Goal: Task Accomplishment & Management: Use online tool/utility

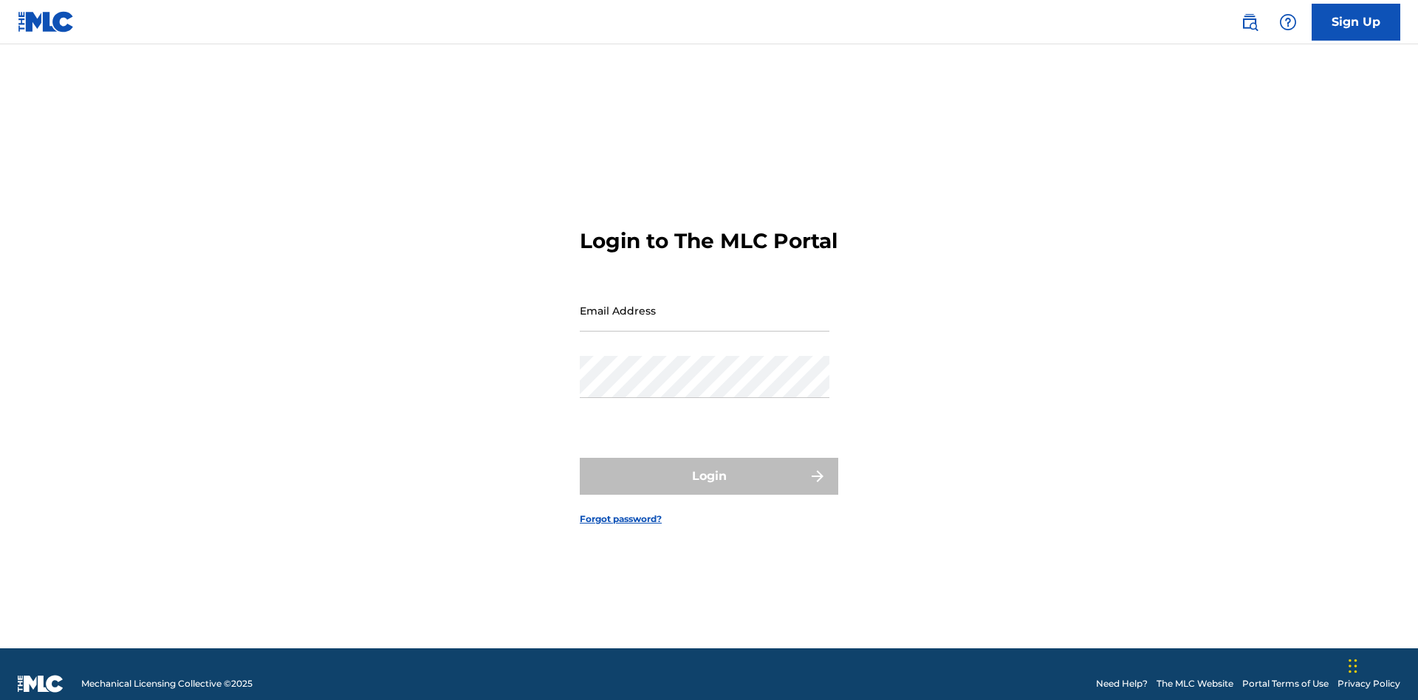
scroll to position [19, 0]
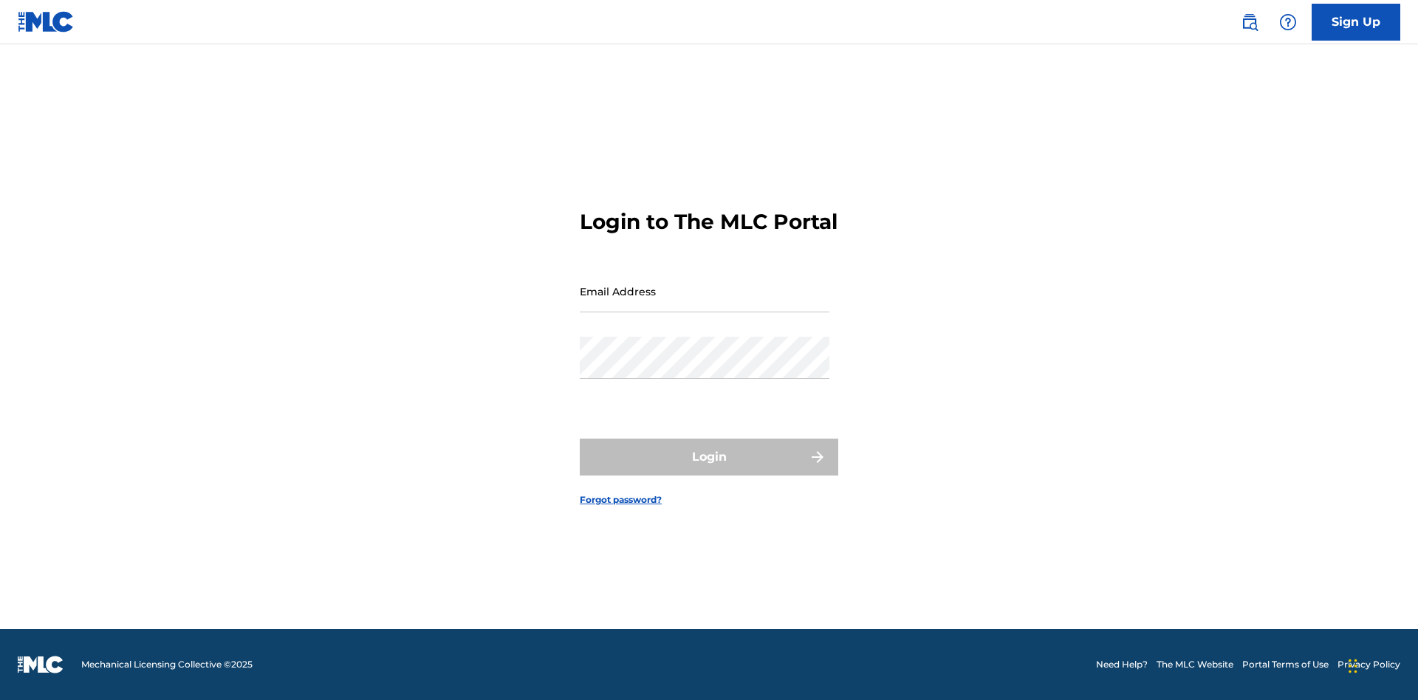
click at [705, 304] on input "Email Address" at bounding box center [705, 291] width 250 height 42
type input "[EMAIL_ADDRESS][DOMAIN_NAME]"
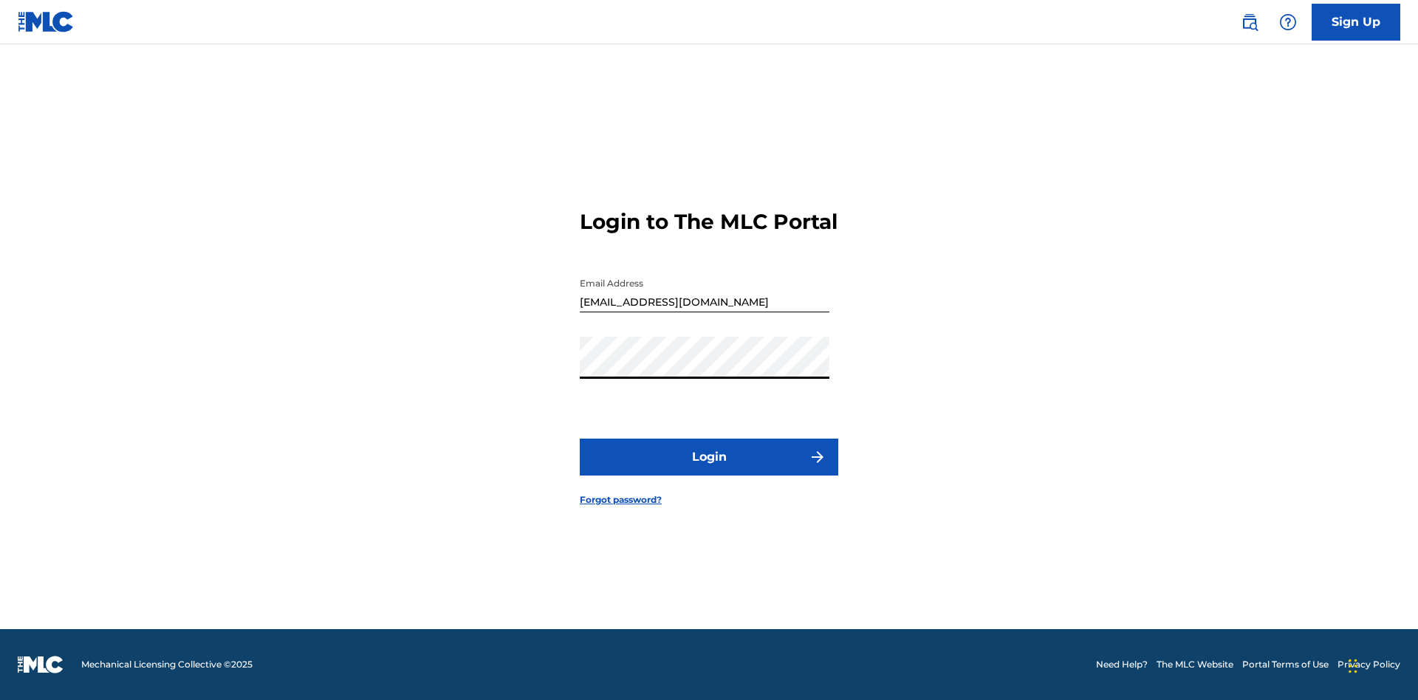
click at [709, 470] on button "Login" at bounding box center [709, 457] width 259 height 37
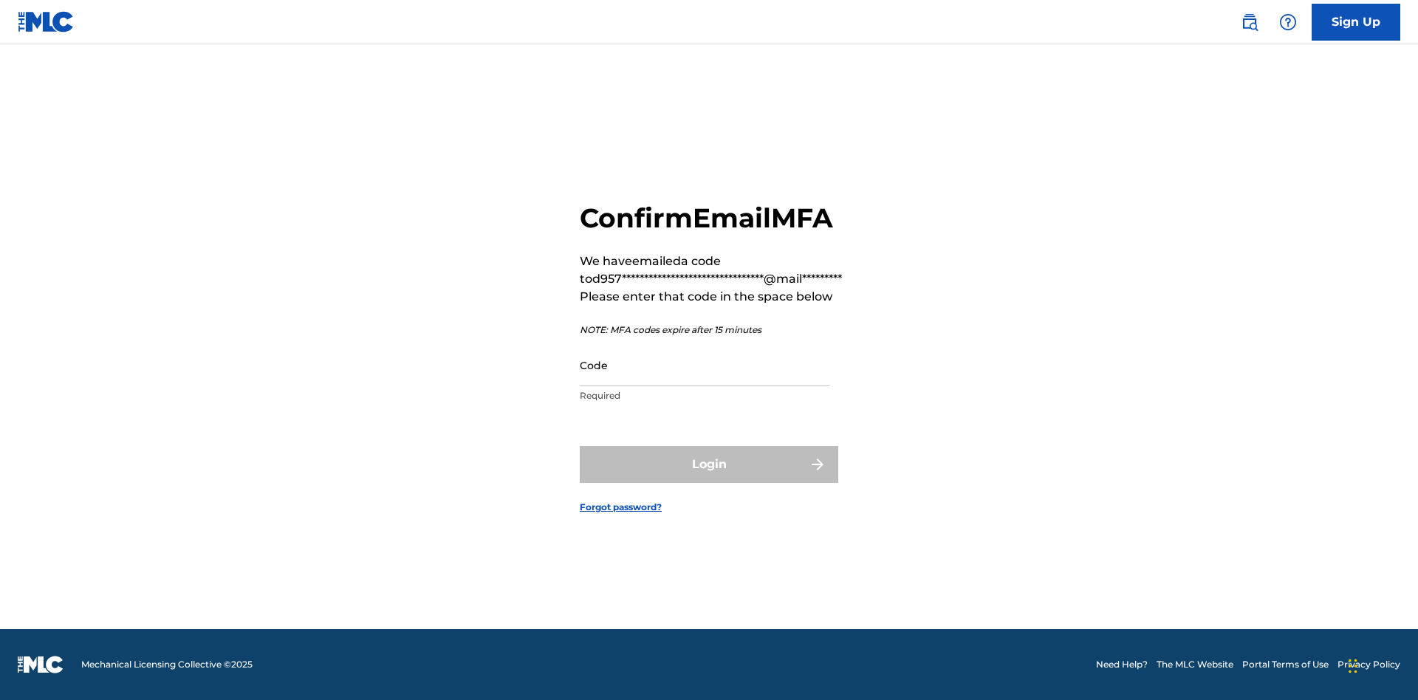
click at [705, 365] on input "Code" at bounding box center [705, 365] width 250 height 42
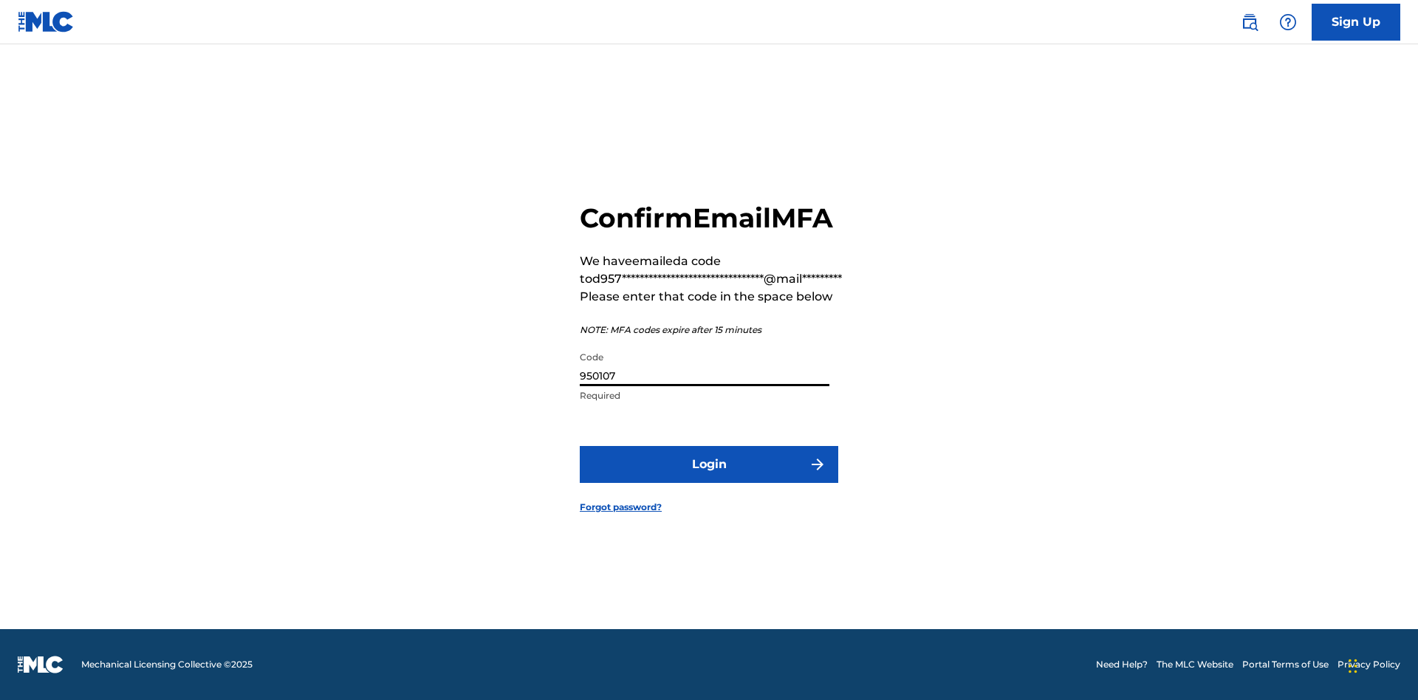
type input "950107"
click at [709, 464] on button "Login" at bounding box center [709, 464] width 259 height 37
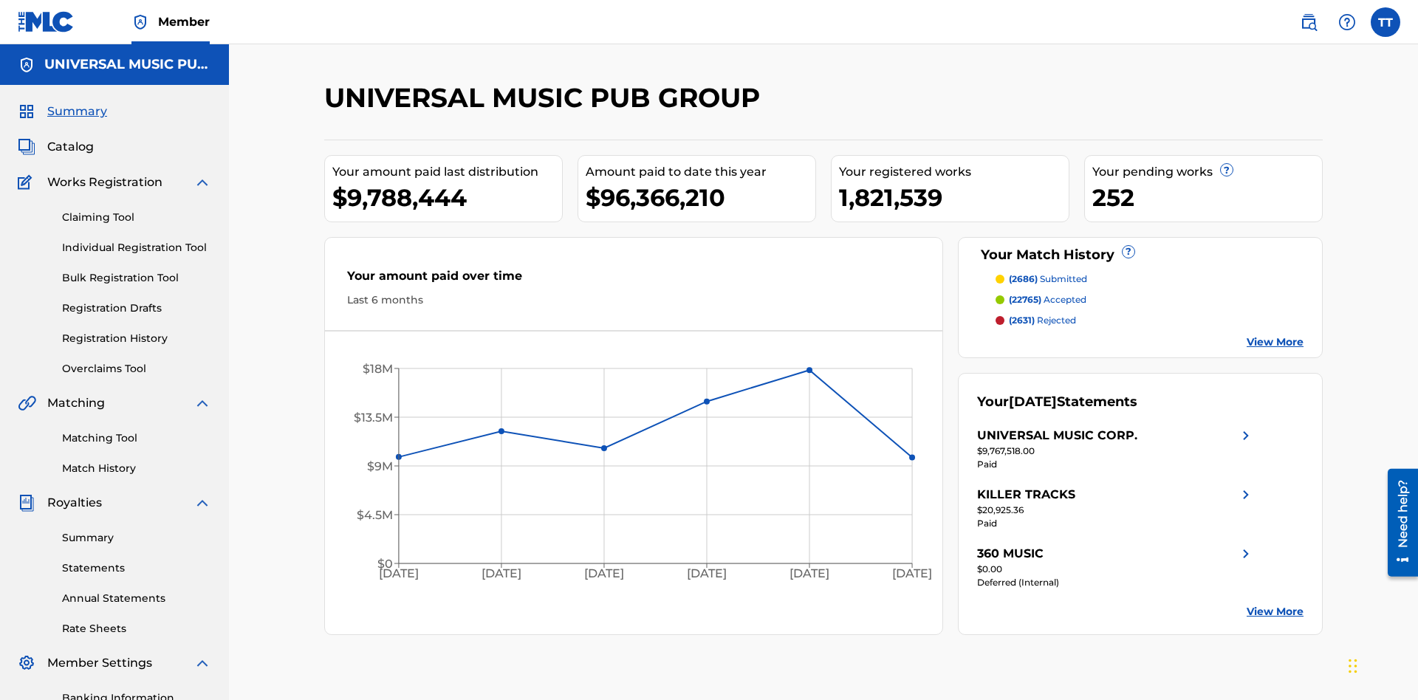
scroll to position [216, 0]
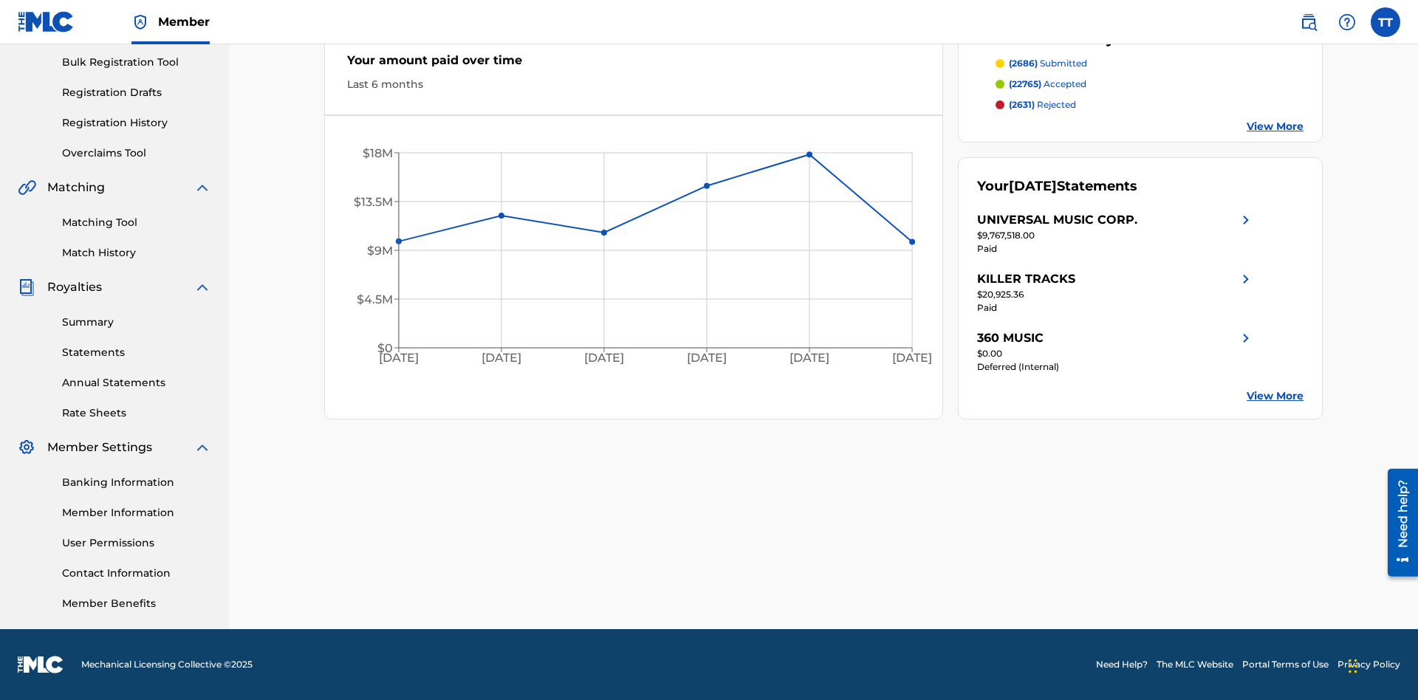
click at [137, 123] on link "Registration History" at bounding box center [136, 123] width 149 height 16
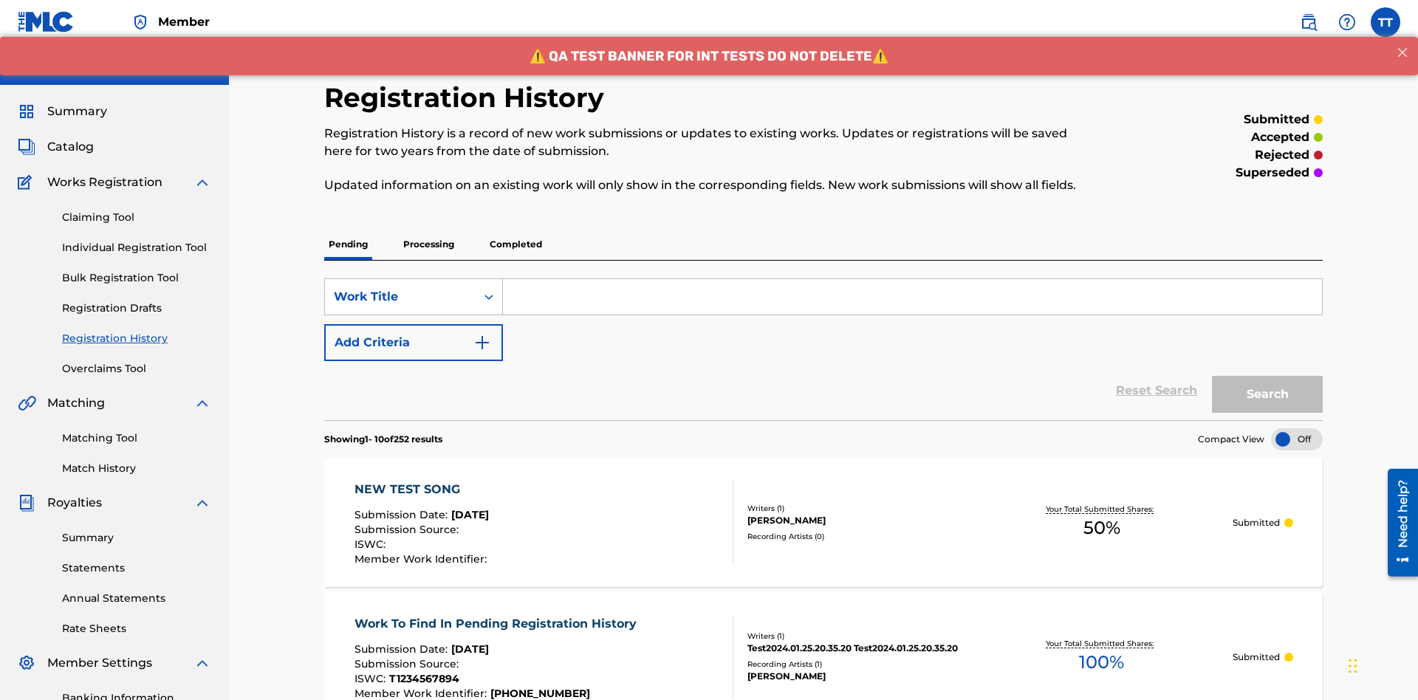
scroll to position [140, 0]
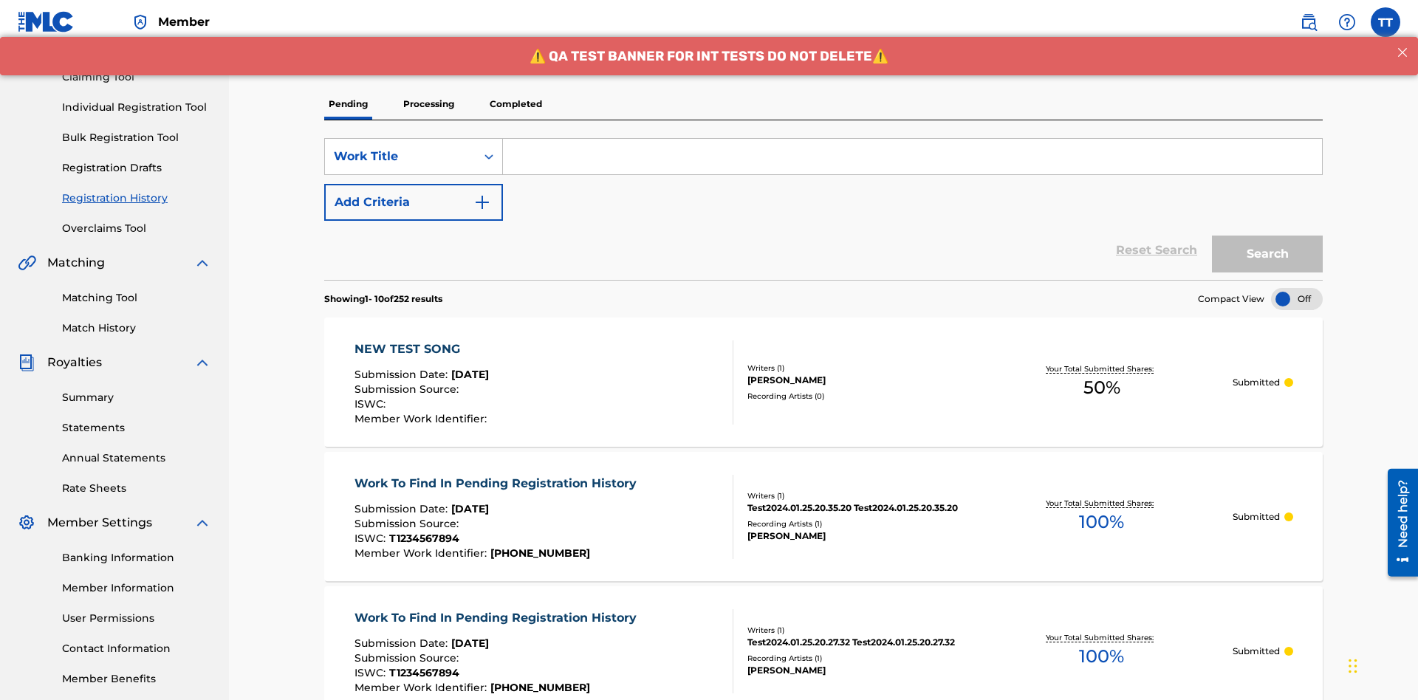
click at [428, 104] on p "Processing" at bounding box center [429, 104] width 60 height 31
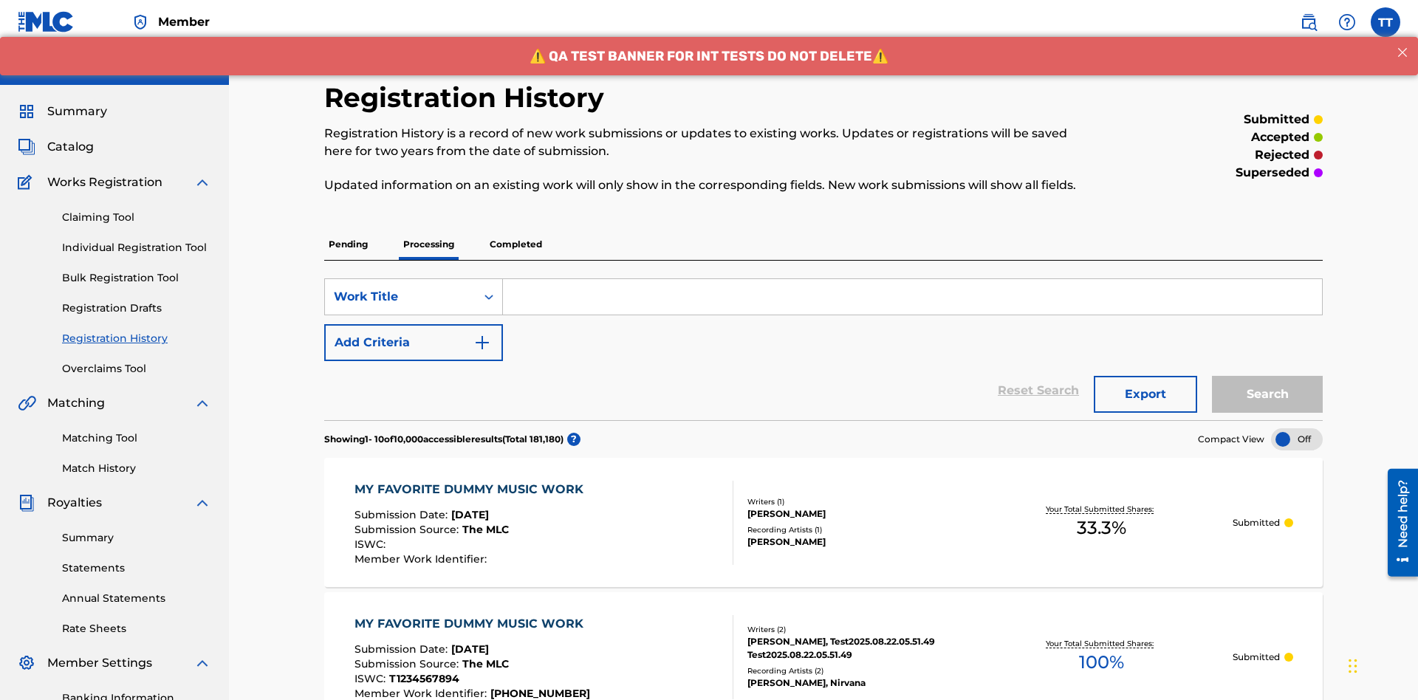
scroll to position [199, 0]
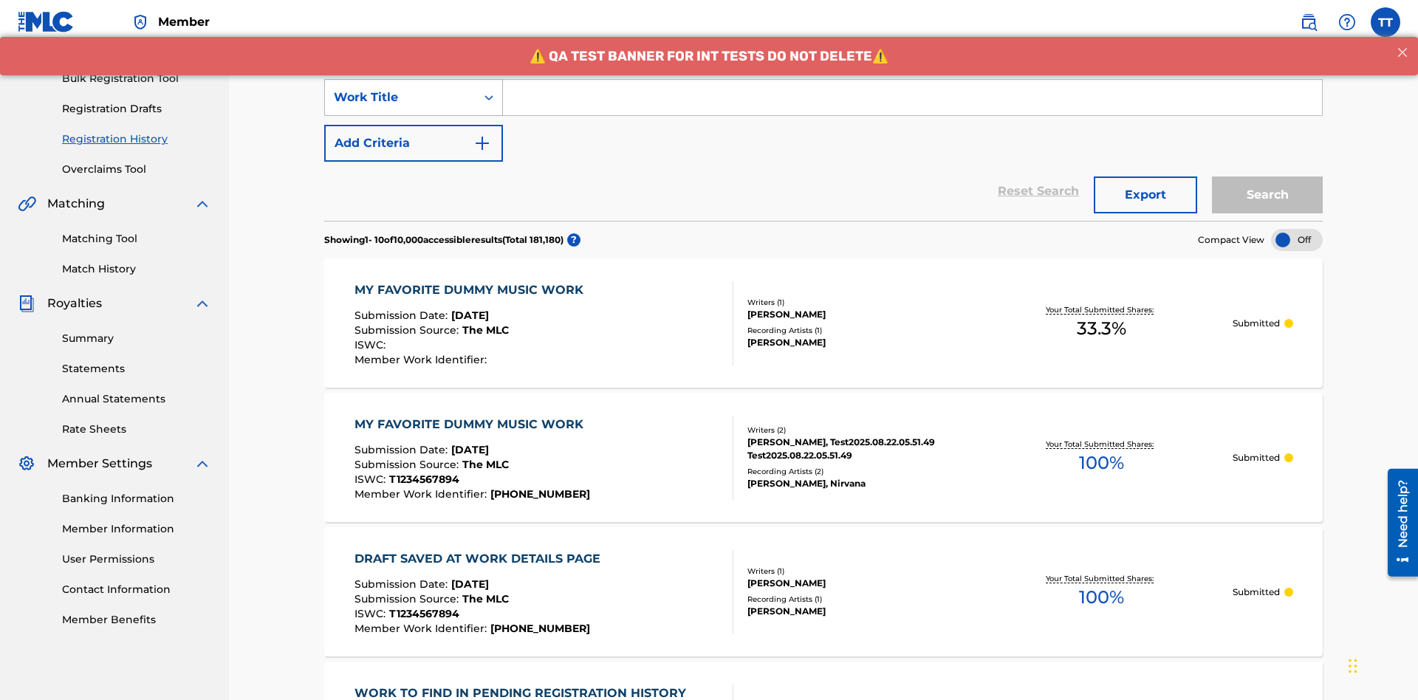
click at [400, 98] on div "Work Title" at bounding box center [400, 98] width 133 height 18
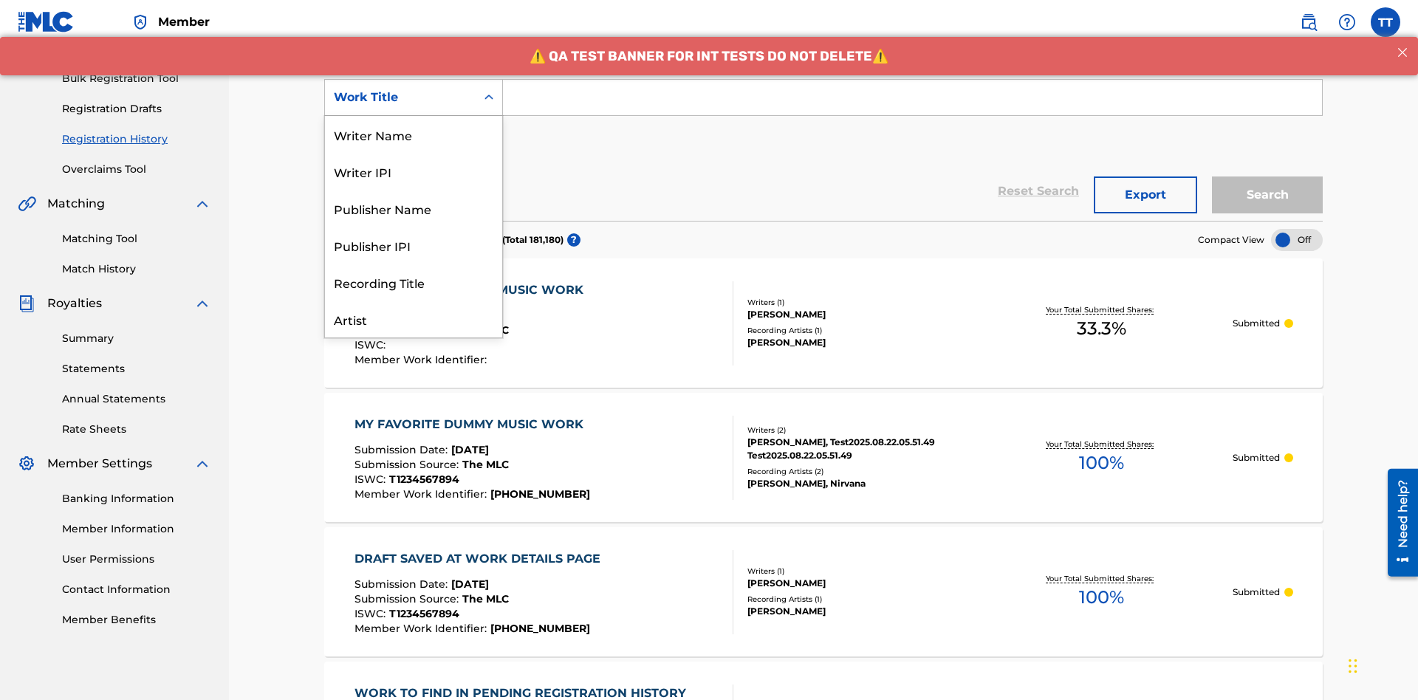
scroll to position [74, 0]
click at [414, 282] on div "ISRC" at bounding box center [413, 282] width 177 height 37
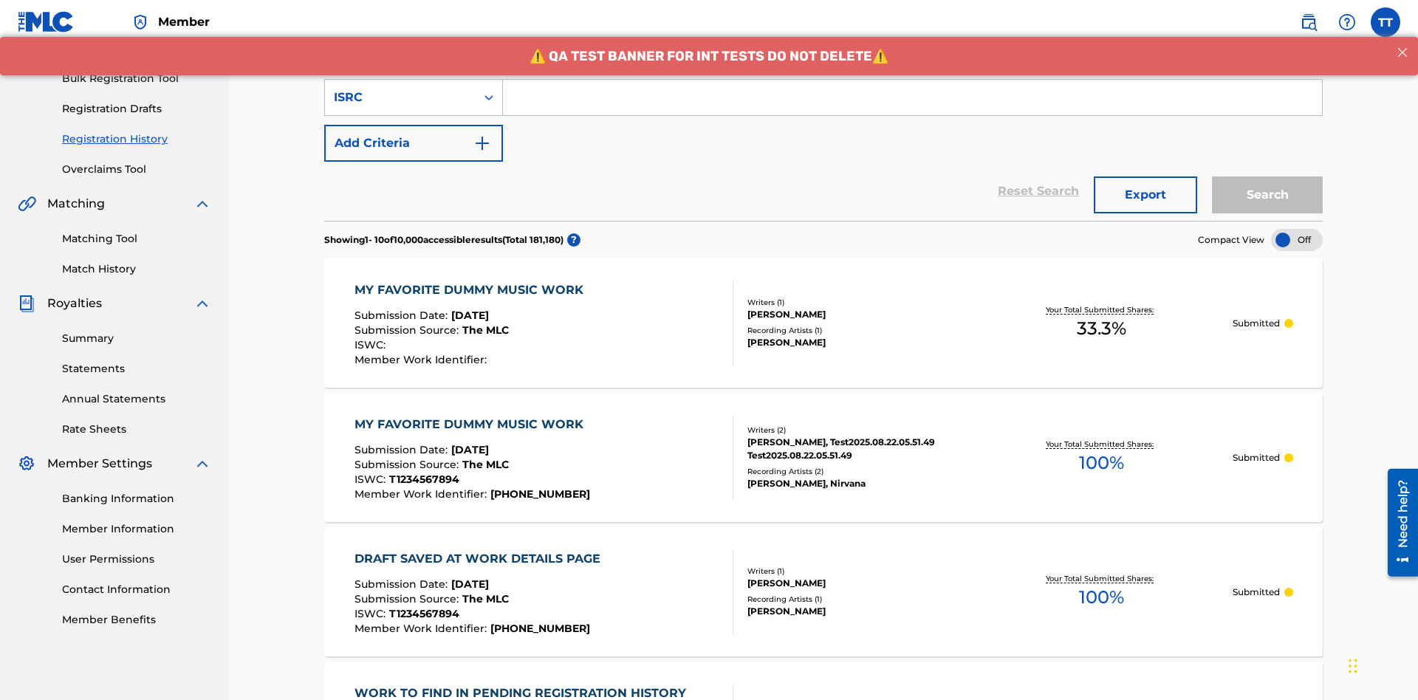
scroll to position [191, 0]
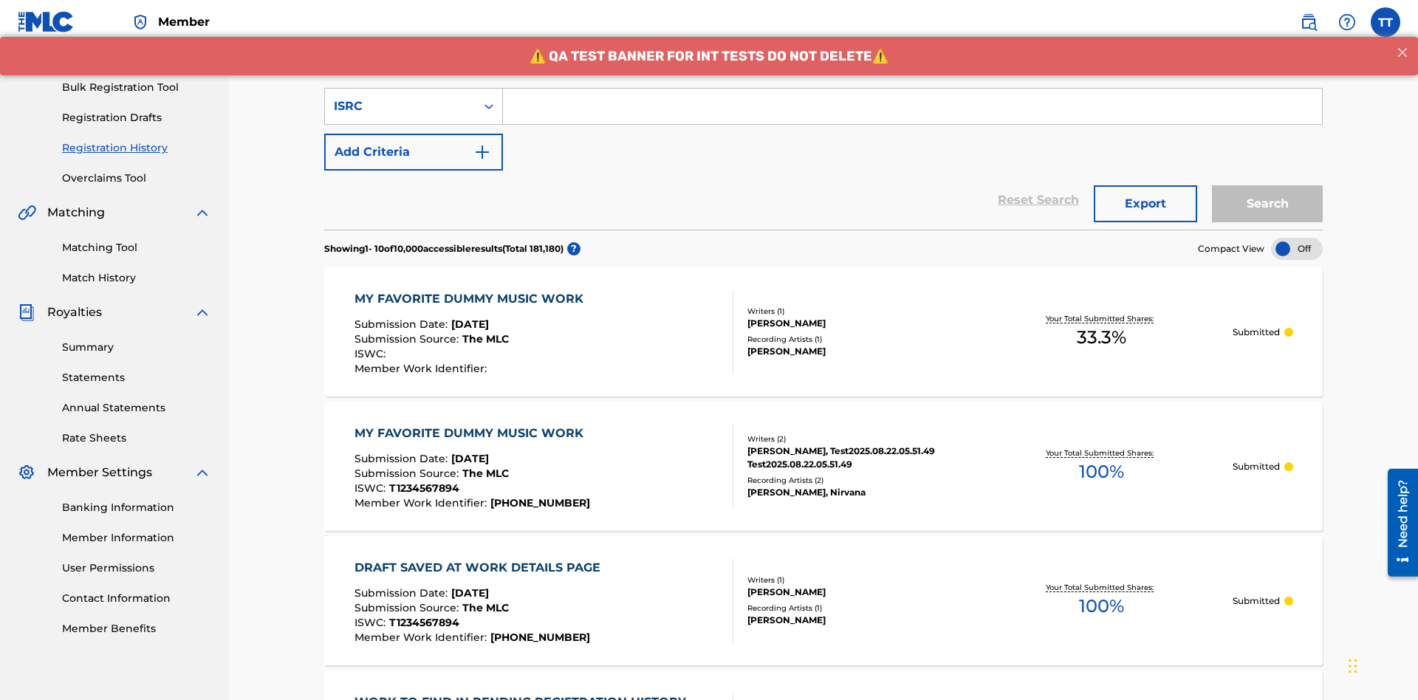
click at [912, 106] on input "Search Form" at bounding box center [912, 106] width 819 height 35
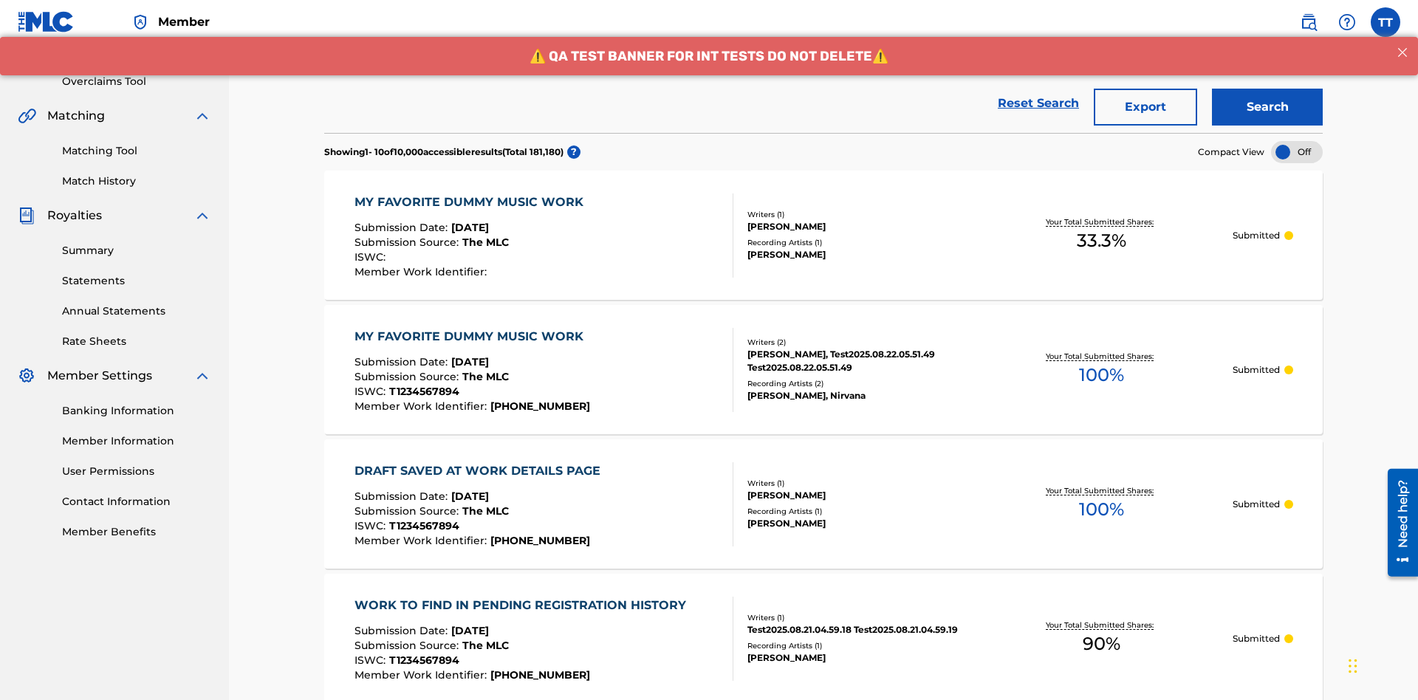
type input "AA3123123123"
click at [1268, 107] on button "Search" at bounding box center [1267, 107] width 111 height 37
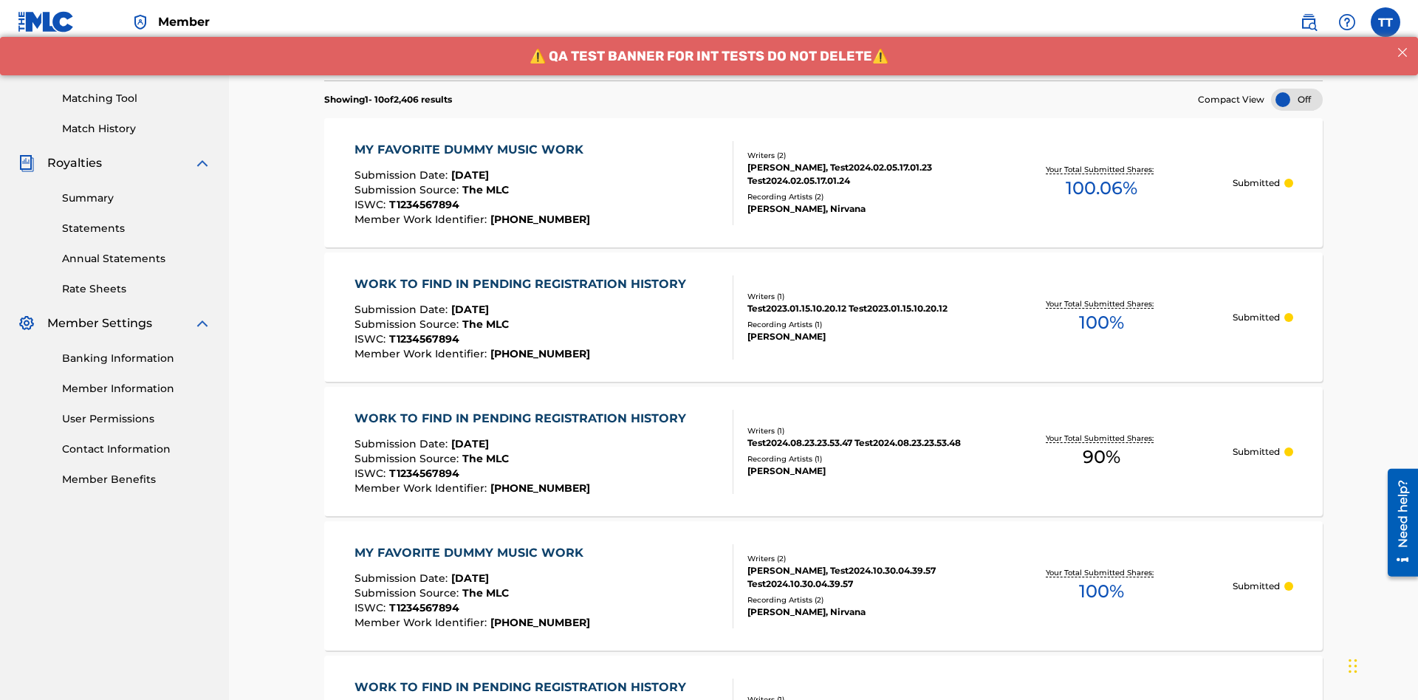
scroll to position [287, 0]
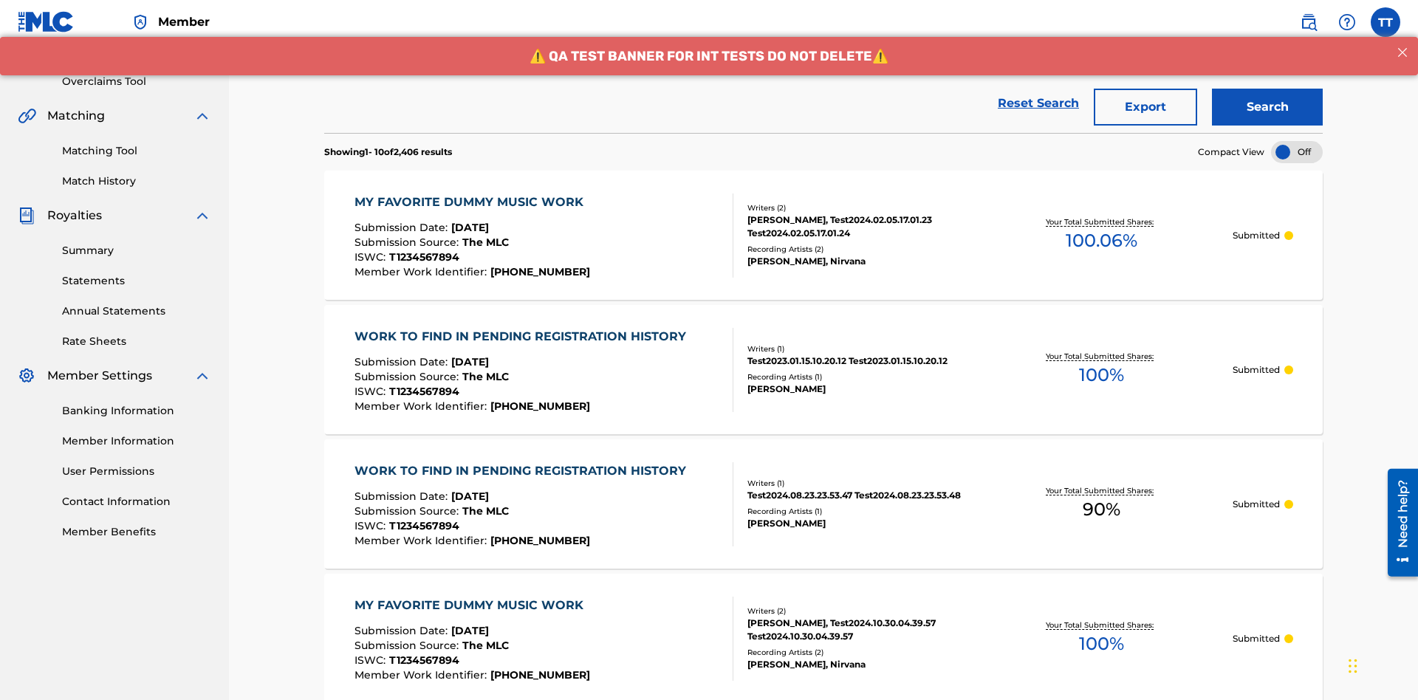
click at [1146, 107] on button "Export" at bounding box center [1145, 107] width 103 height 37
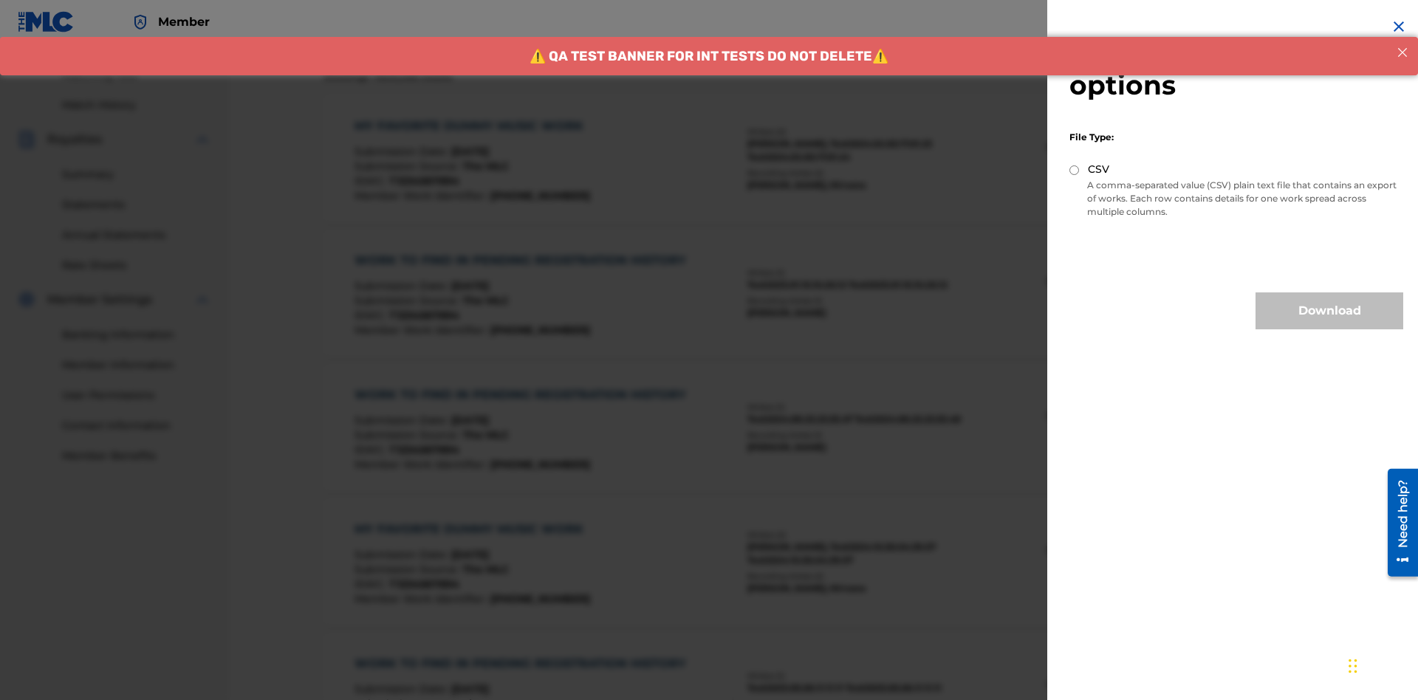
click at [1075, 170] on input "CSV" at bounding box center [1075, 170] width 10 height 10
radio input "true"
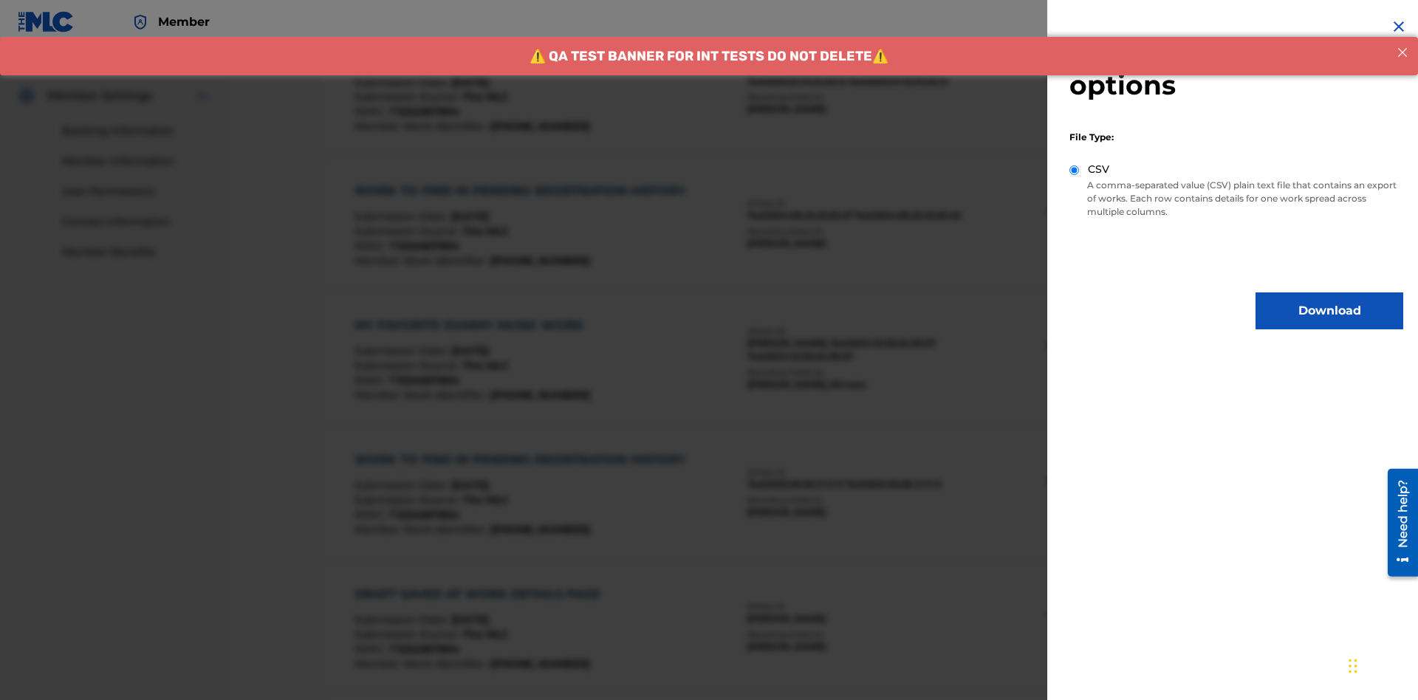
click at [1330, 311] on button "Download" at bounding box center [1330, 311] width 148 height 37
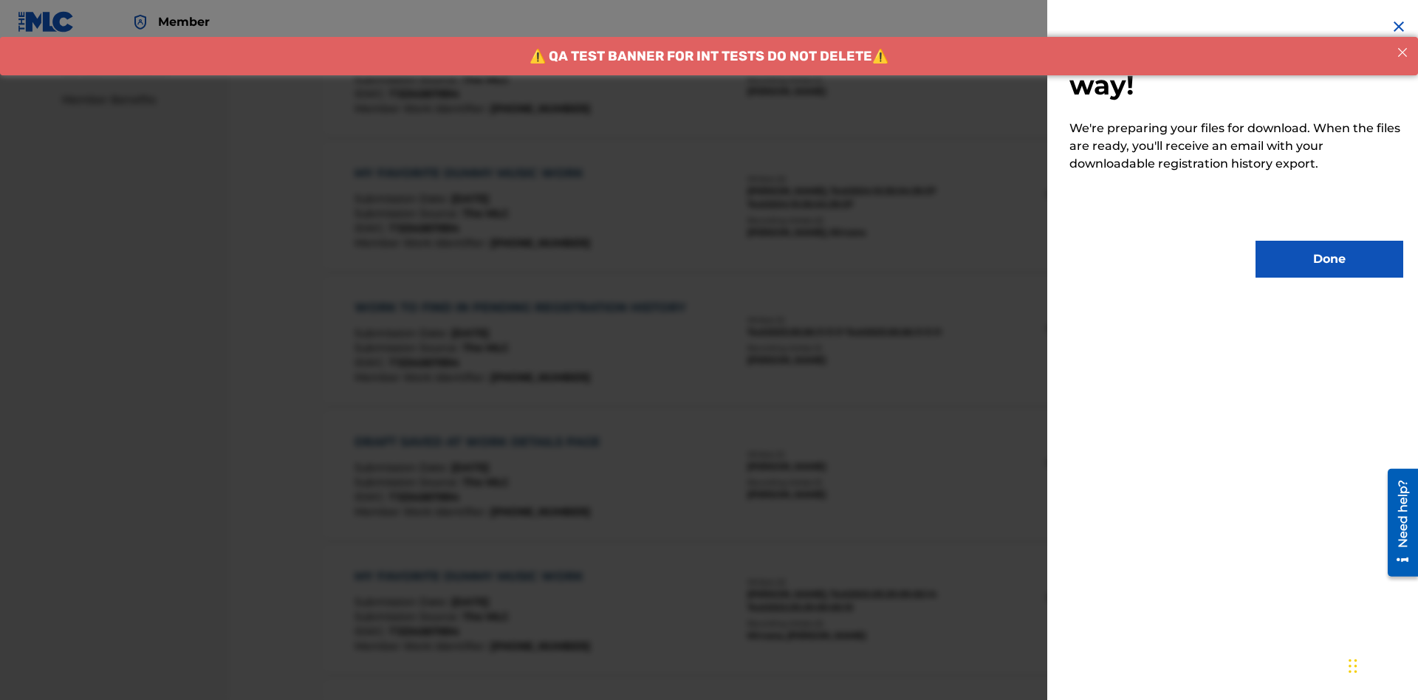
click at [1330, 259] on button "Done" at bounding box center [1330, 259] width 148 height 37
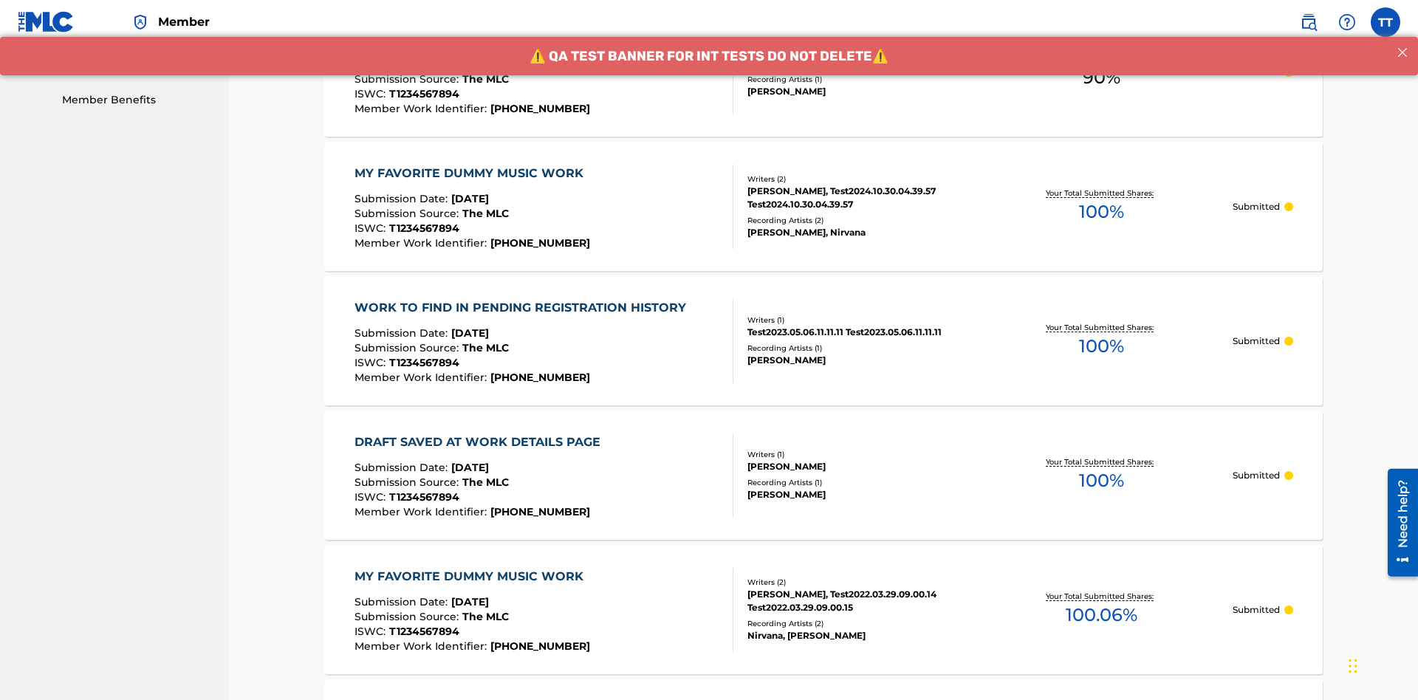
scroll to position [392, 0]
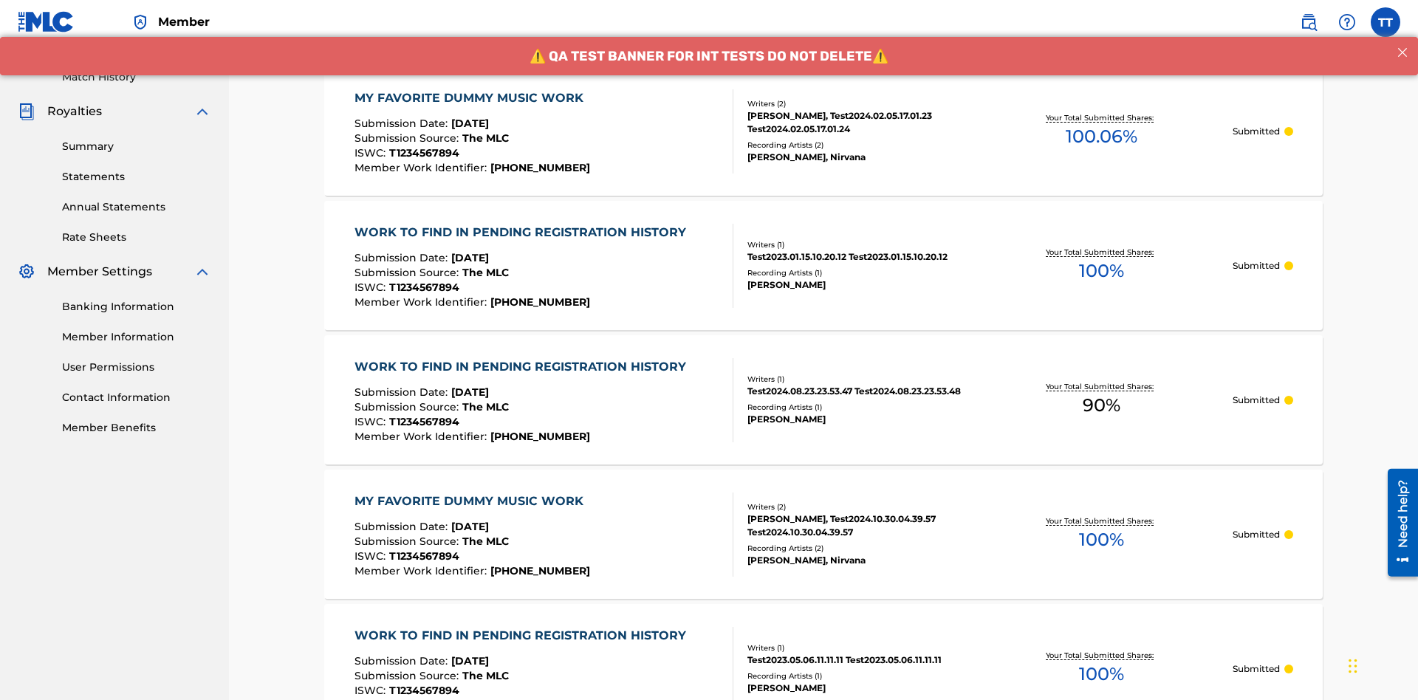
click at [471, 98] on div "MY FAVORITE DUMMY MUSIC WORK" at bounding box center [473, 98] width 236 height 18
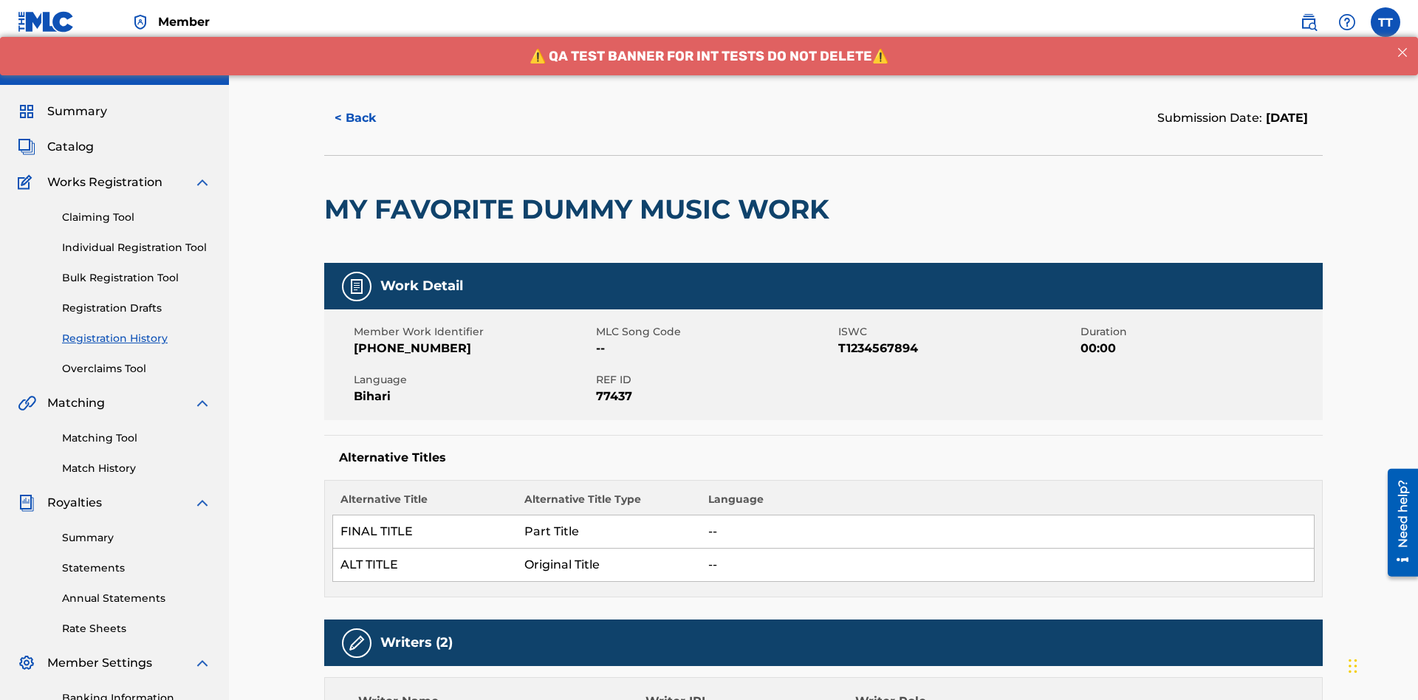
scroll to position [944, 0]
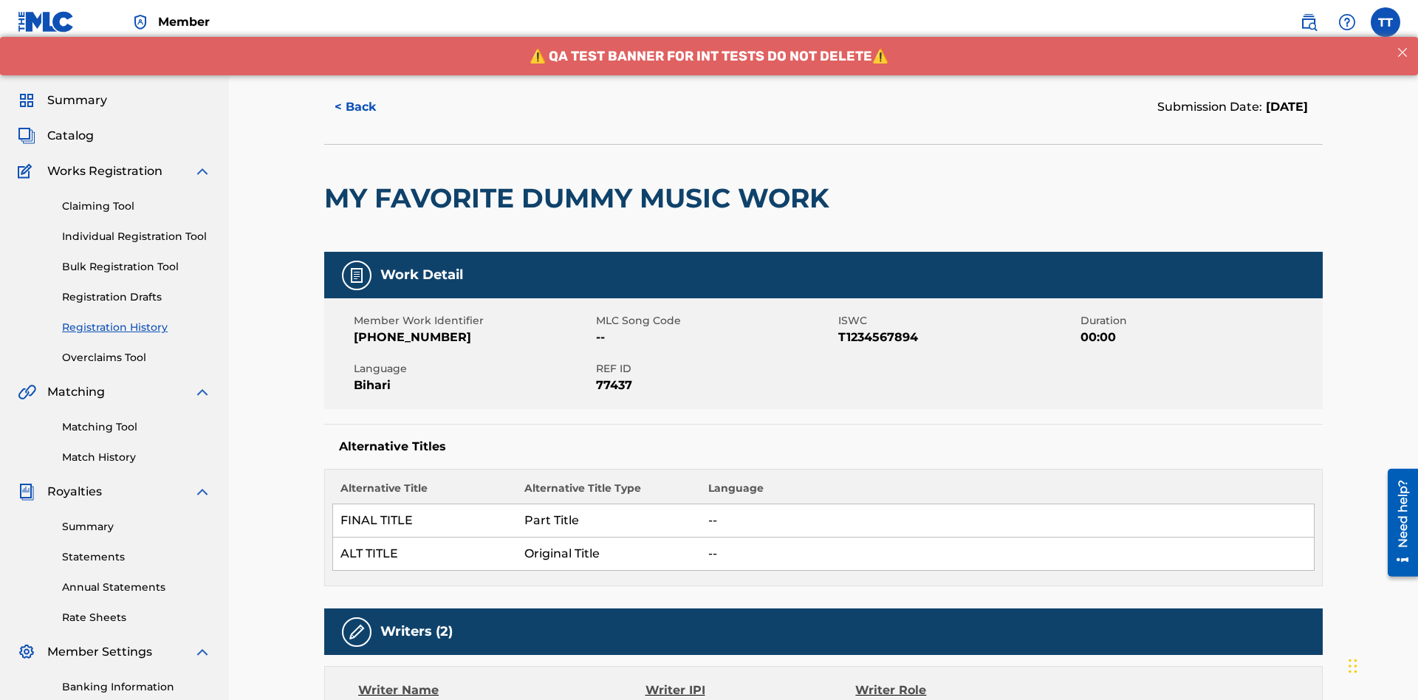
click at [369, 107] on button "< Back" at bounding box center [368, 107] width 89 height 37
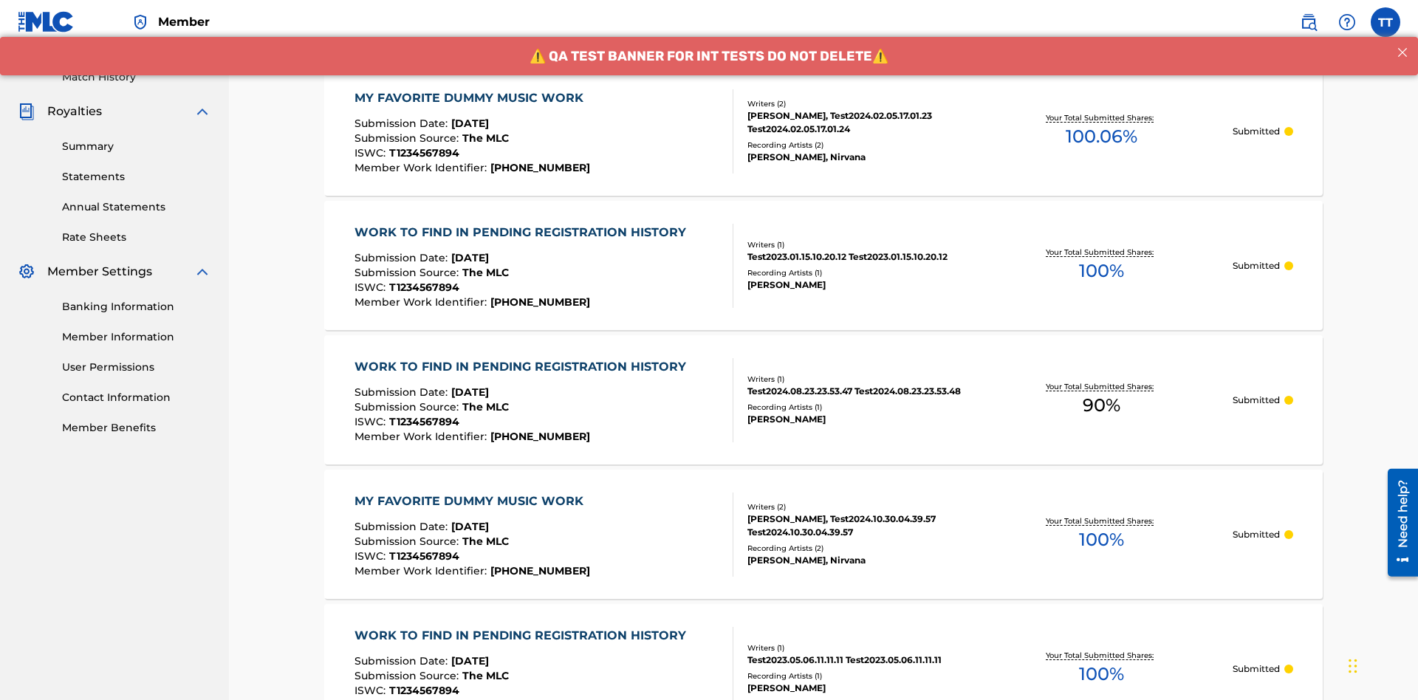
scroll to position [199, 0]
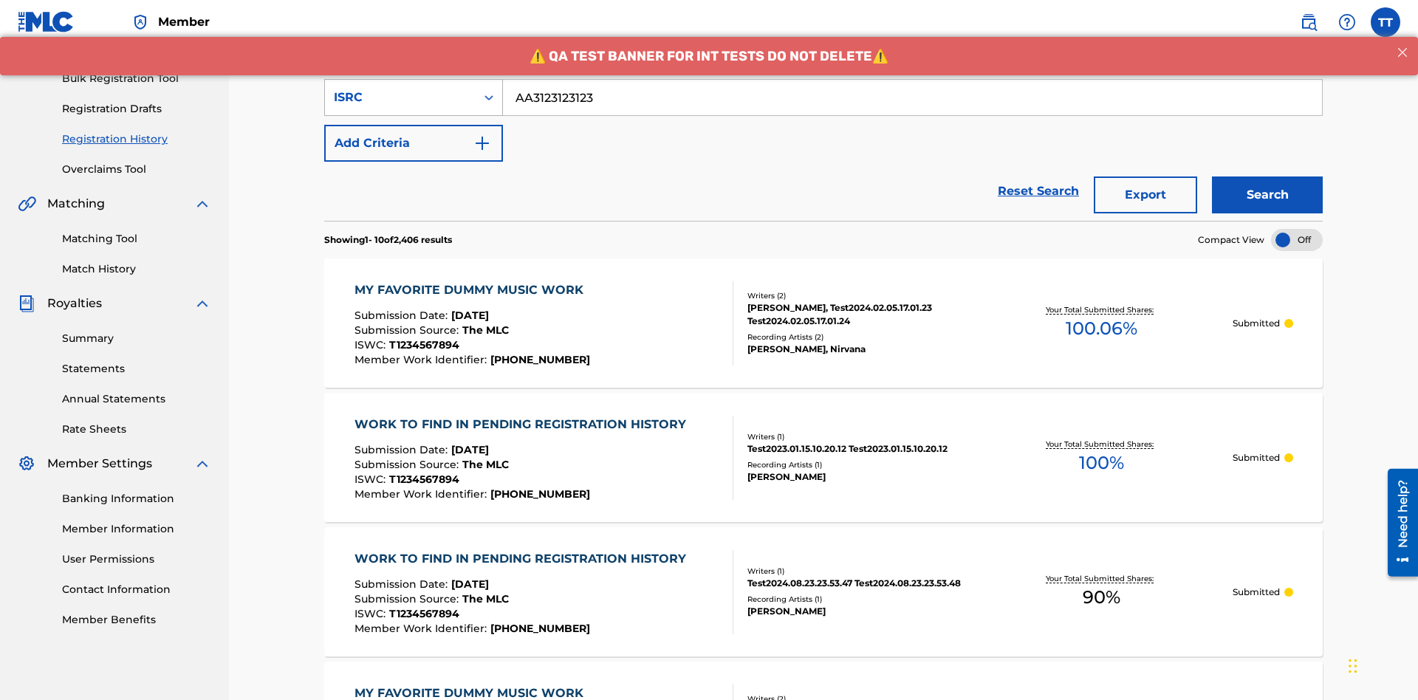
click at [400, 98] on div "ISRC" at bounding box center [400, 98] width 133 height 18
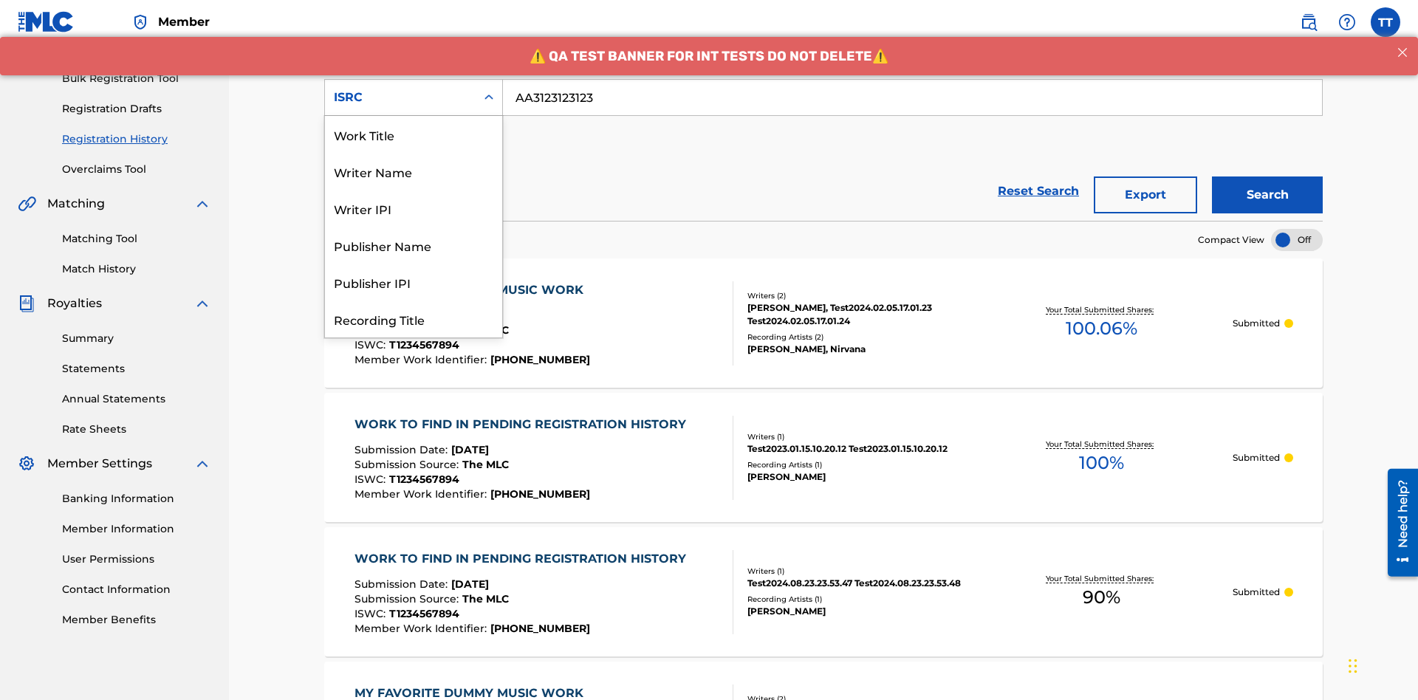
scroll to position [74, 0]
click at [414, 245] on div "Recording Title" at bounding box center [413, 245] width 177 height 37
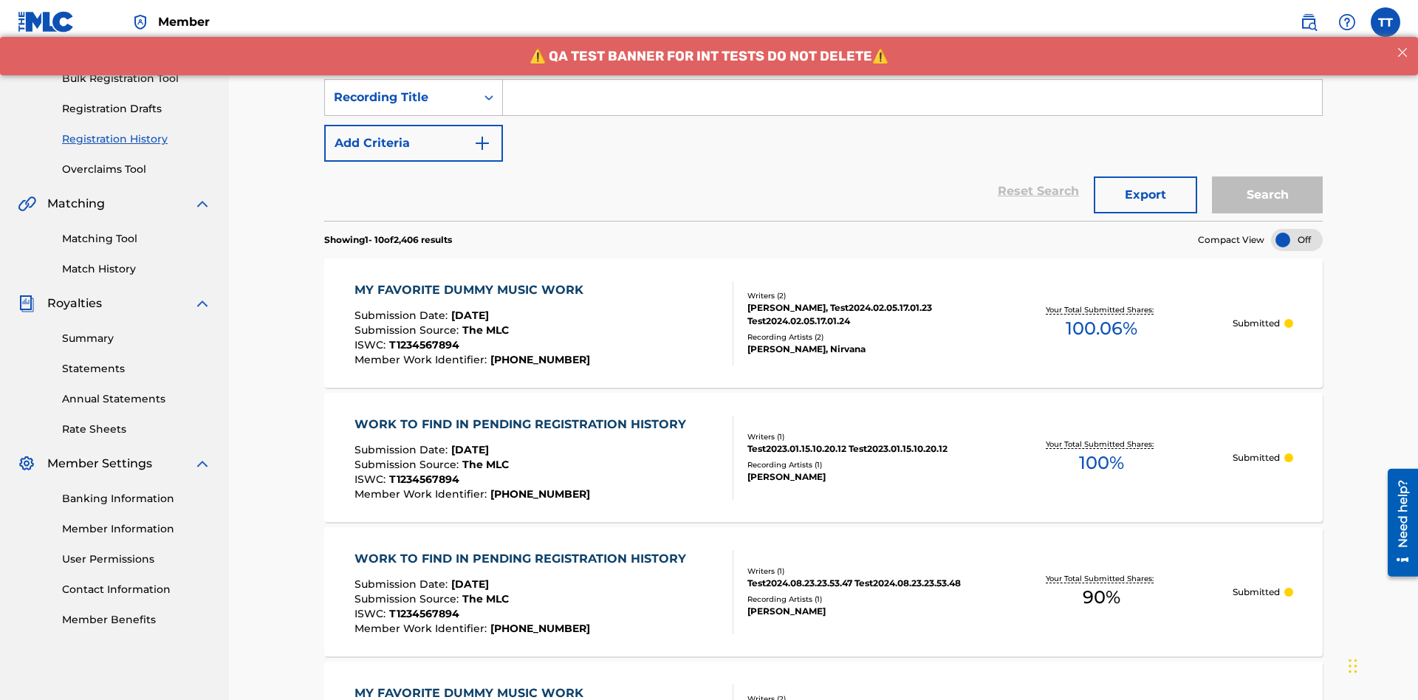
scroll to position [191, 0]
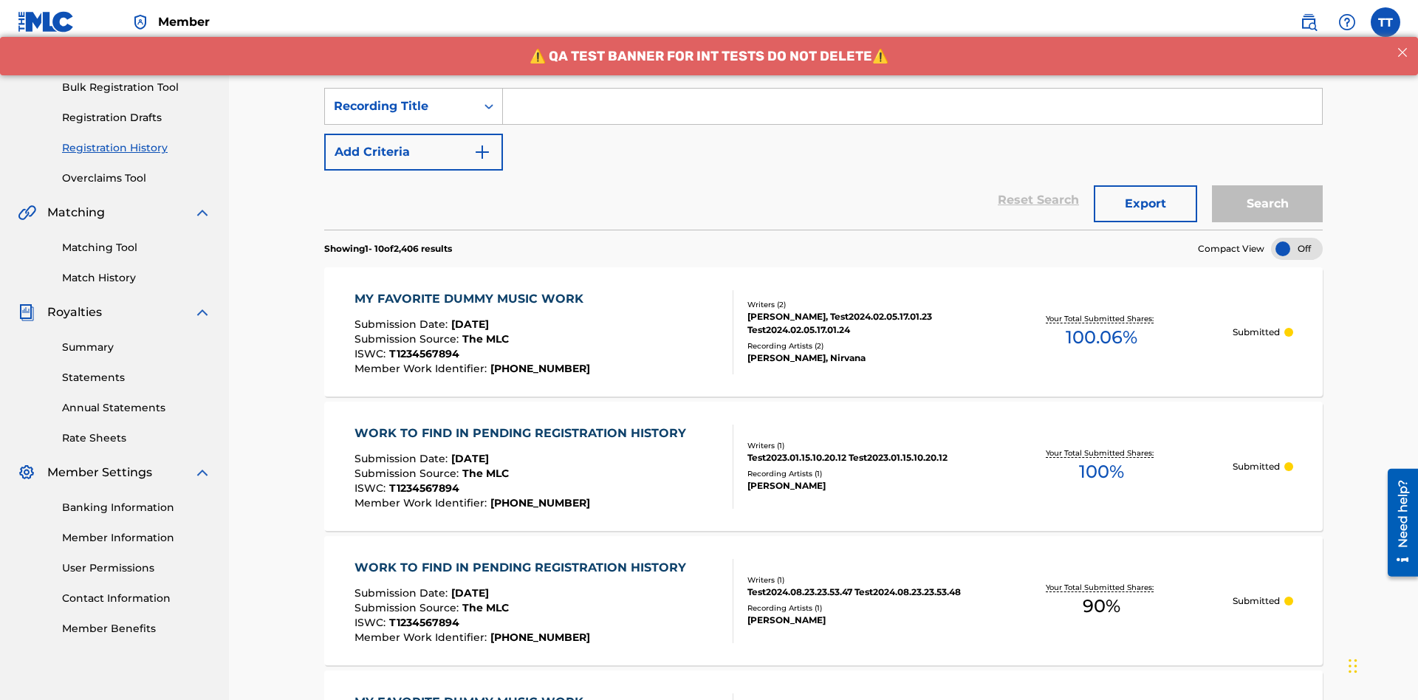
click at [912, 106] on input "Search Form" at bounding box center [912, 106] width 819 height 35
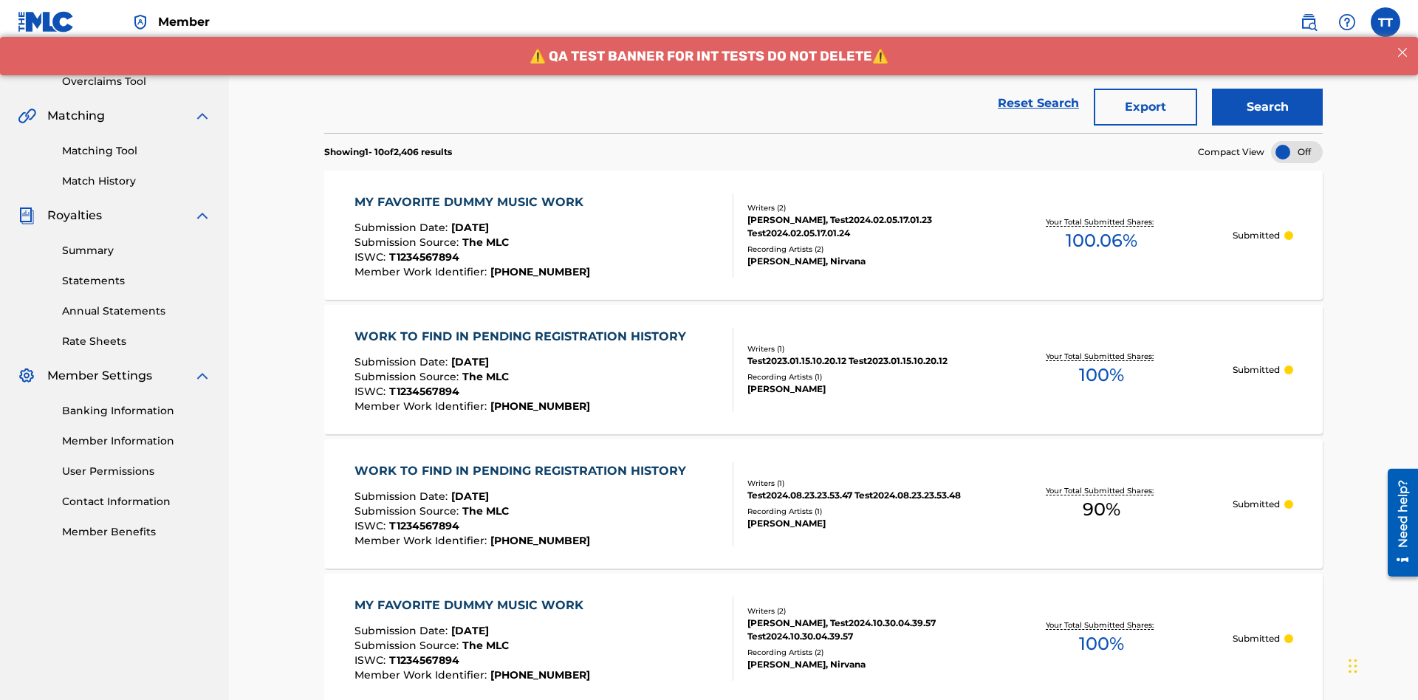
type input "Best Song Ever"
click at [1268, 107] on button "Search" at bounding box center [1267, 107] width 111 height 37
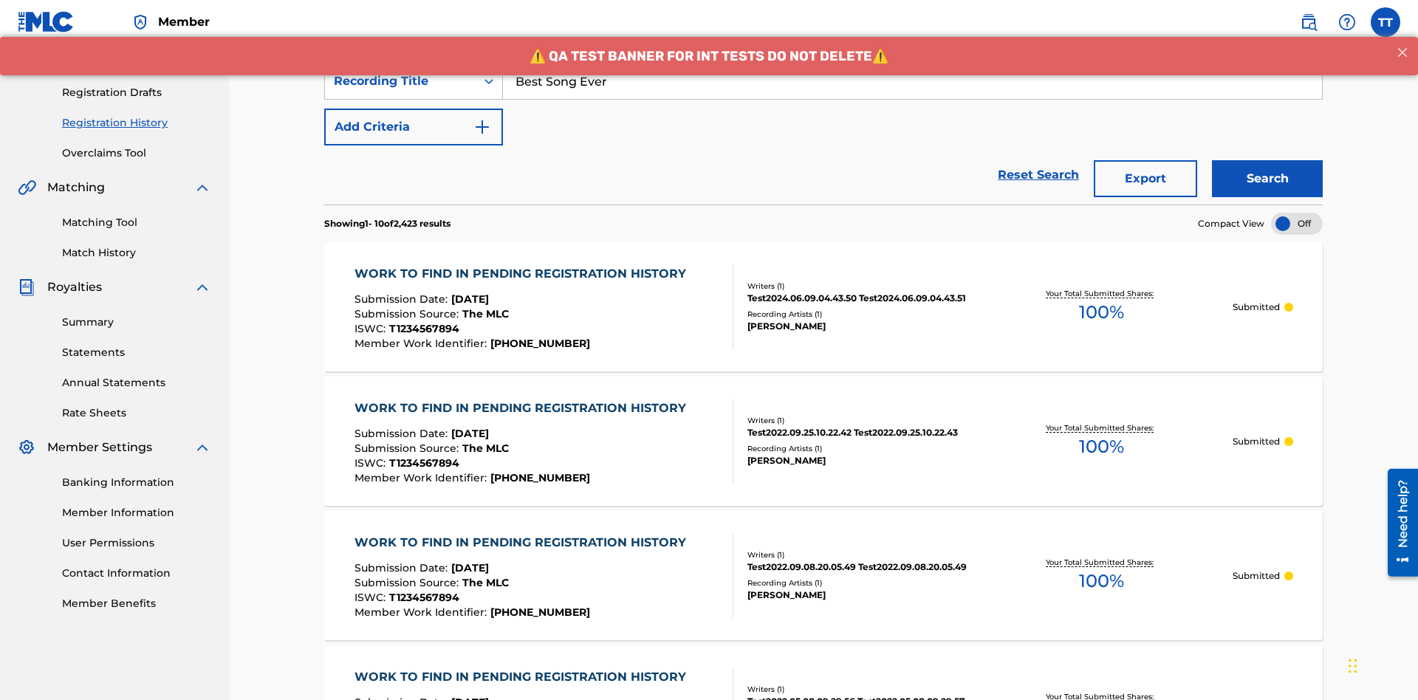
scroll to position [287, 0]
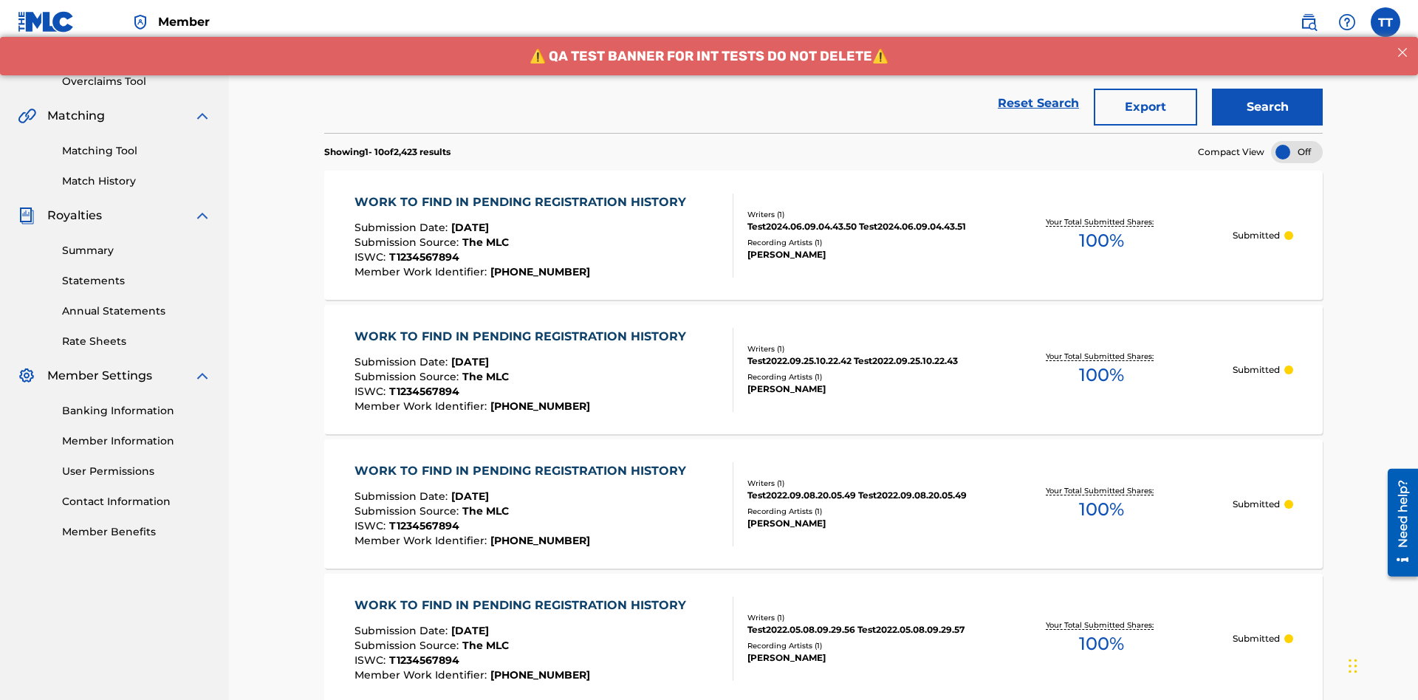
click at [1146, 107] on button "Export" at bounding box center [1145, 107] width 103 height 37
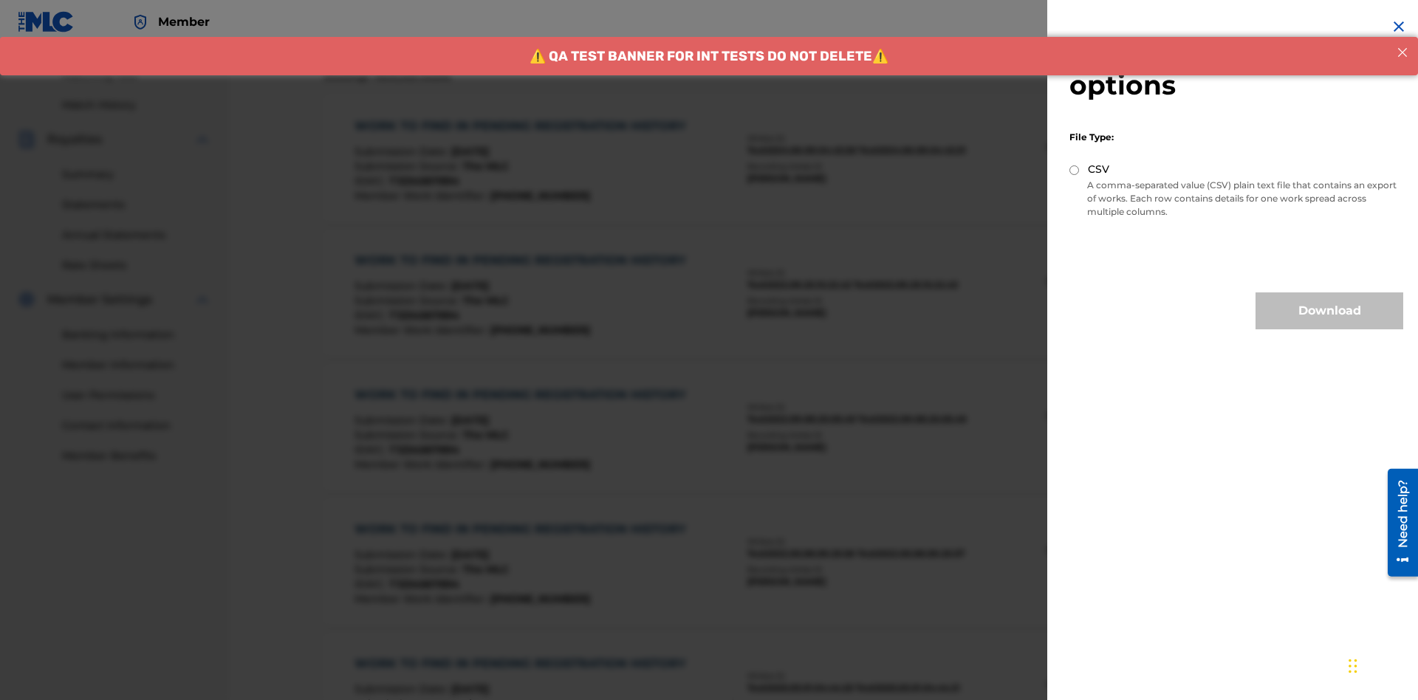
click at [1075, 170] on input "CSV" at bounding box center [1075, 170] width 10 height 10
radio input "true"
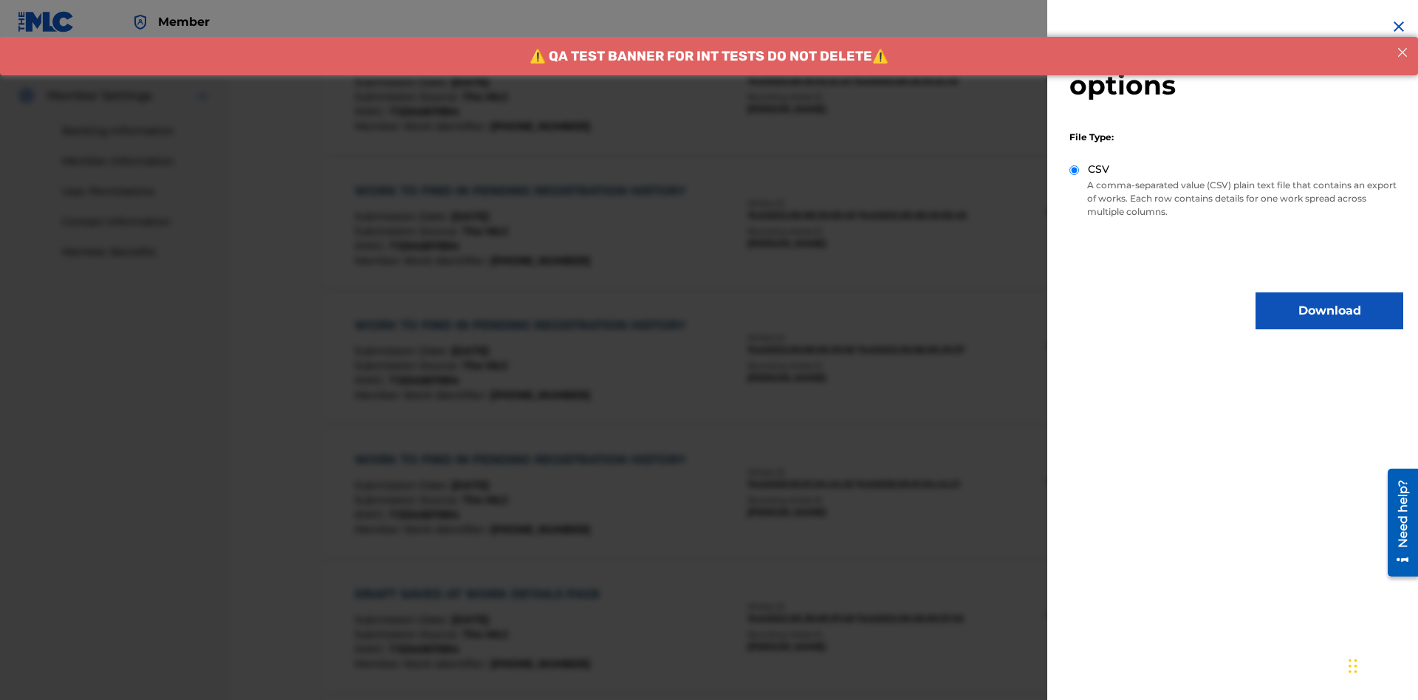
click at [1330, 311] on button "Download" at bounding box center [1330, 311] width 148 height 37
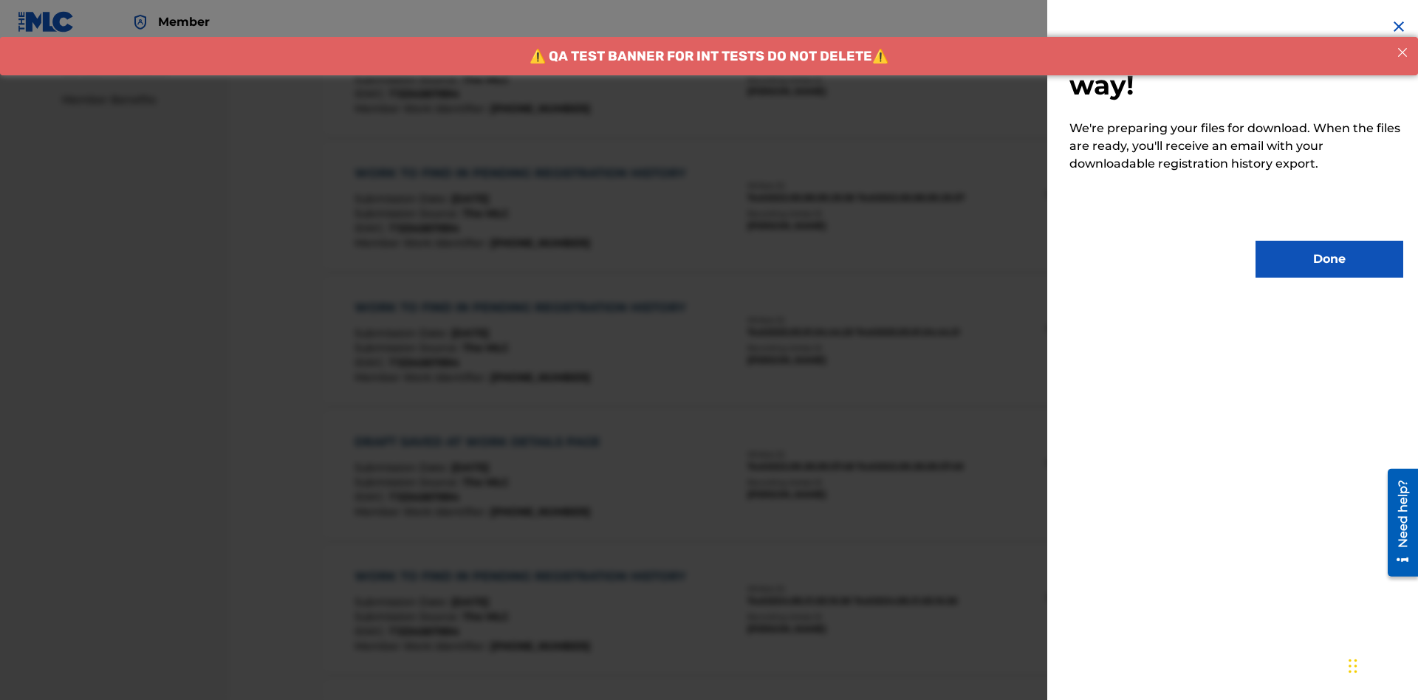
click at [1330, 259] on button "Done" at bounding box center [1330, 259] width 148 height 37
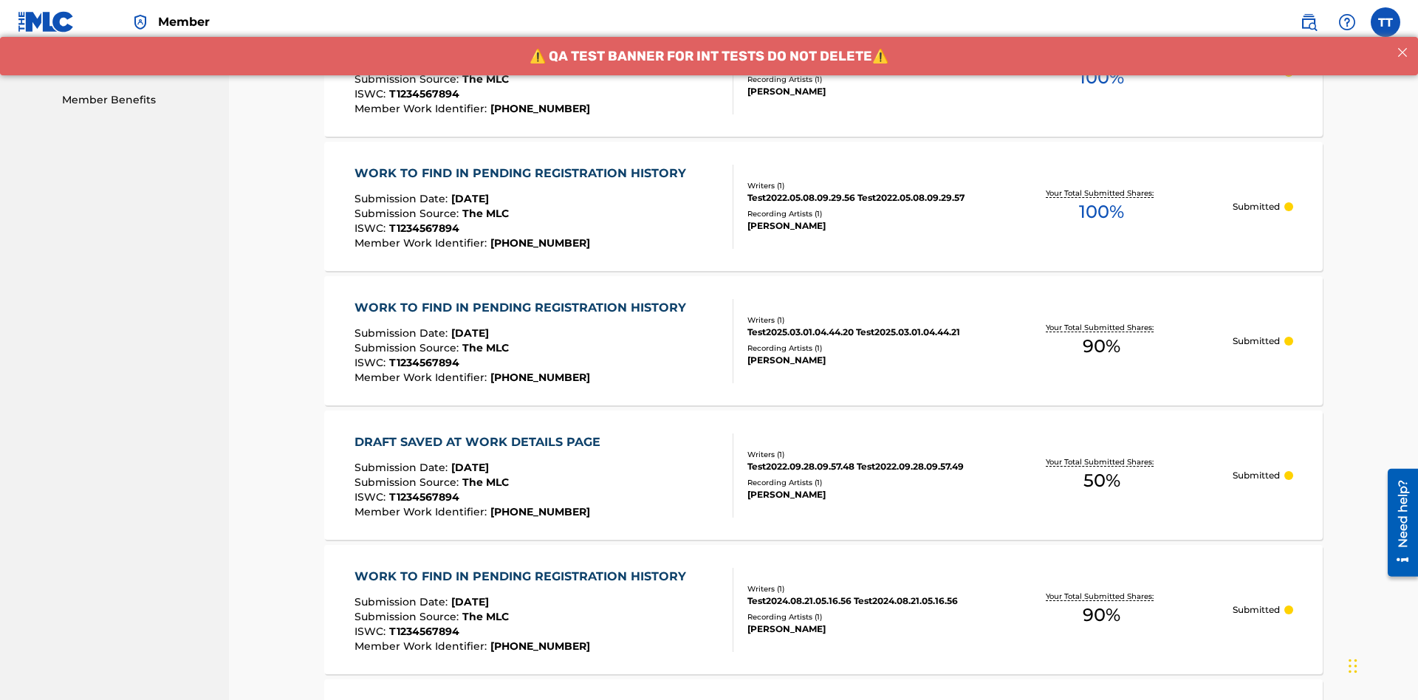
scroll to position [392, 0]
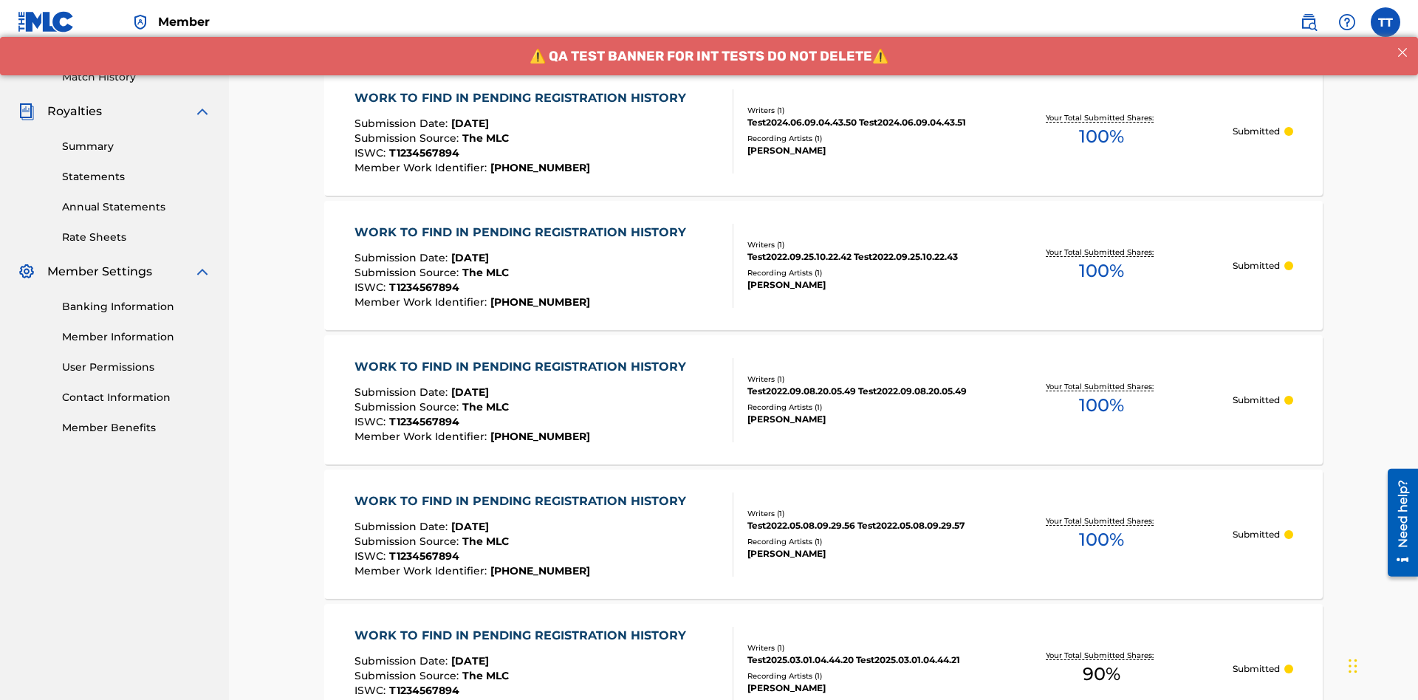
click at [522, 98] on div "WORK TO FIND IN PENDING REGISTRATION HISTORY" at bounding box center [524, 98] width 339 height 18
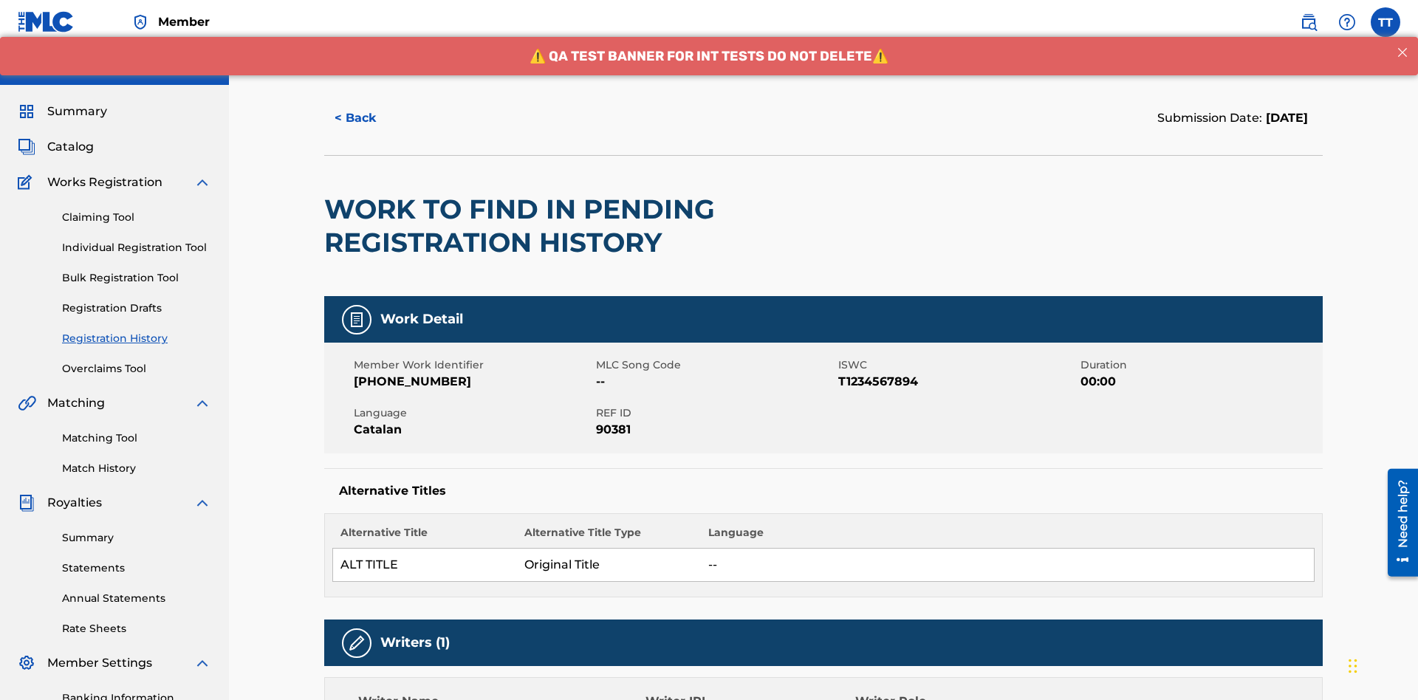
scroll to position [615, 0]
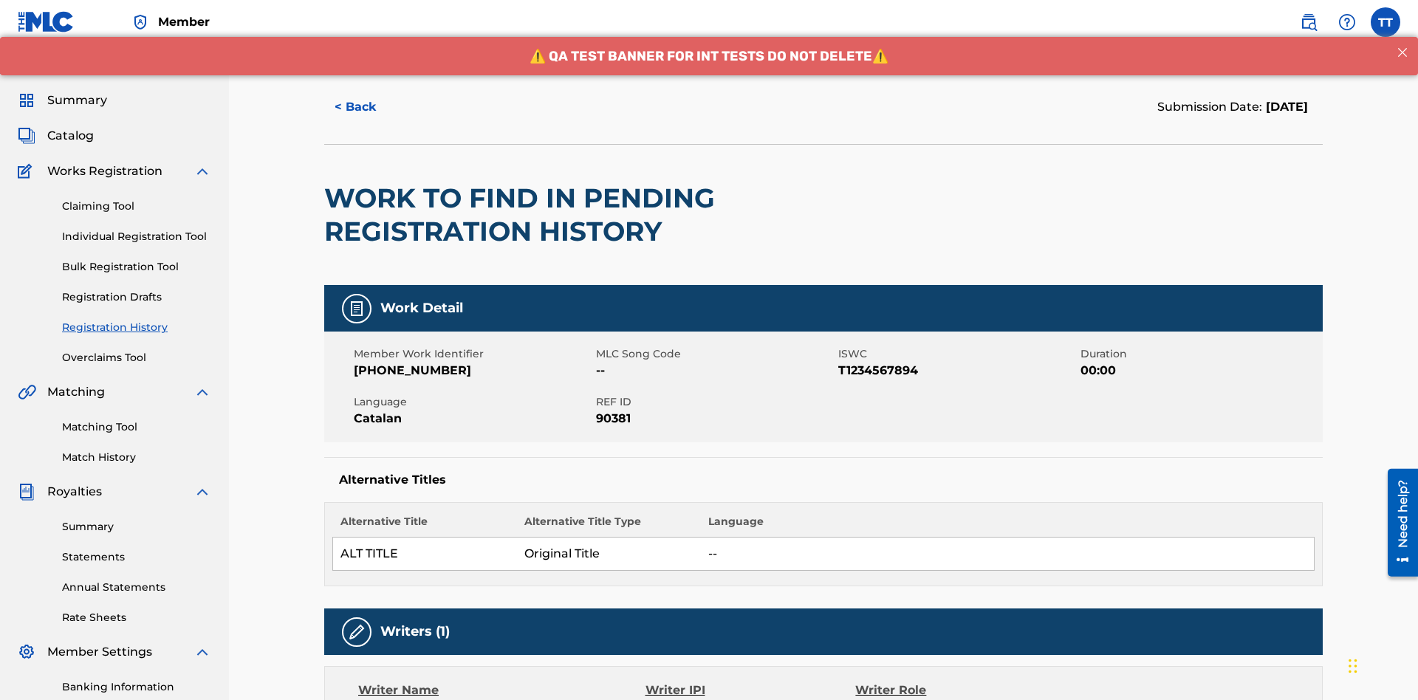
click at [369, 107] on button "< Back" at bounding box center [368, 107] width 89 height 37
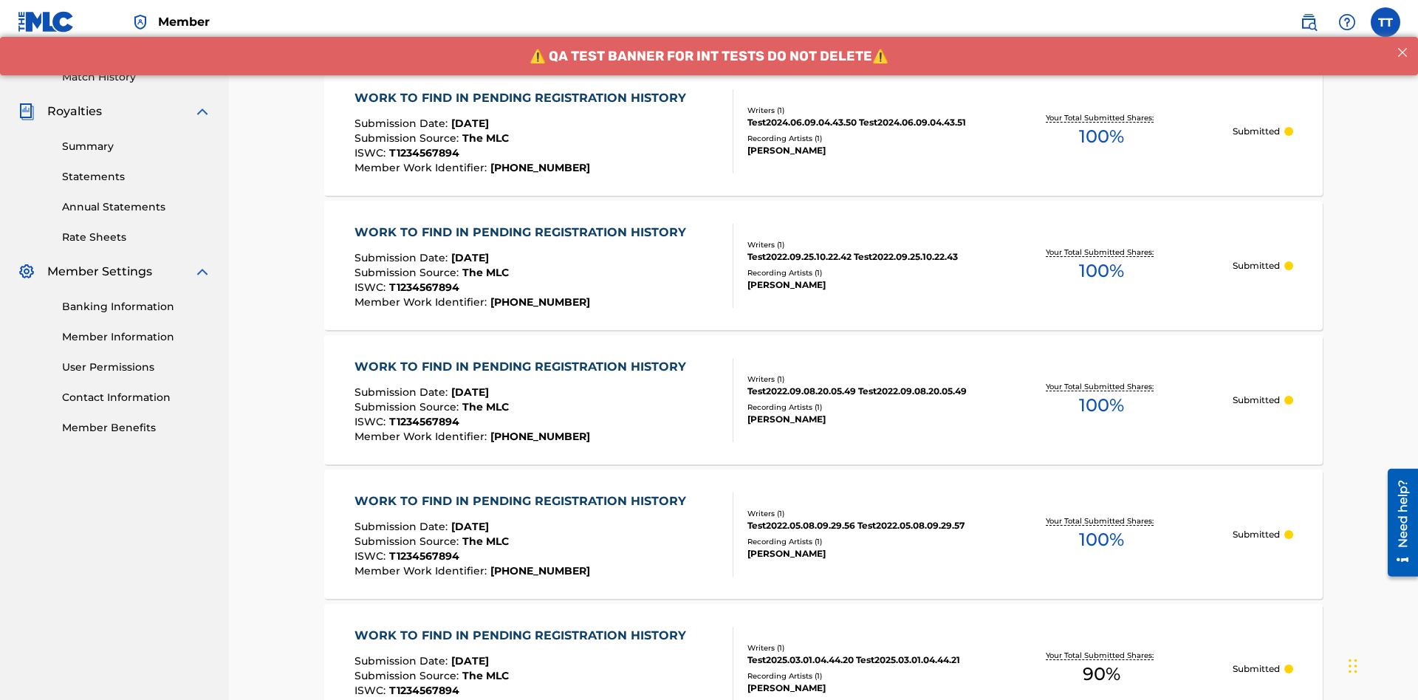
scroll to position [199, 0]
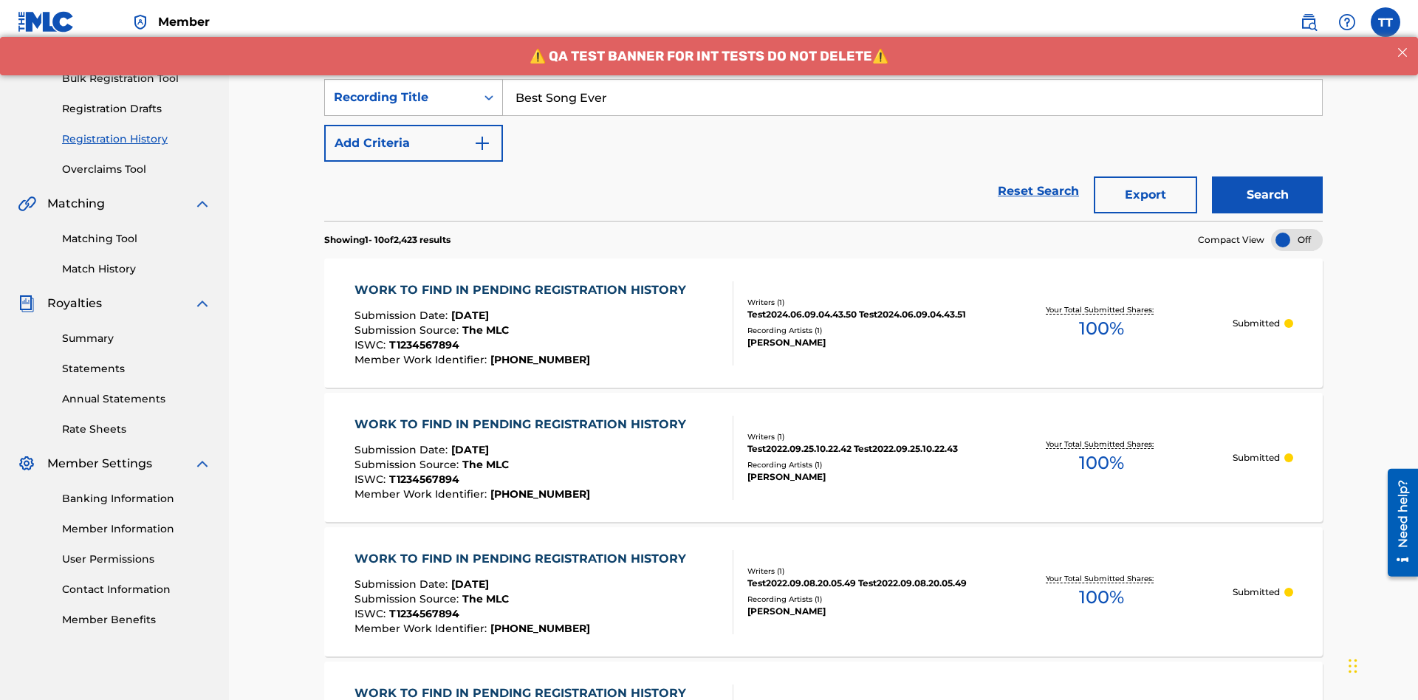
click at [400, 98] on div "Recording Title" at bounding box center [400, 98] width 133 height 18
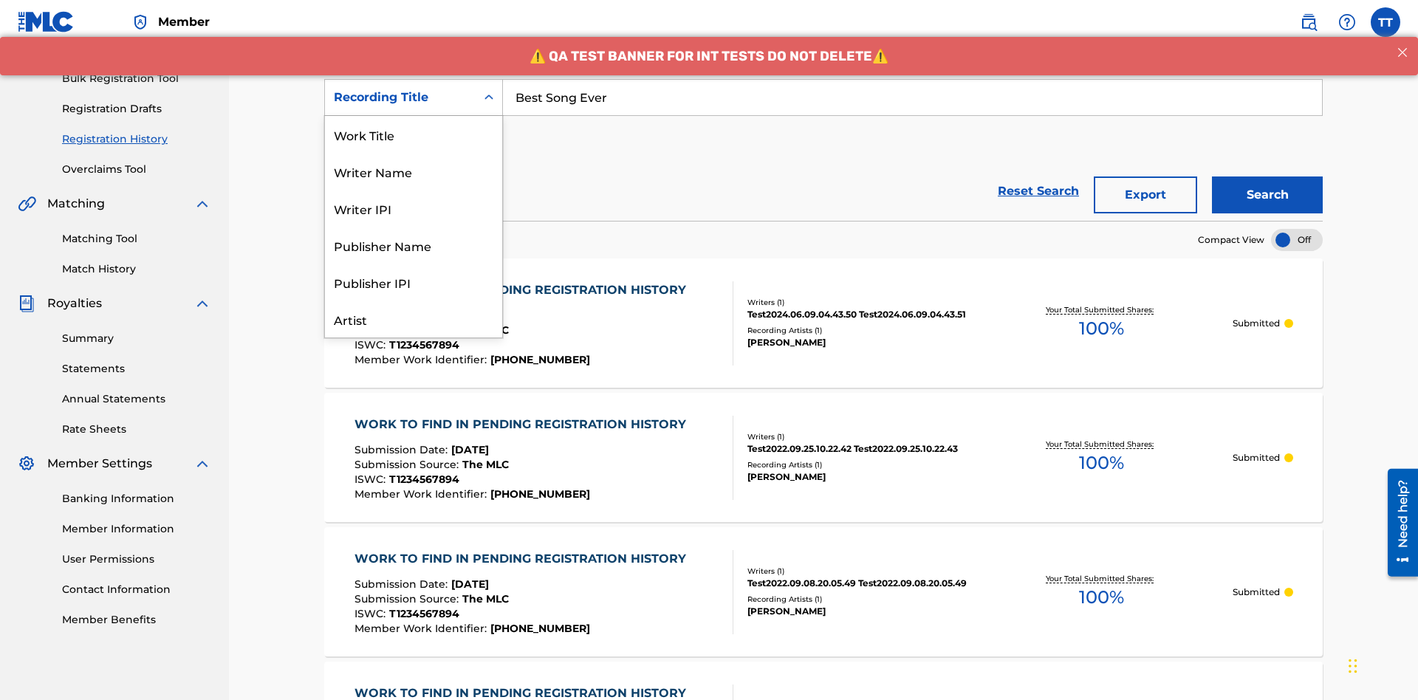
scroll to position [74, 0]
click at [414, 79] on div "Work Title" at bounding box center [413, 60] width 177 height 37
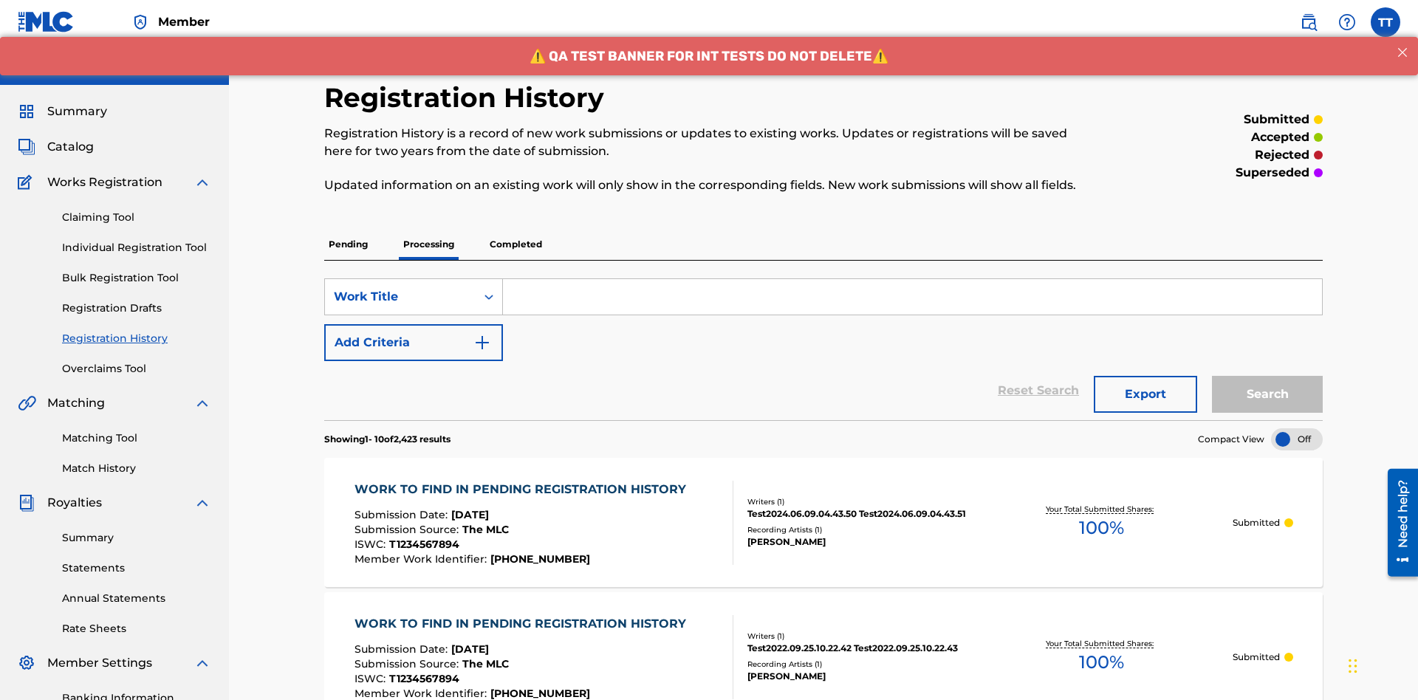
scroll to position [191, 0]
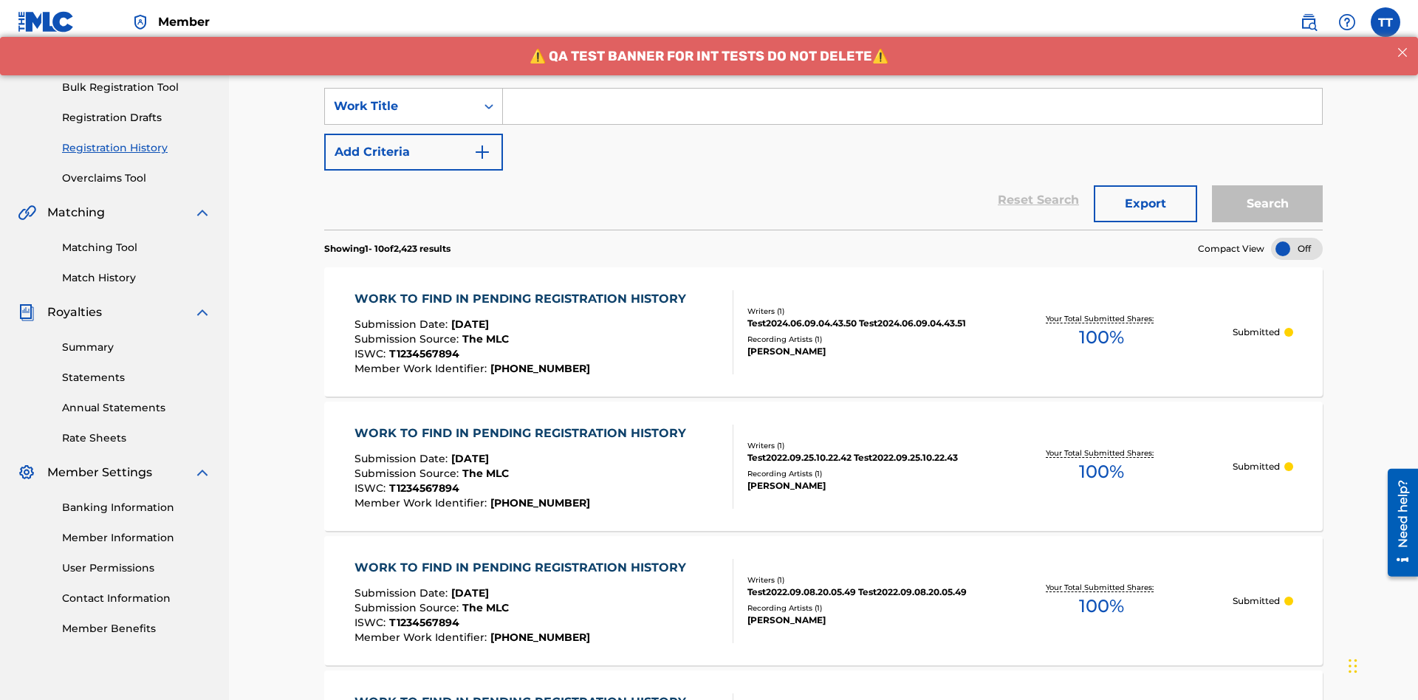
click at [912, 106] on input "Search Form" at bounding box center [912, 106] width 819 height 35
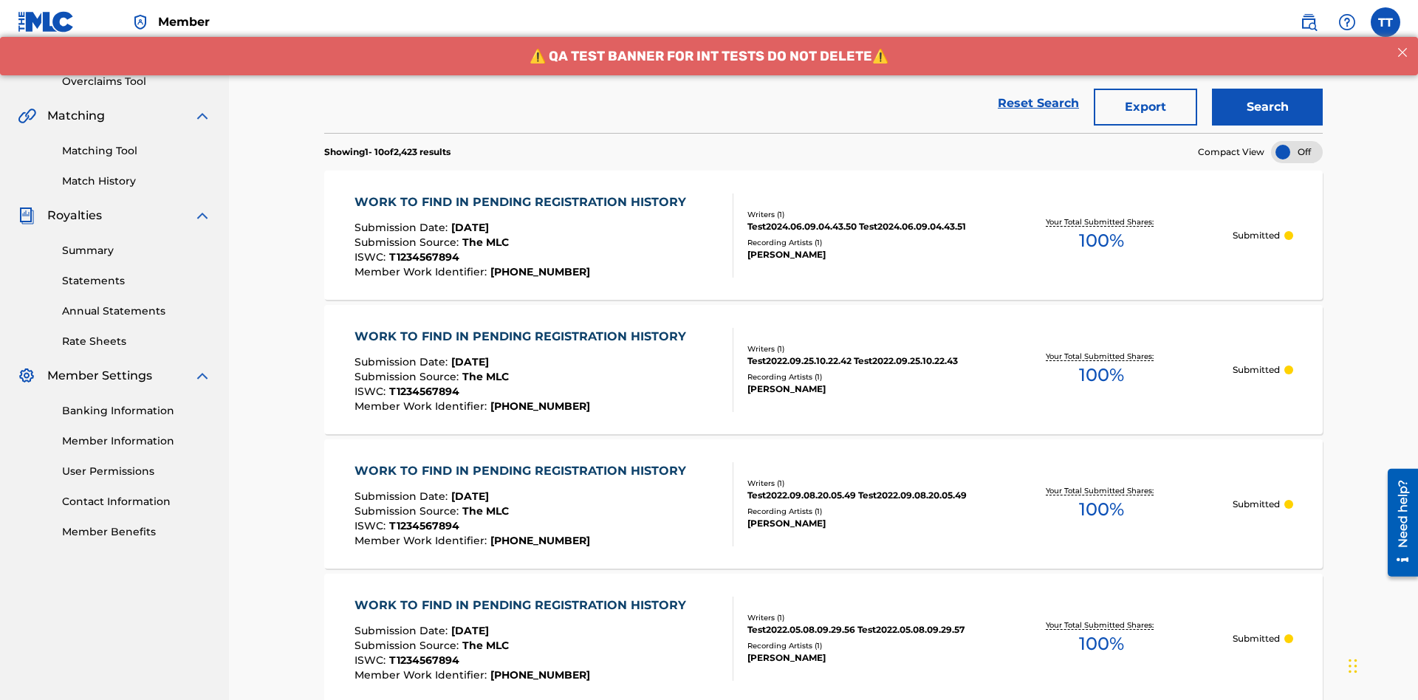
type input "MY FAVORITE DUMMY MUSIC WORK"
click at [1268, 107] on button "Search" at bounding box center [1267, 107] width 111 height 37
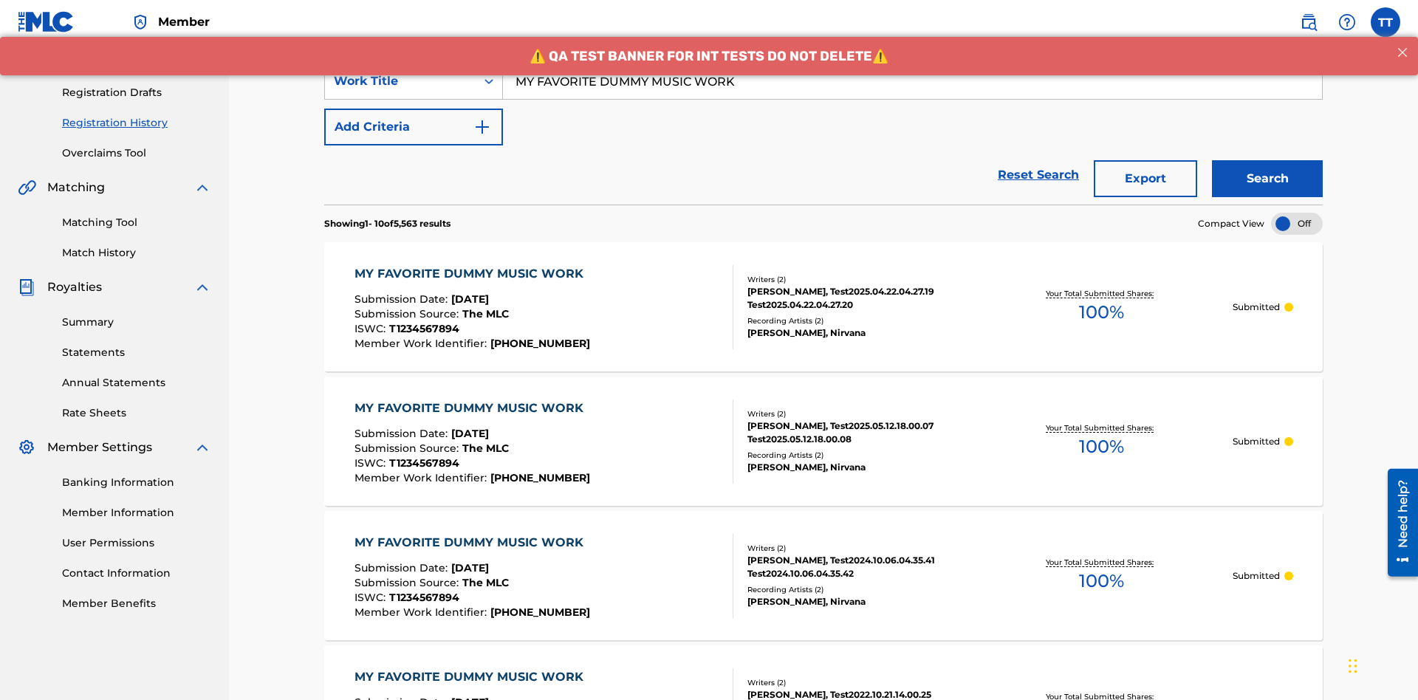
scroll to position [287, 0]
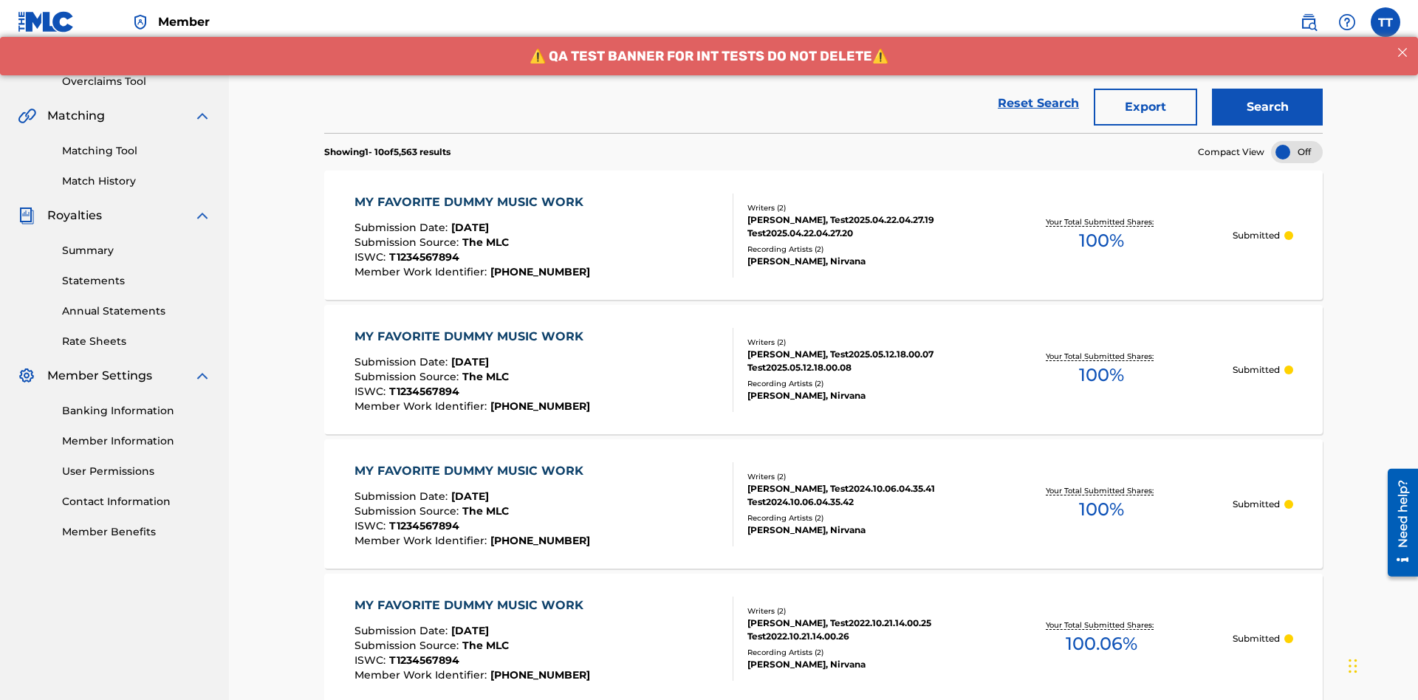
click at [1146, 107] on button "Export" at bounding box center [1145, 107] width 103 height 37
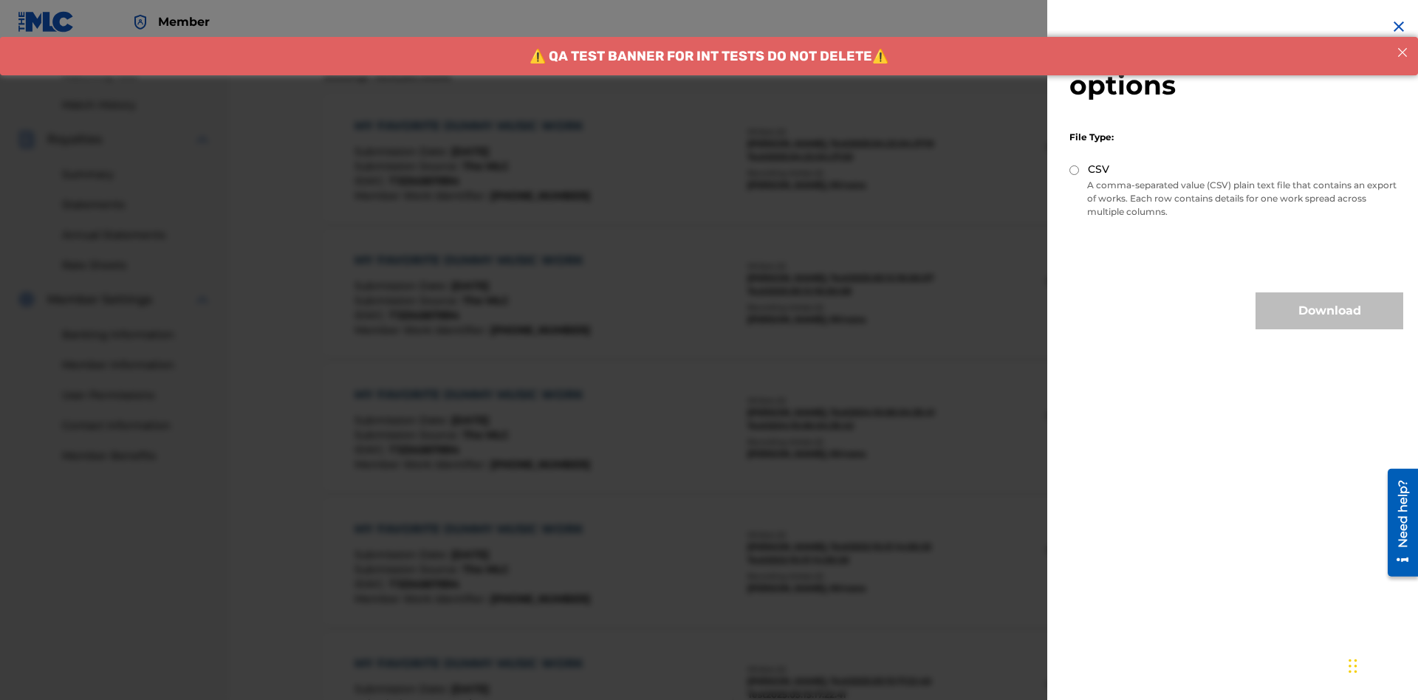
click at [1075, 170] on input "CSV" at bounding box center [1075, 170] width 10 height 10
radio input "true"
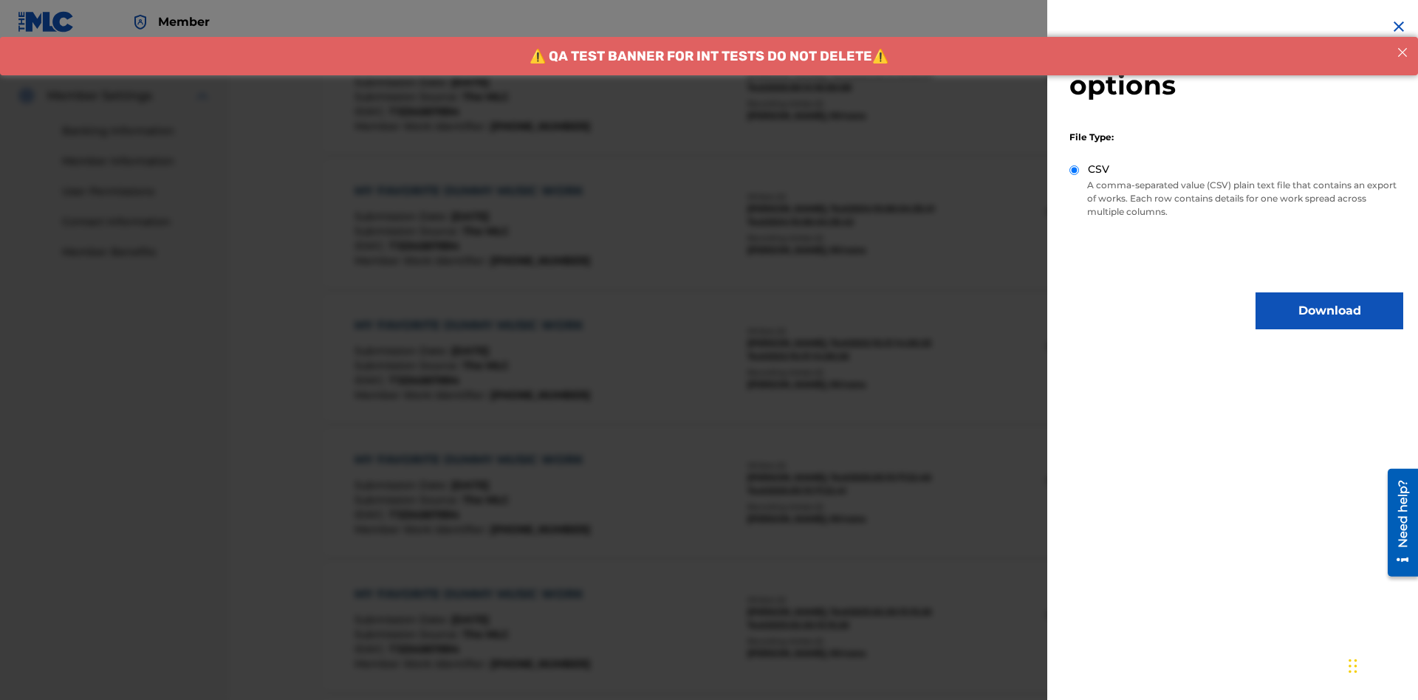
click at [1330, 311] on button "Download" at bounding box center [1330, 311] width 148 height 37
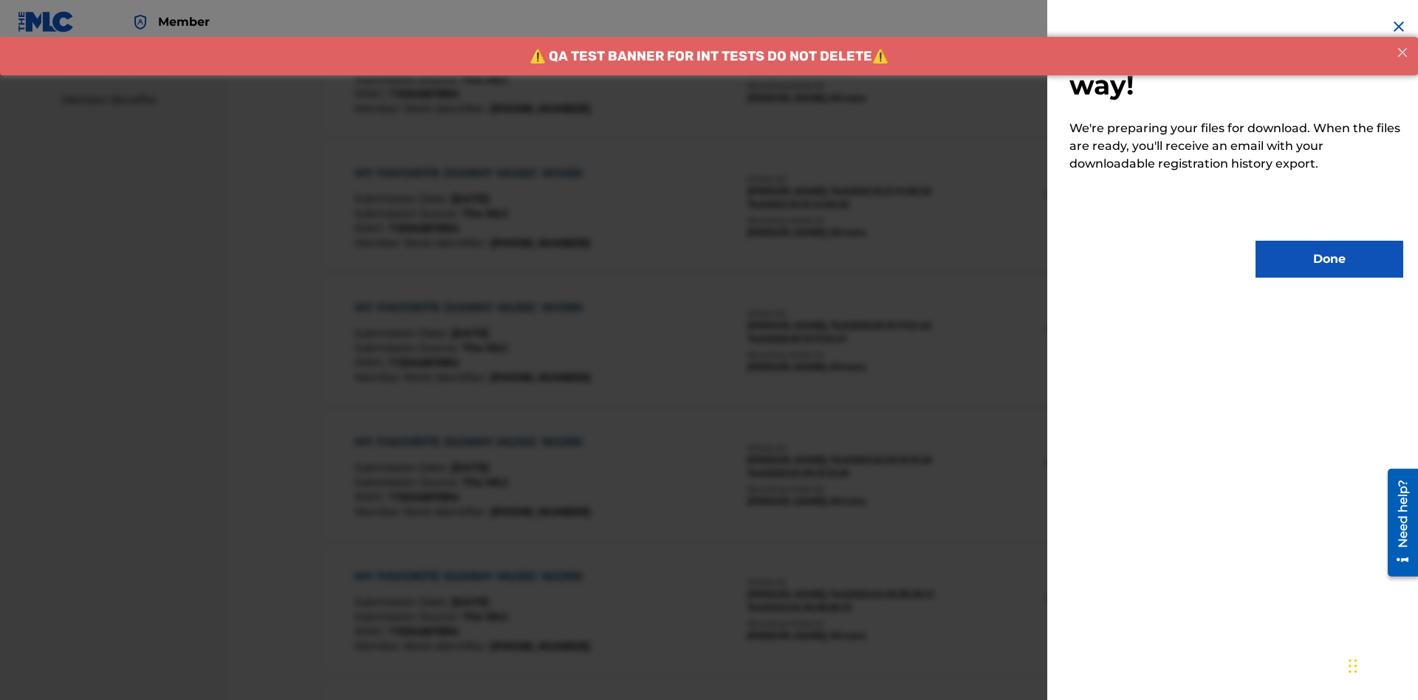
click at [1330, 259] on button "Done" at bounding box center [1330, 259] width 148 height 37
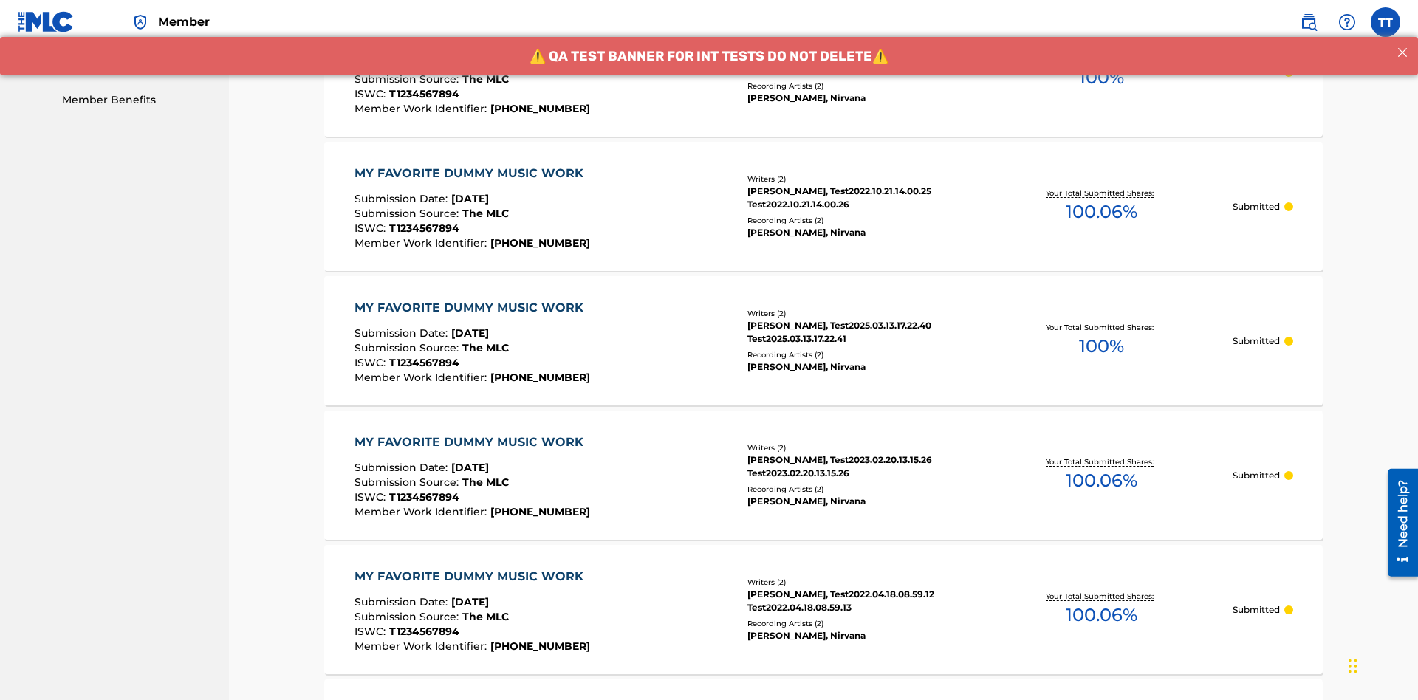
scroll to position [392, 0]
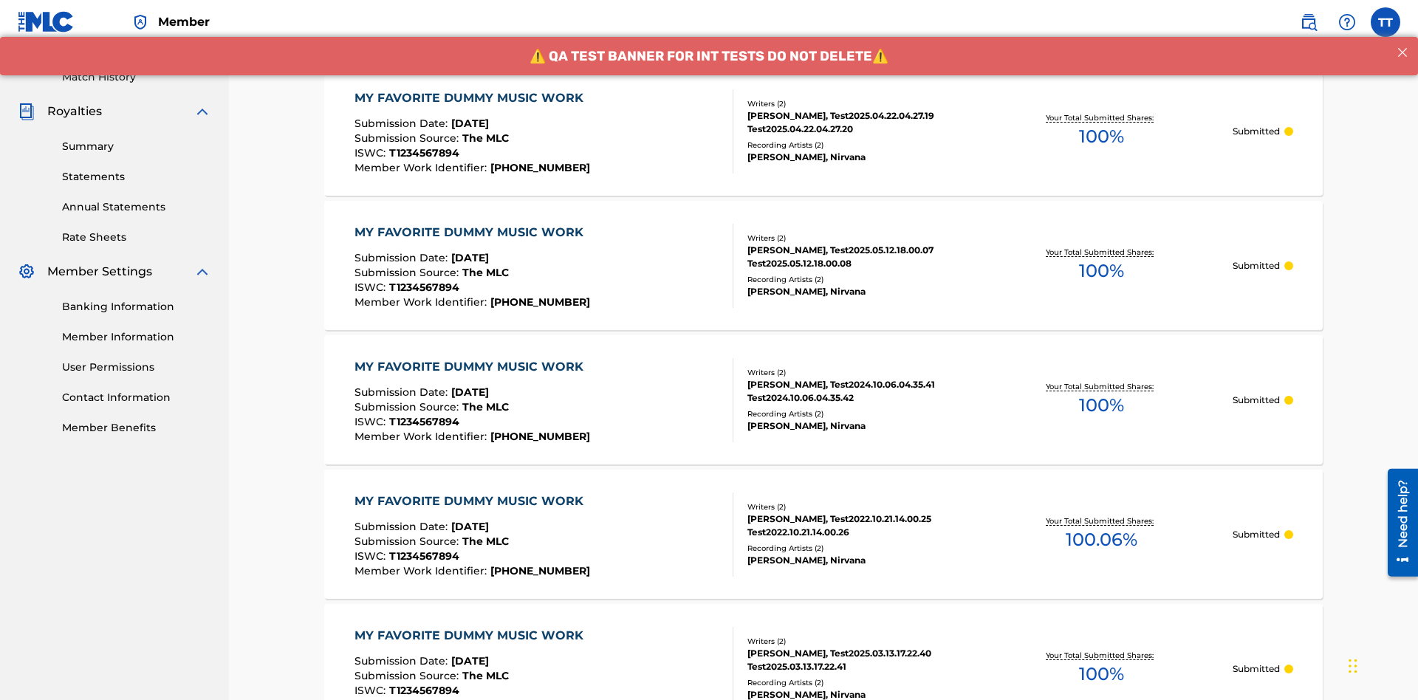
click at [471, 98] on div "MY FAVORITE DUMMY MUSIC WORK" at bounding box center [473, 98] width 236 height 18
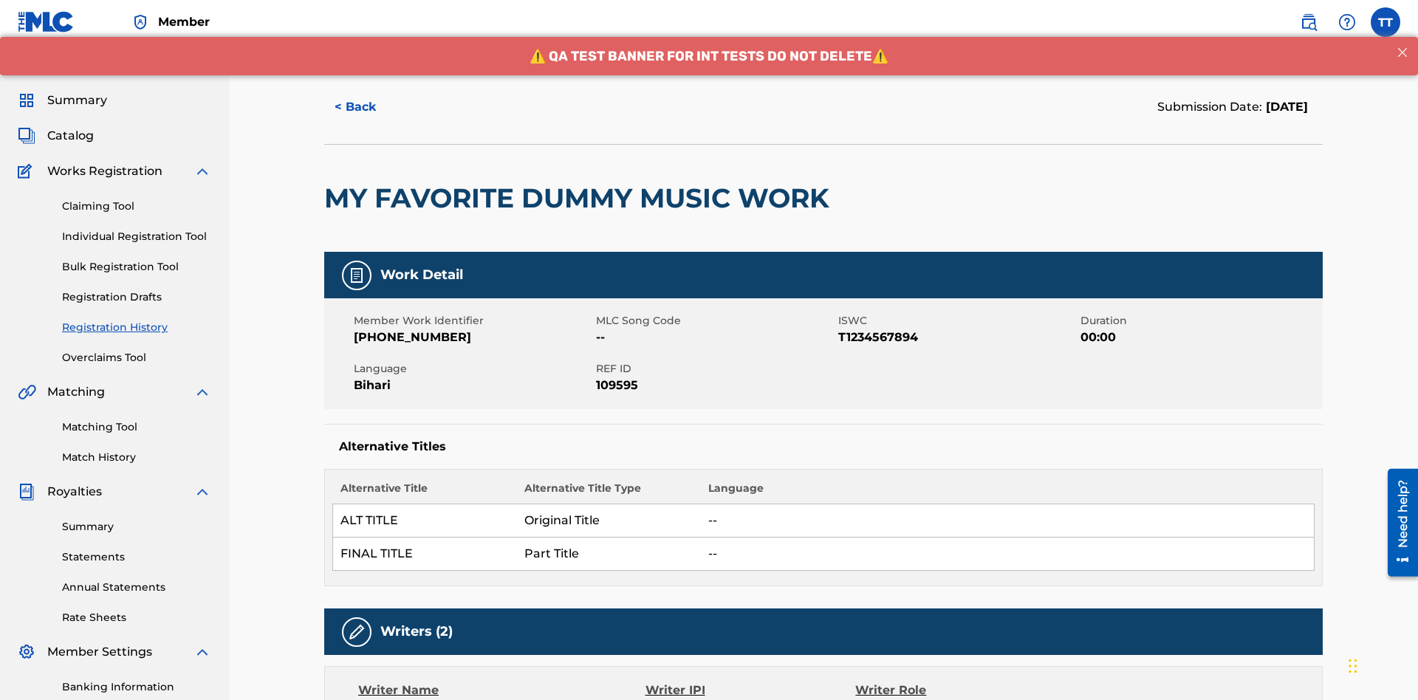
click at [369, 107] on button "< Back" at bounding box center [368, 107] width 89 height 37
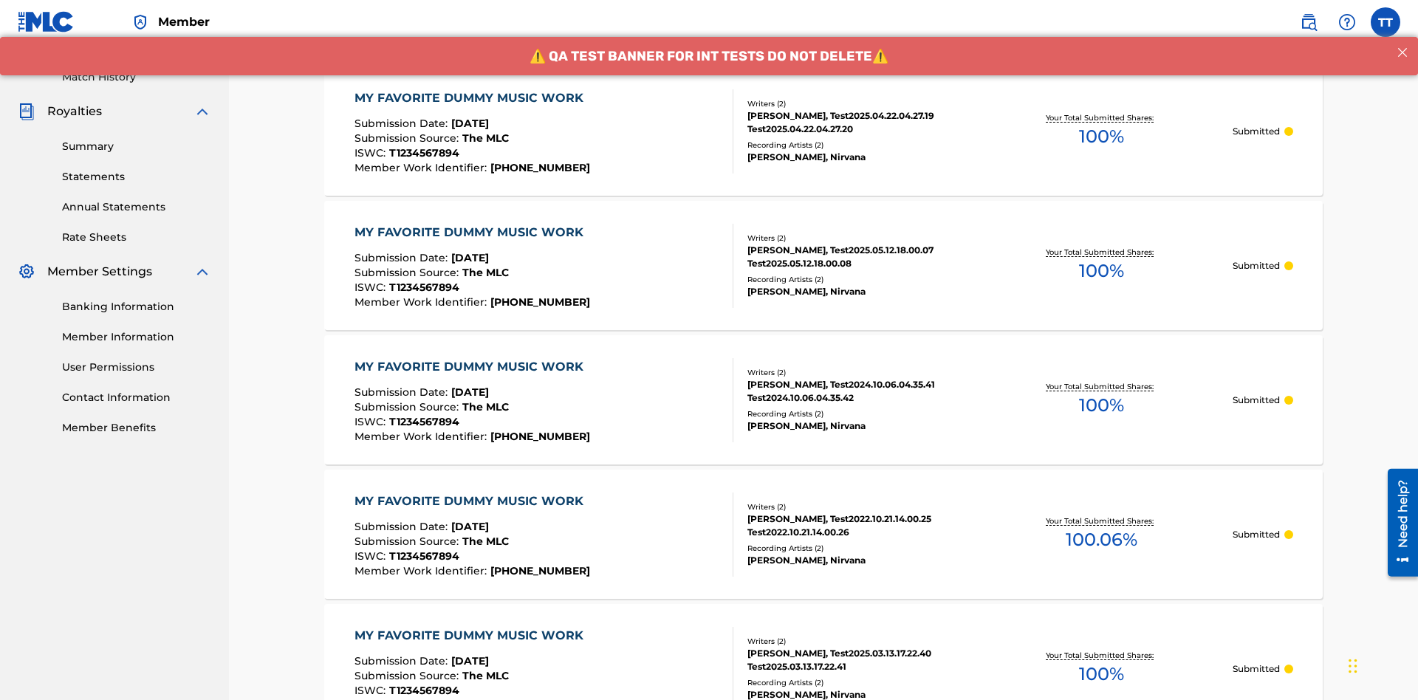
scroll to position [199, 0]
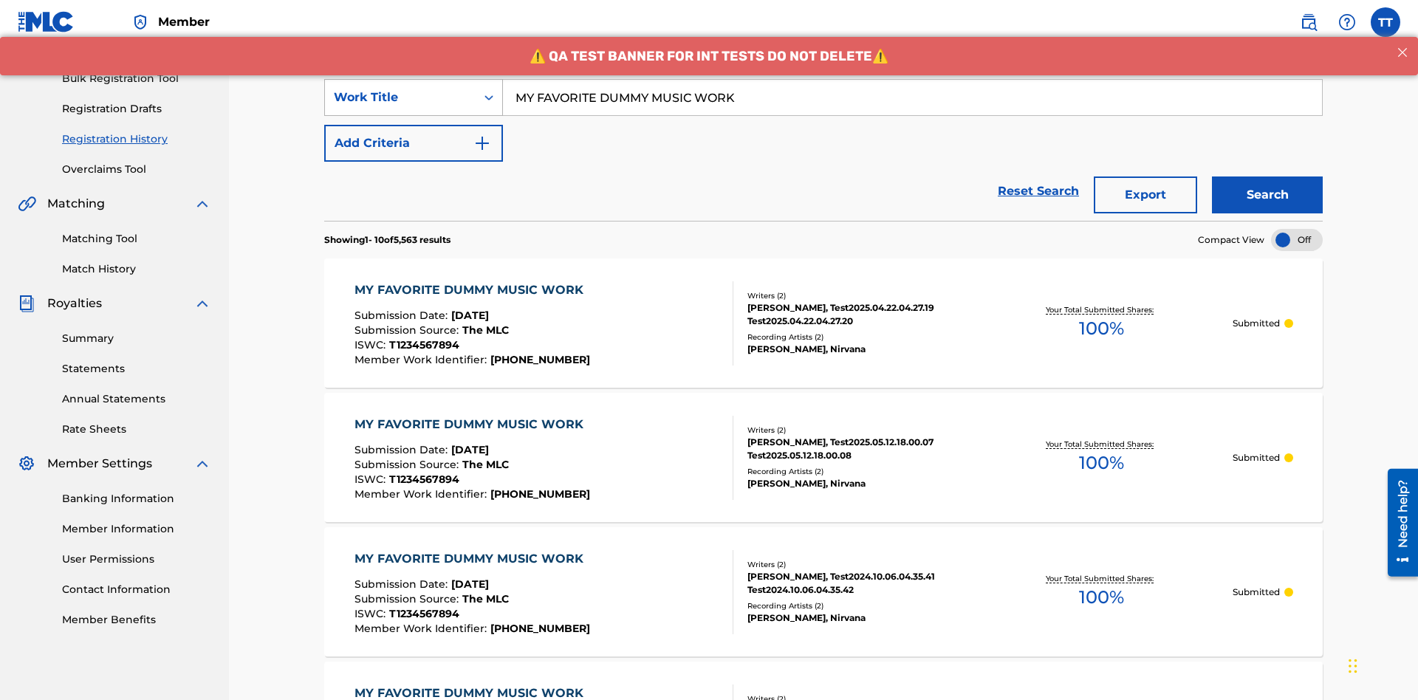
click at [400, 98] on div "Work Title" at bounding box center [400, 98] width 133 height 18
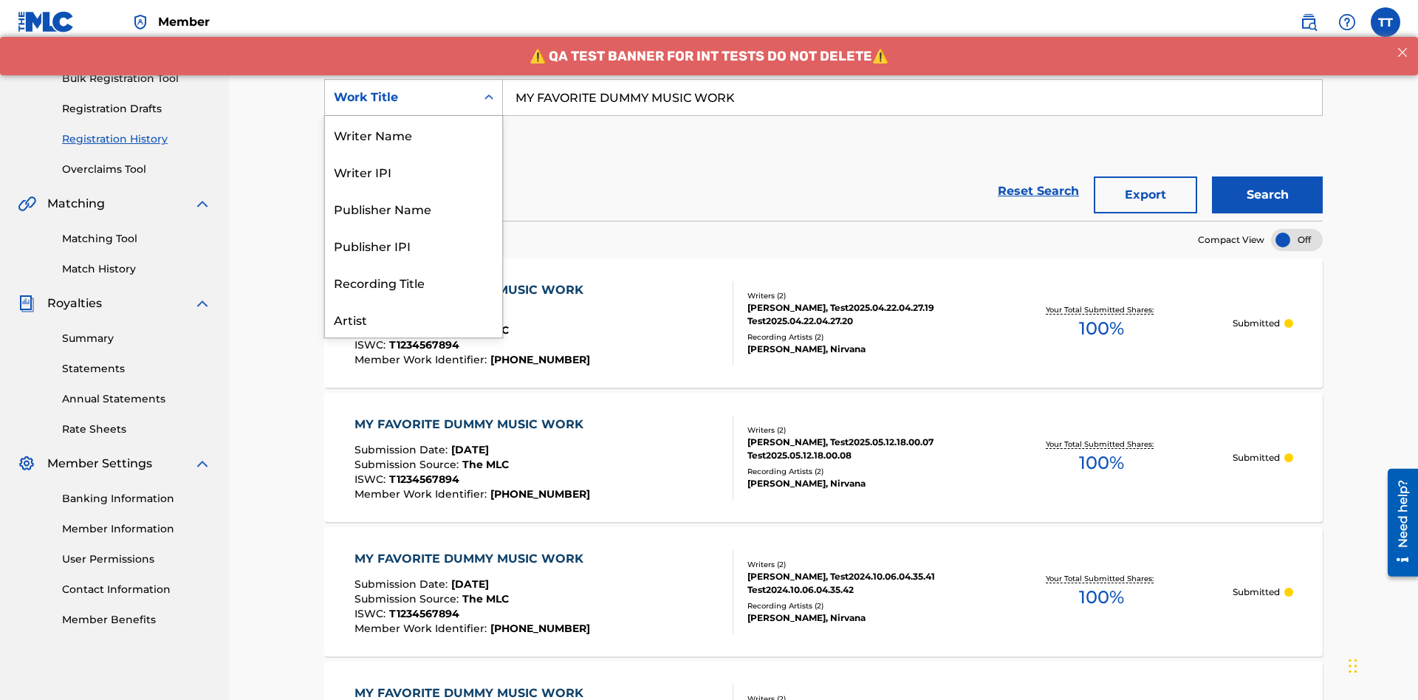
scroll to position [74, 0]
click at [414, 79] on div "Writer Name" at bounding box center [413, 60] width 177 height 37
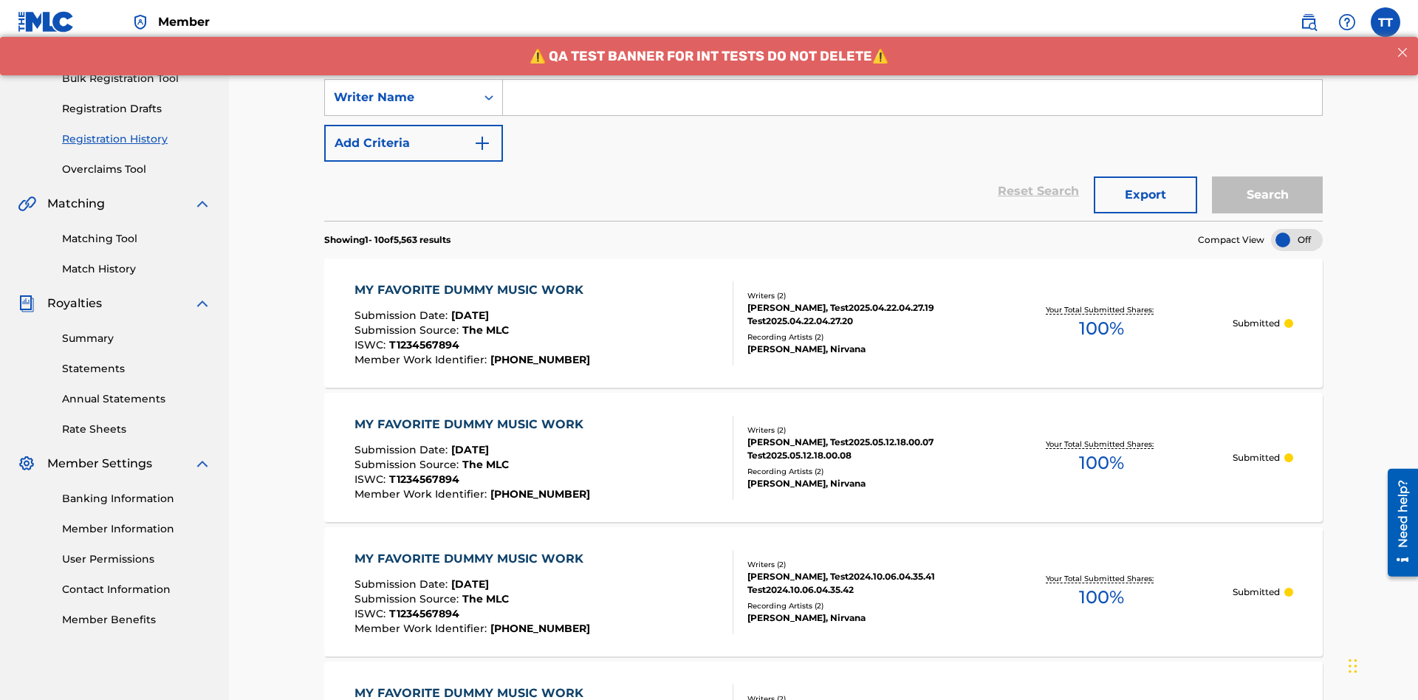
scroll to position [0, 0]
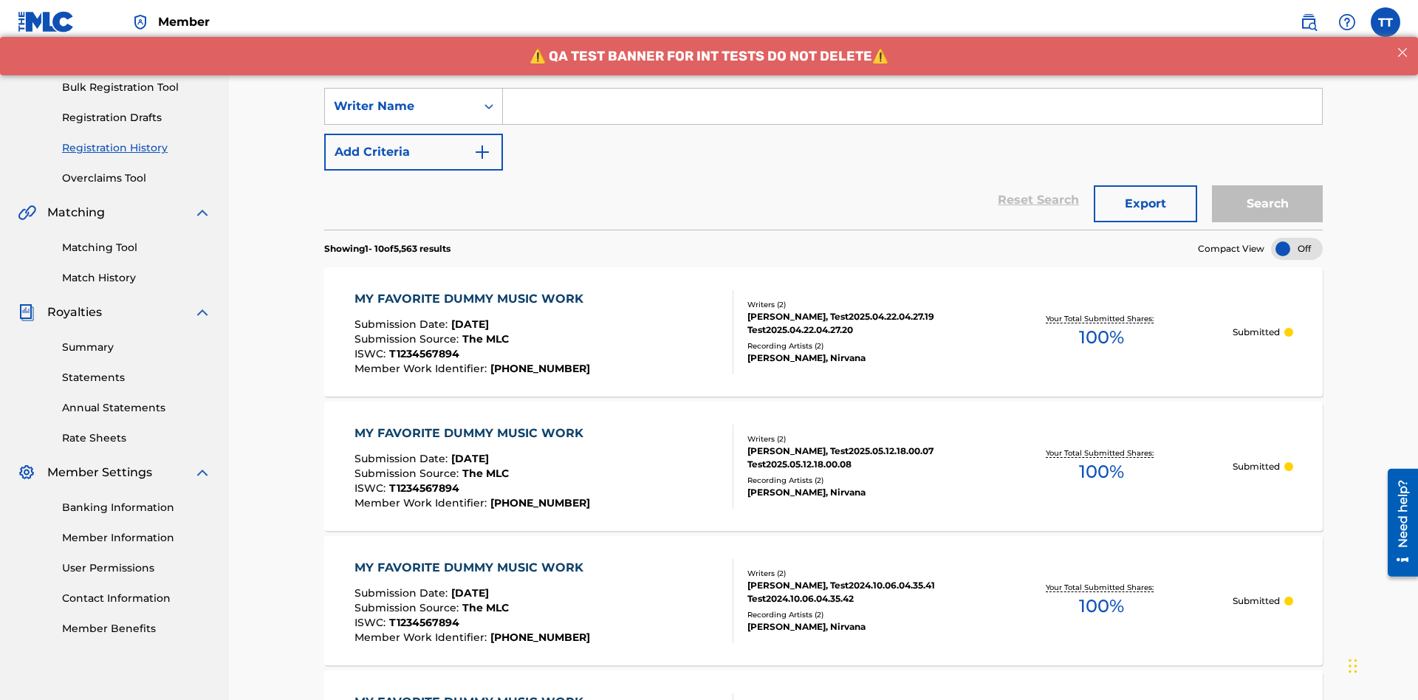
click at [912, 106] on input "Search Form" at bounding box center [912, 106] width 819 height 35
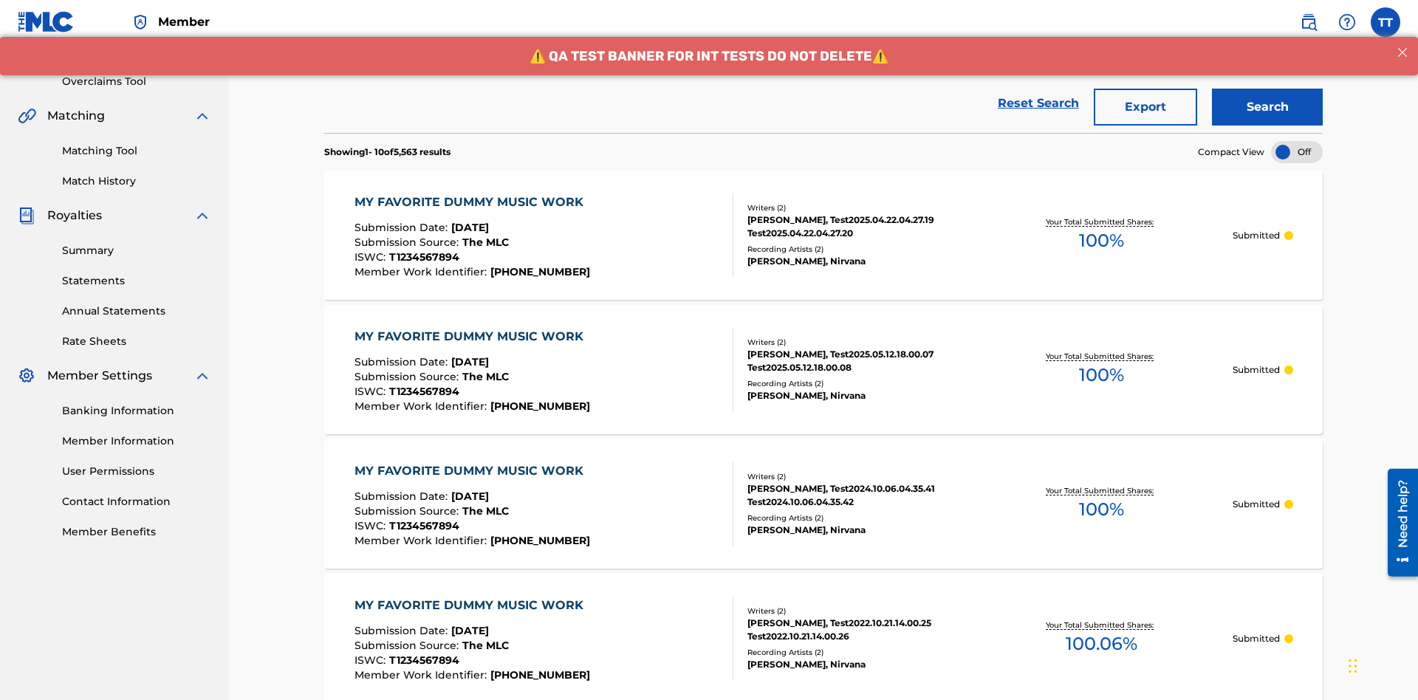
type input "[PERSON_NAME]"
click at [1268, 107] on button "Search" at bounding box center [1267, 107] width 111 height 37
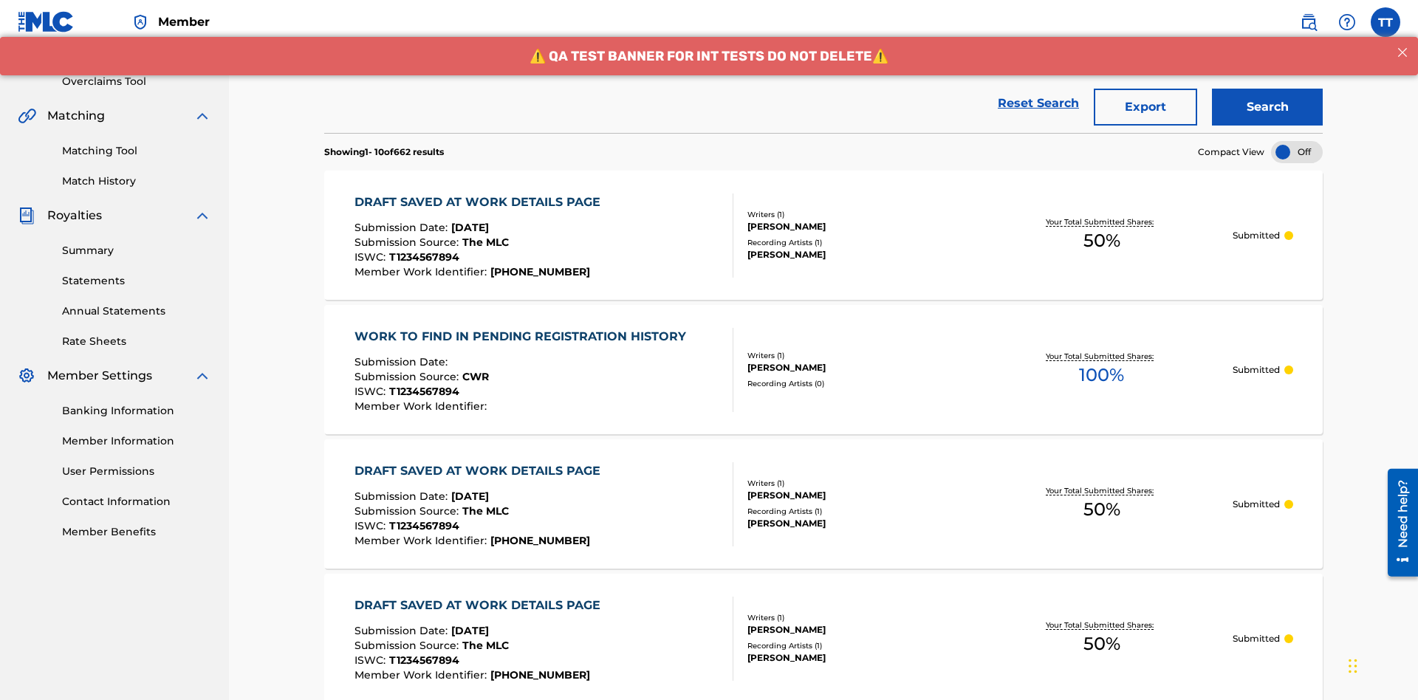
click at [1146, 107] on button "Export" at bounding box center [1145, 107] width 103 height 37
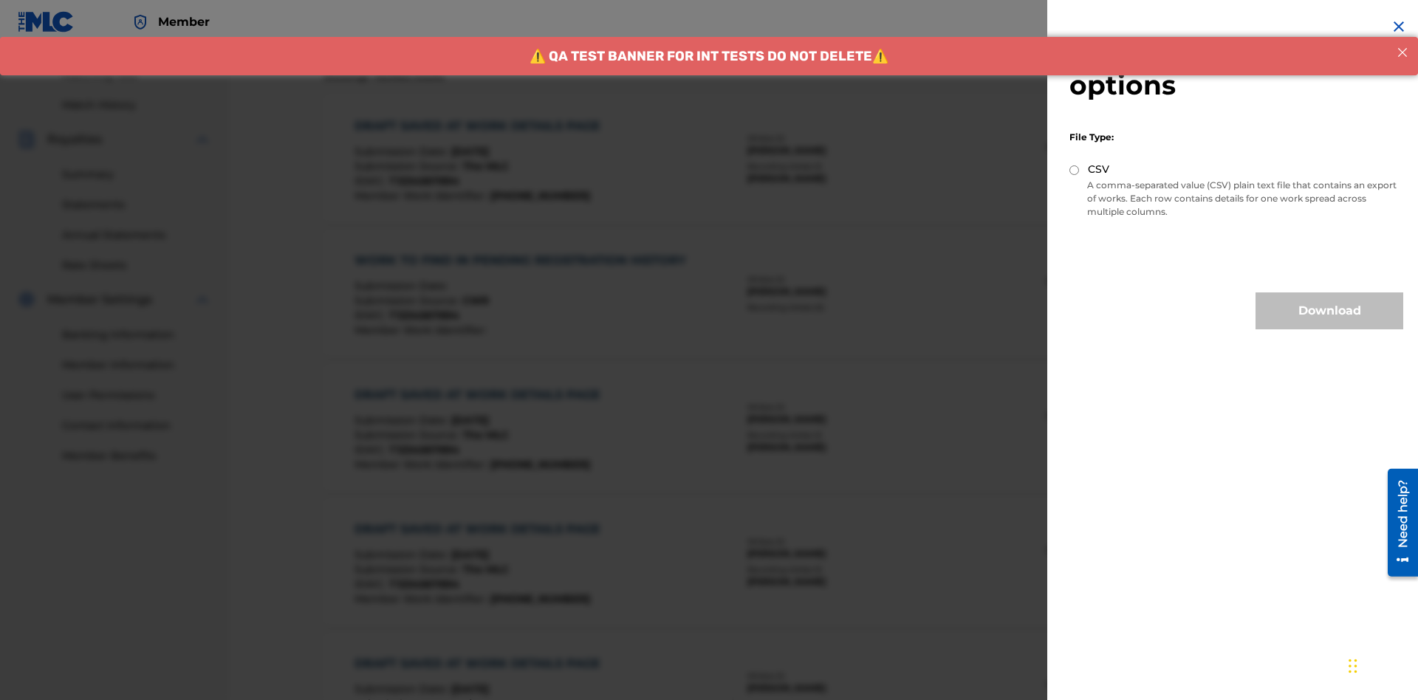
click at [1075, 170] on input "CSV" at bounding box center [1075, 170] width 10 height 10
radio input "true"
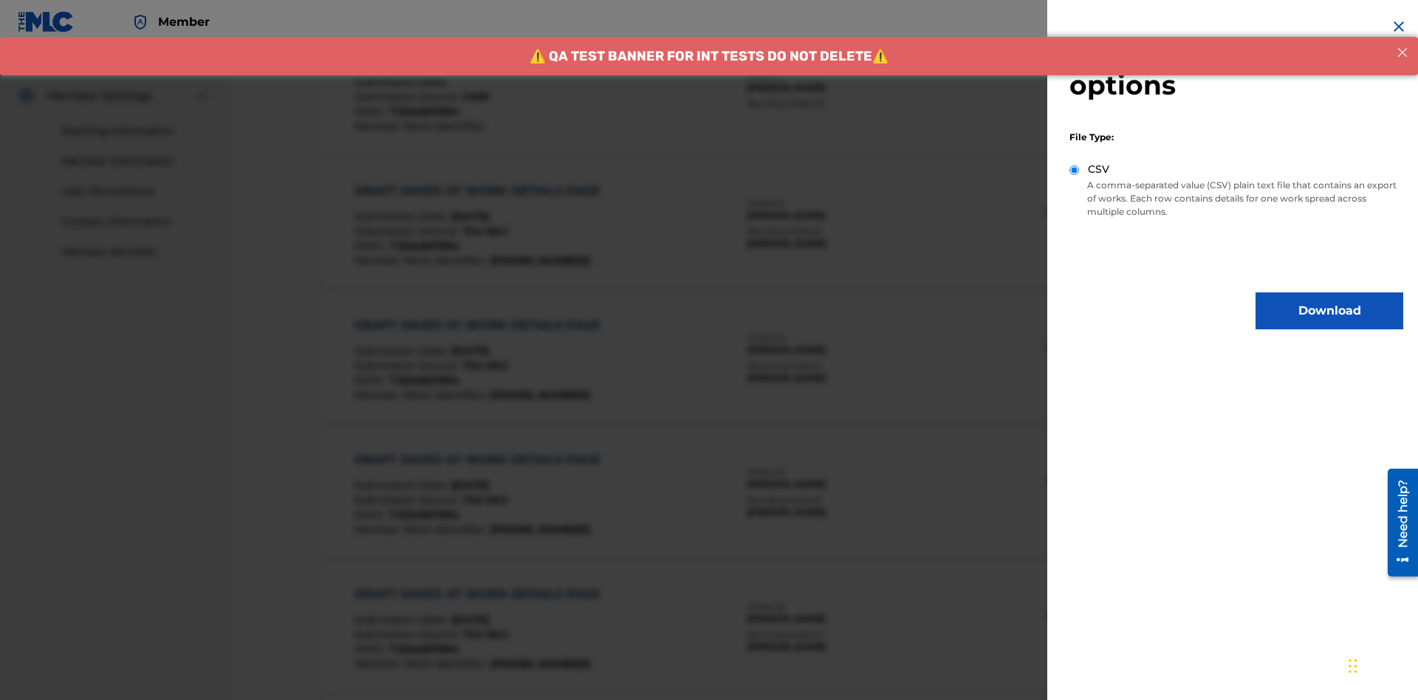
click at [1330, 311] on button "Download" at bounding box center [1330, 311] width 148 height 37
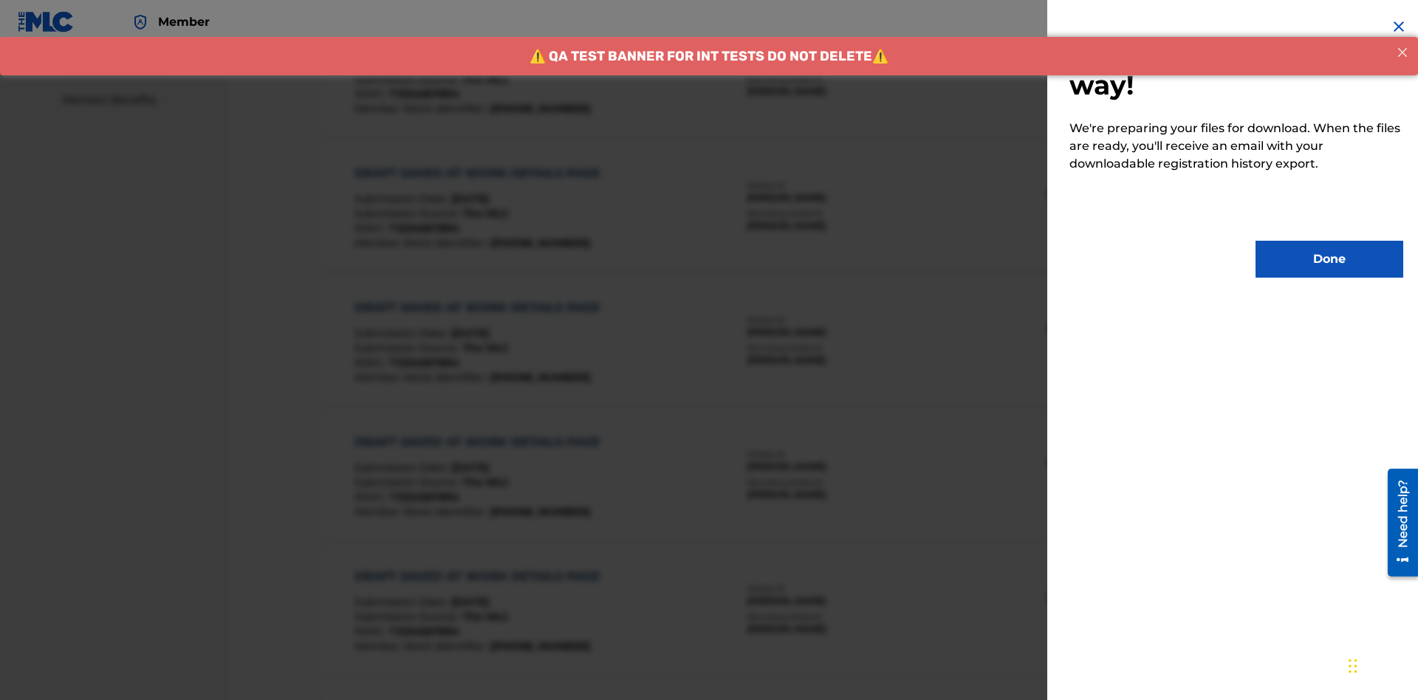
click at [1330, 259] on button "Done" at bounding box center [1330, 259] width 148 height 37
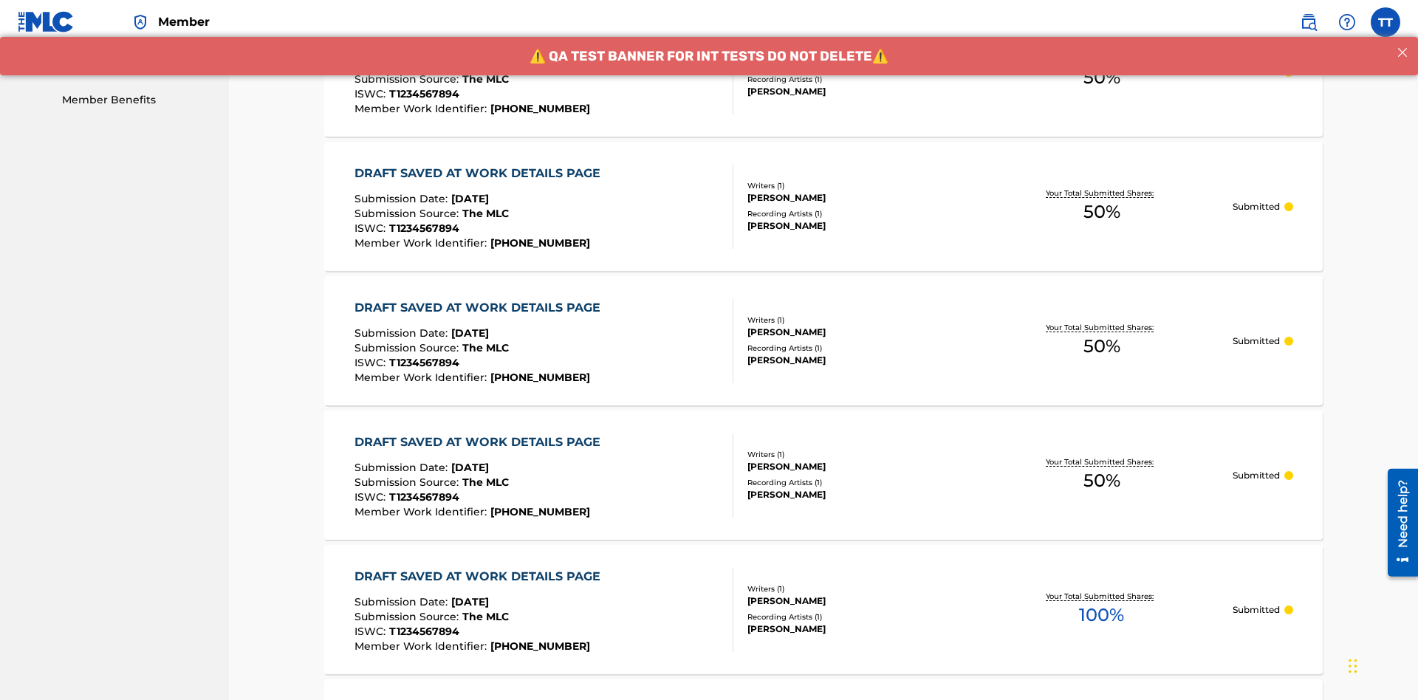
scroll to position [392, 0]
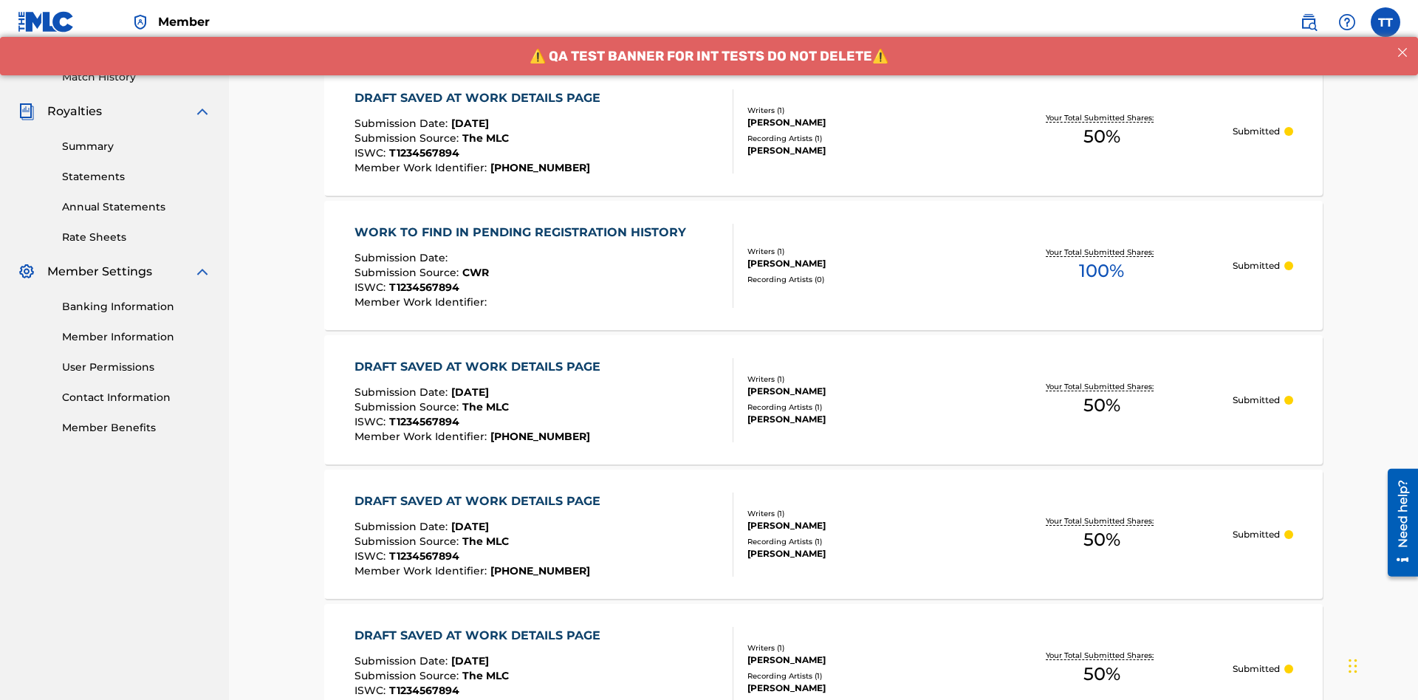
click at [480, 98] on div "DRAFT SAVED AT WORK DETAILS PAGE" at bounding box center [481, 98] width 253 height 18
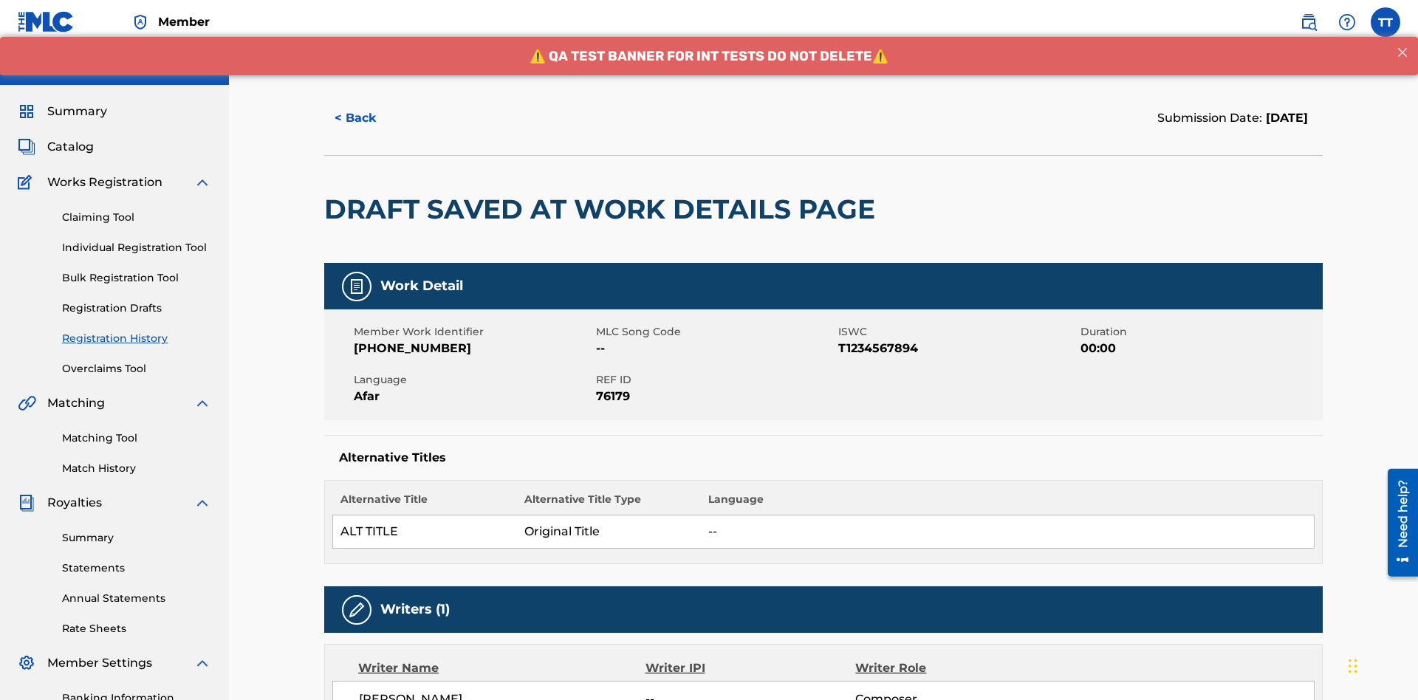
scroll to position [568, 0]
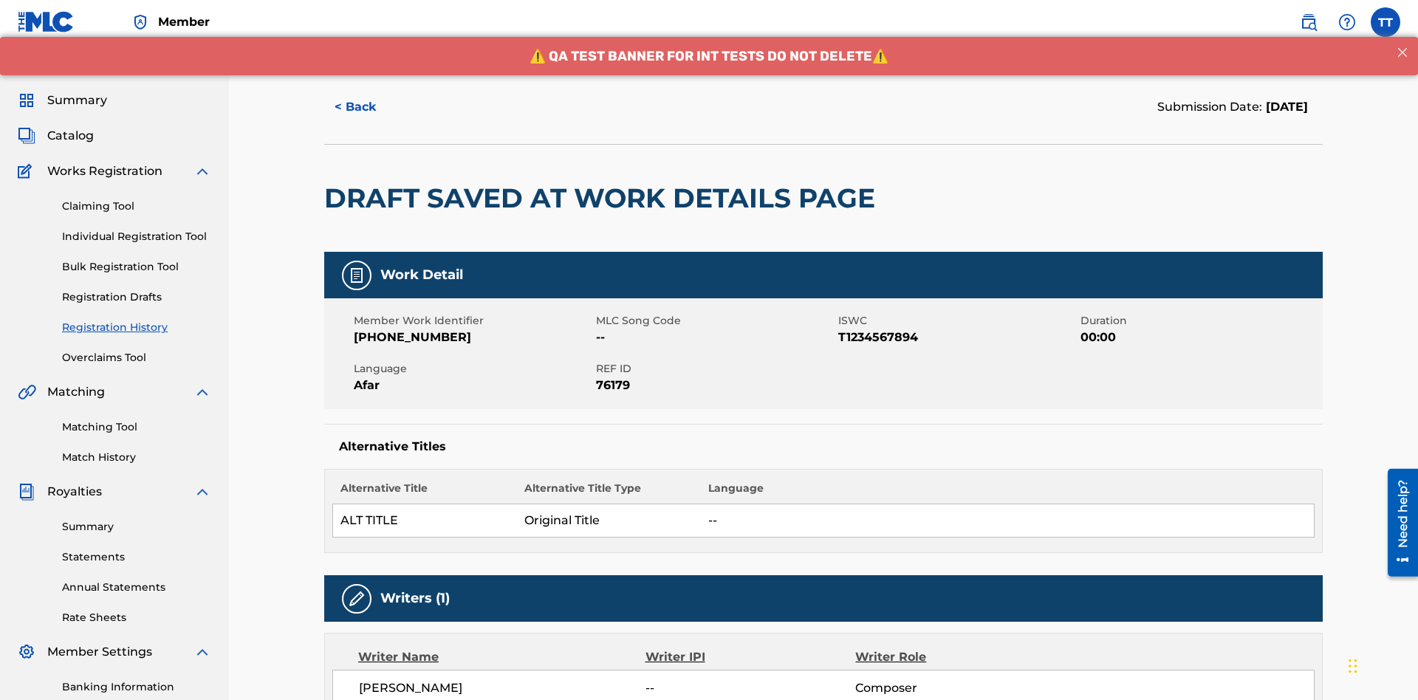
click at [369, 107] on button "< Back" at bounding box center [368, 107] width 89 height 37
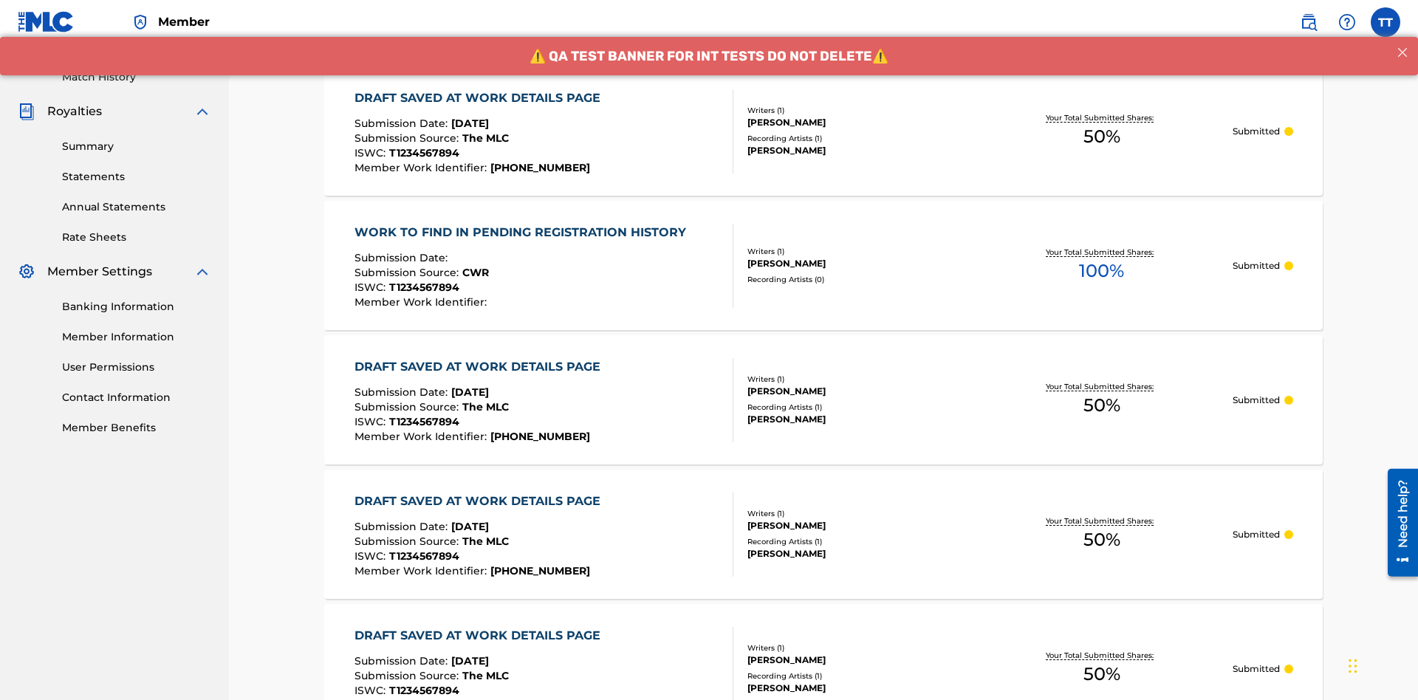
scroll to position [199, 0]
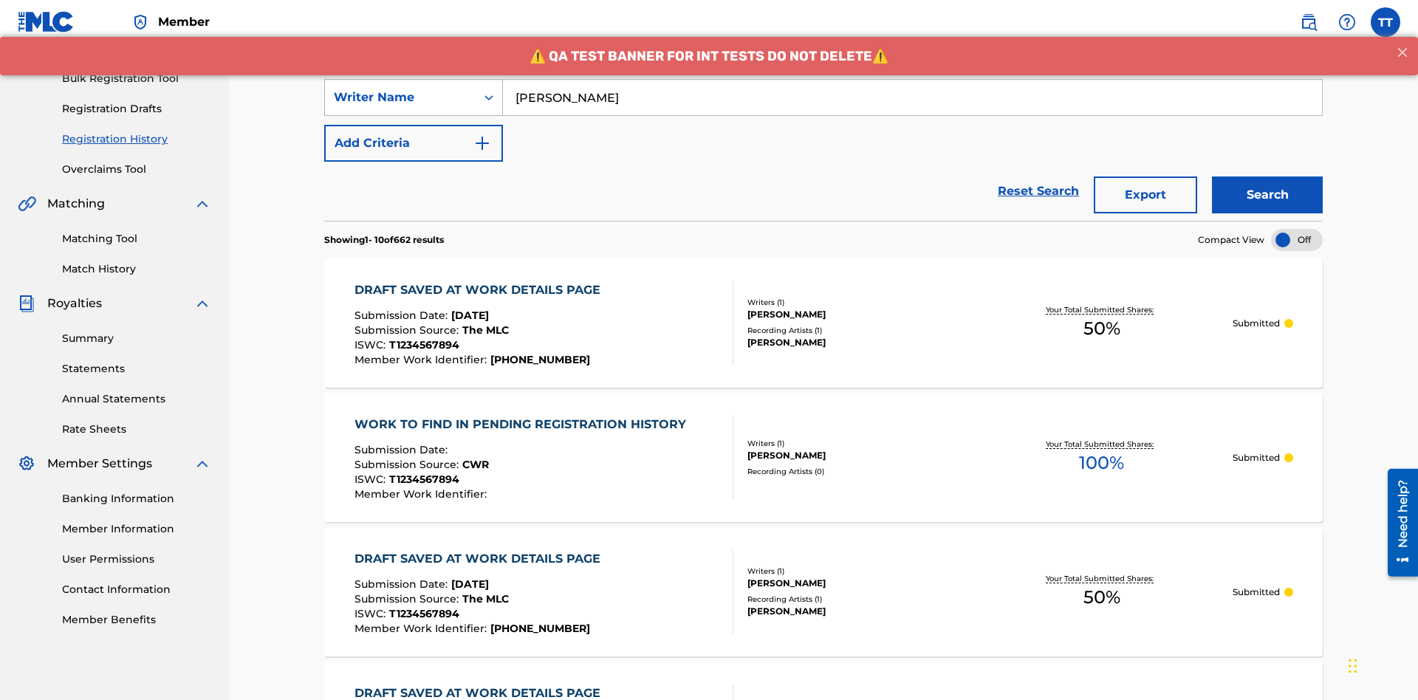
click at [400, 98] on div "Writer Name" at bounding box center [400, 98] width 133 height 18
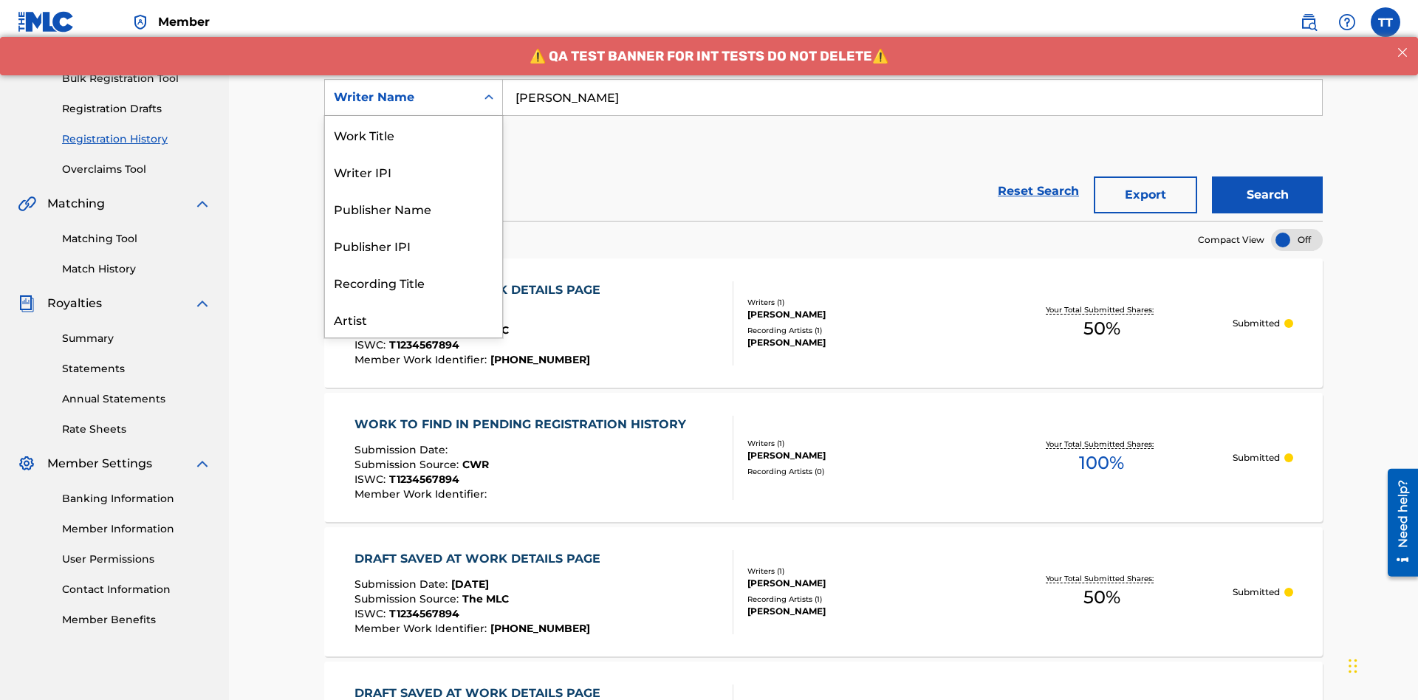
scroll to position [74, 0]
click at [414, 116] on div "Writer IPI" at bounding box center [413, 97] width 177 height 37
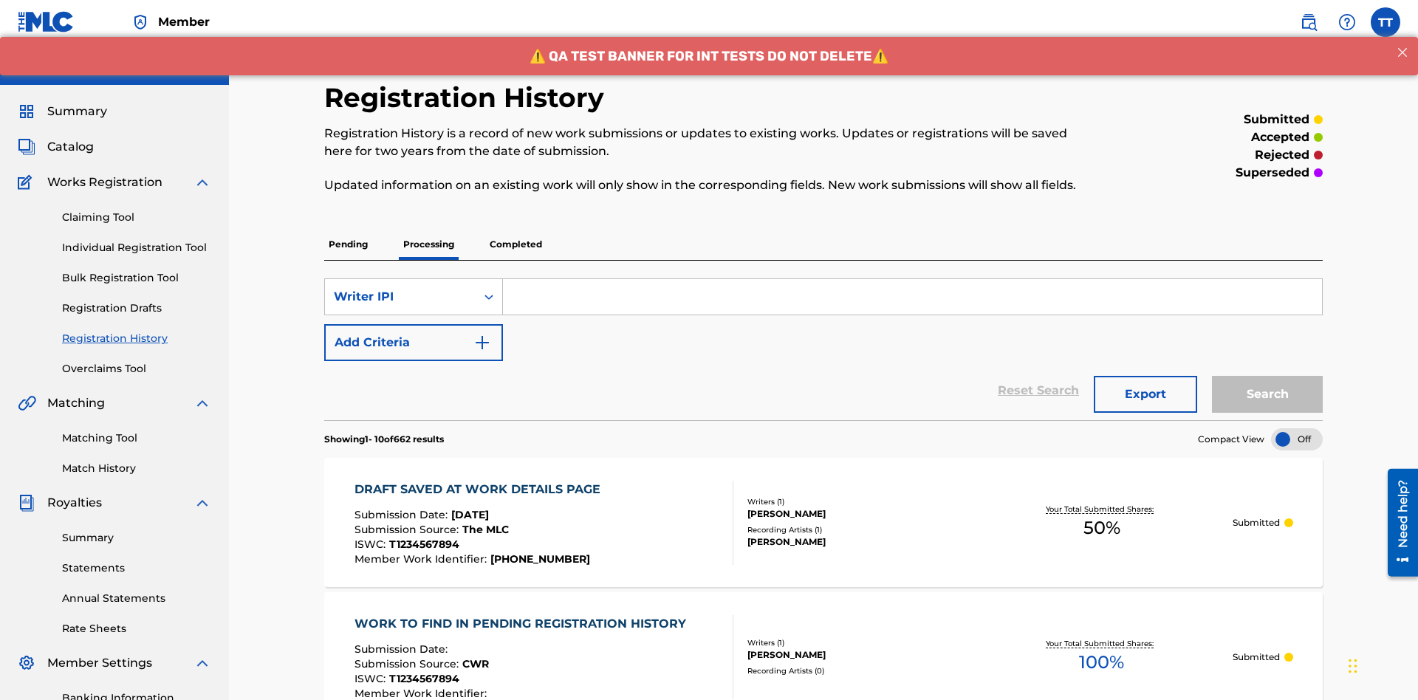
scroll to position [191, 0]
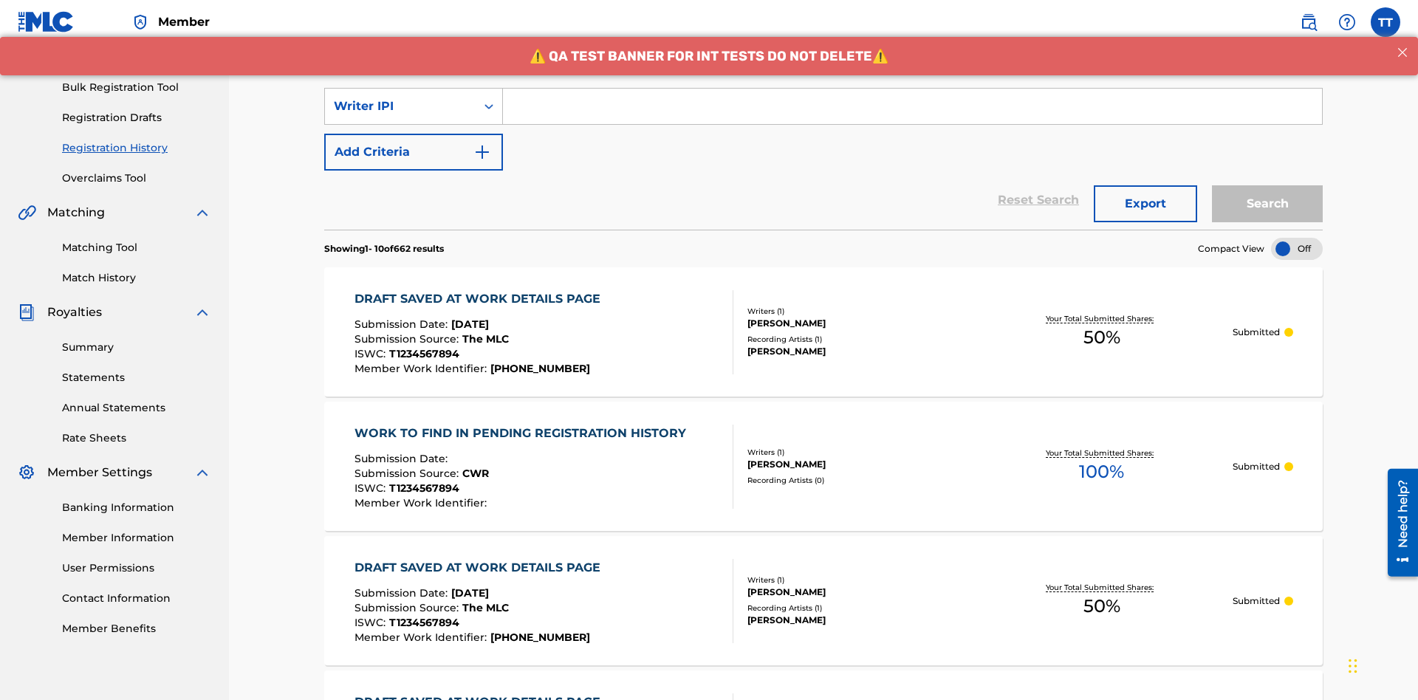
click at [912, 106] on input "Search Form" at bounding box center [912, 106] width 819 height 35
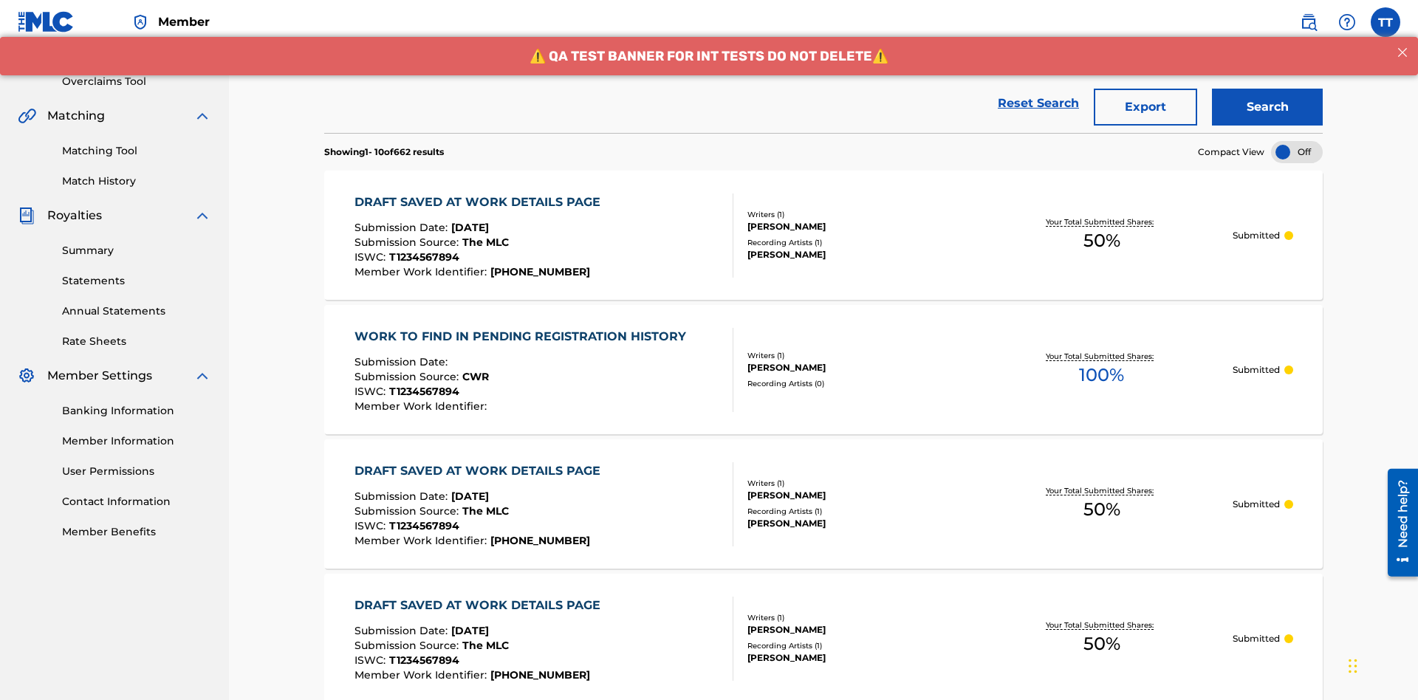
type input "00741807247"
click at [1268, 107] on button "Search" at bounding box center [1267, 107] width 111 height 37
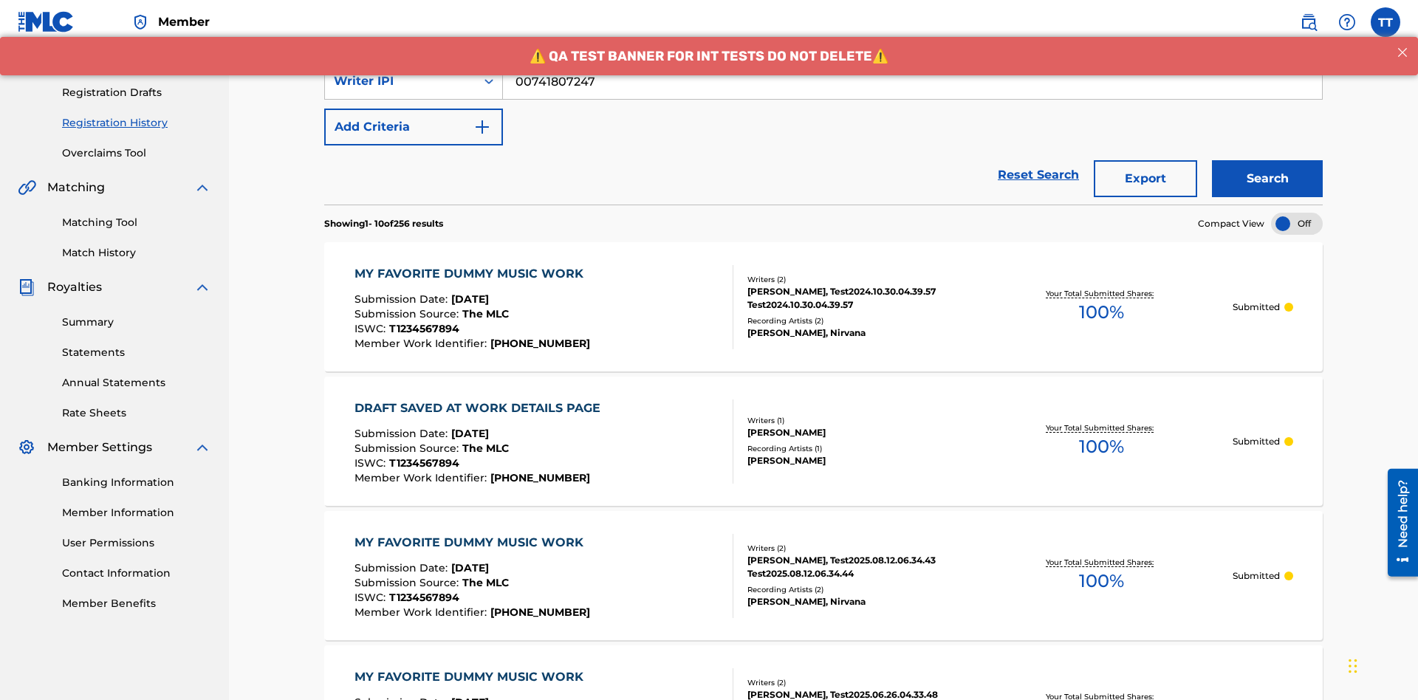
scroll to position [287, 0]
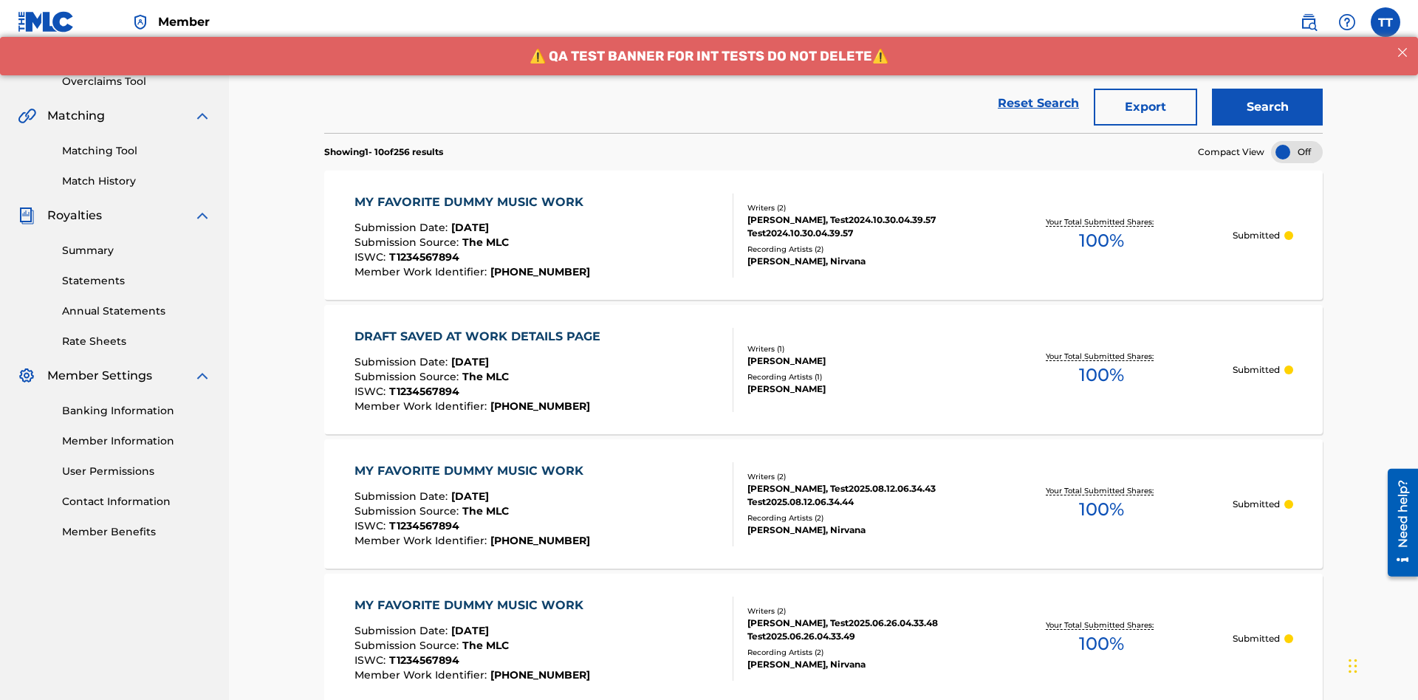
click at [1146, 107] on button "Export" at bounding box center [1145, 107] width 103 height 37
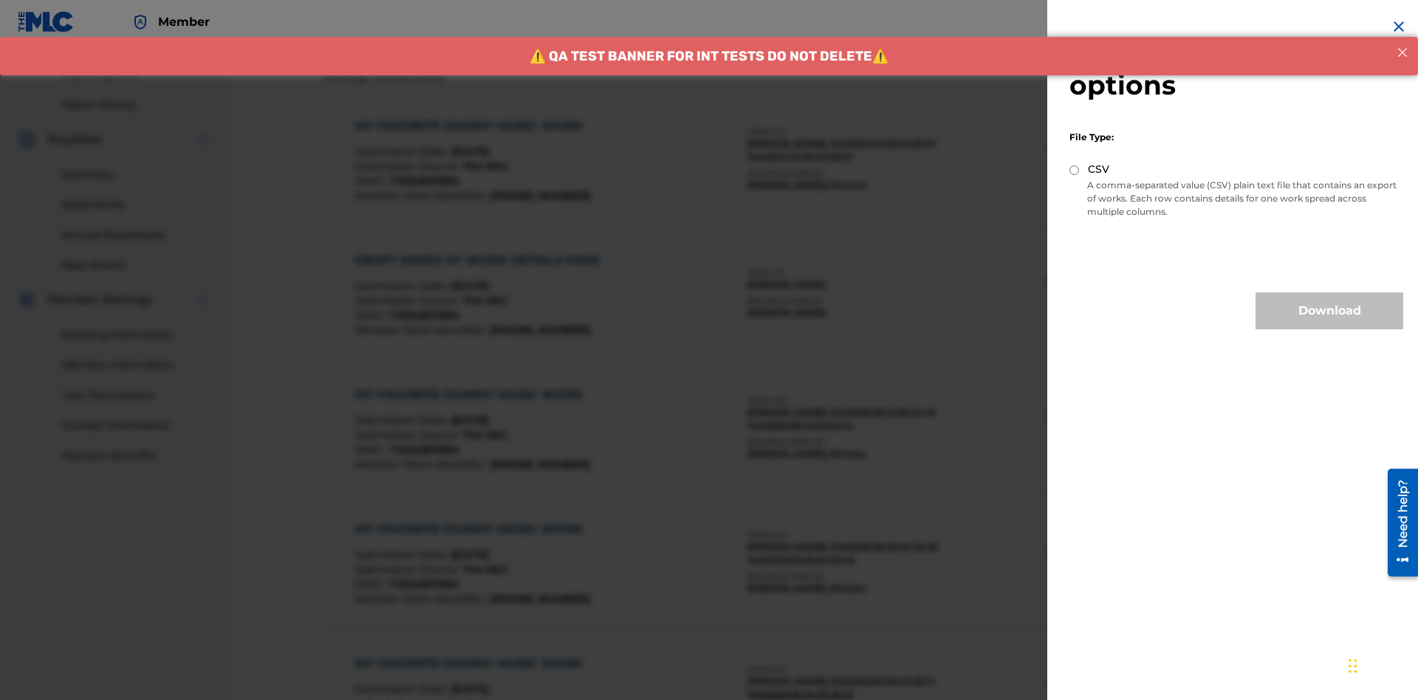
click at [1075, 170] on input "CSV" at bounding box center [1075, 170] width 10 height 10
radio input "true"
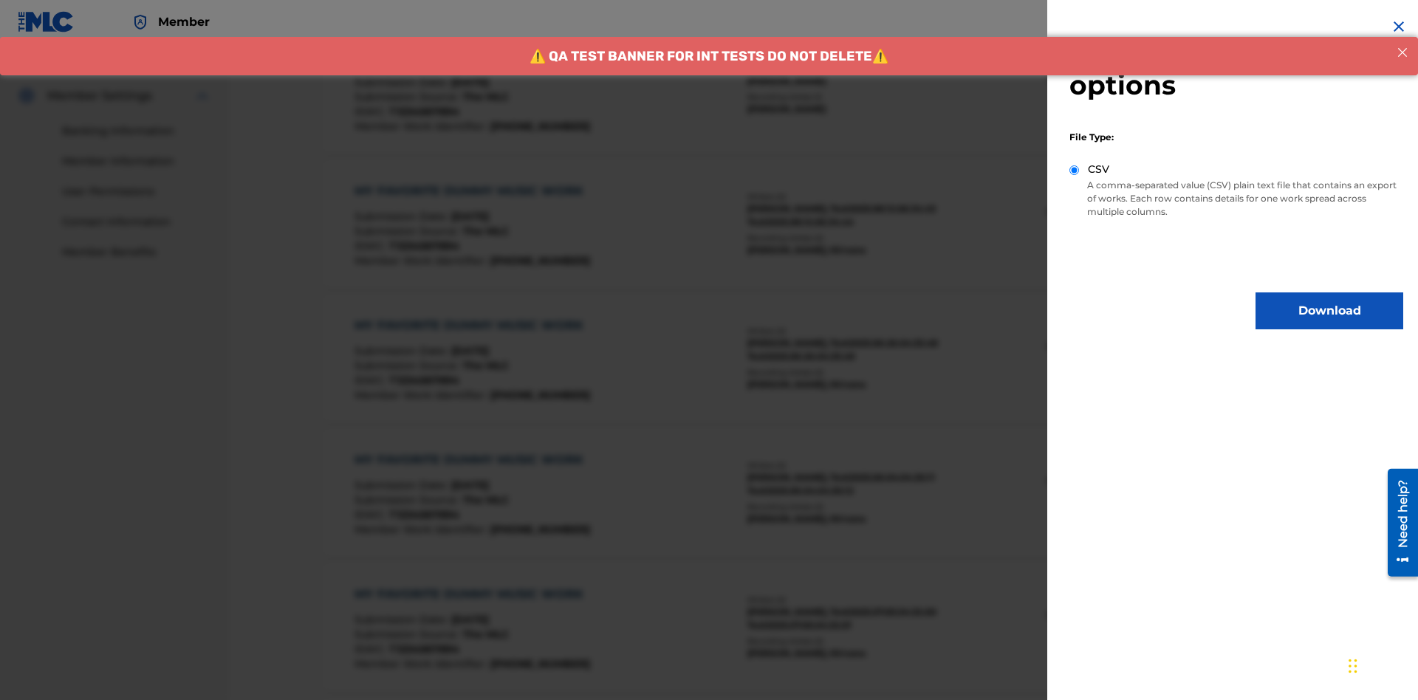
click at [1330, 311] on button "Download" at bounding box center [1330, 311] width 148 height 37
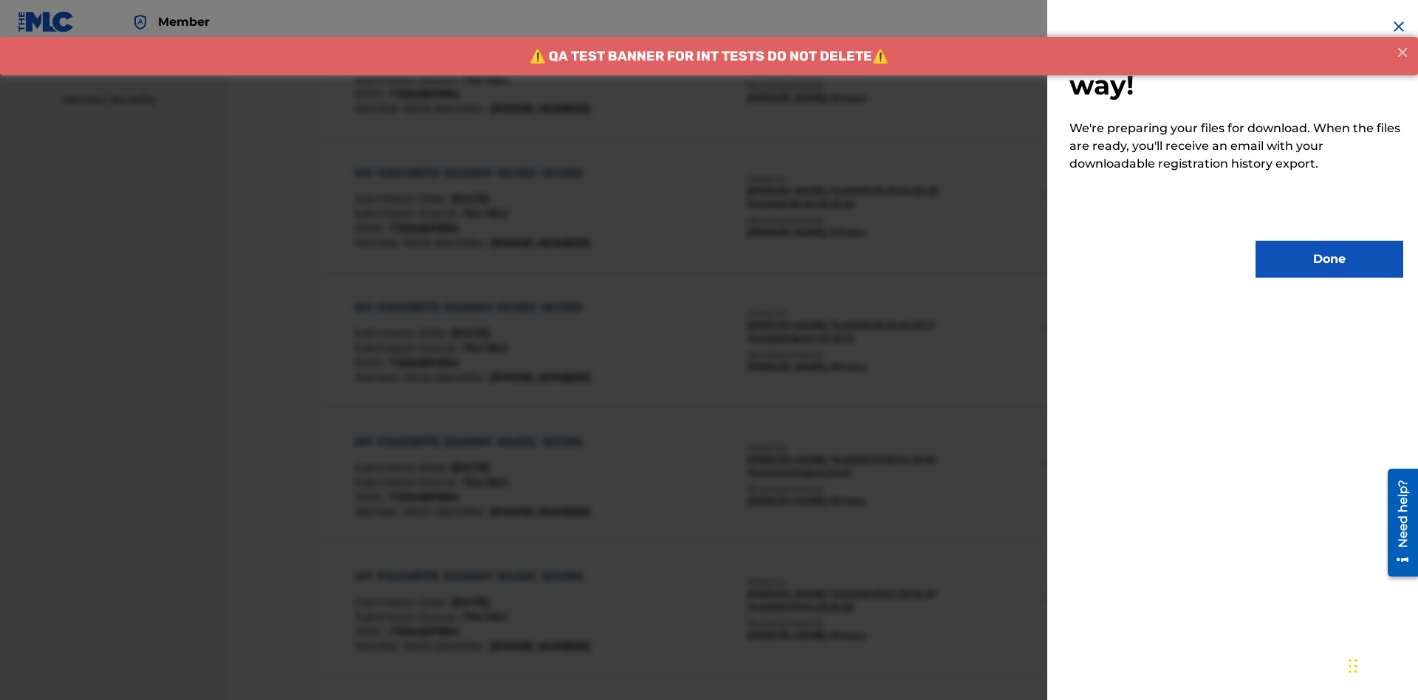
click at [1330, 259] on button "Done" at bounding box center [1330, 259] width 148 height 37
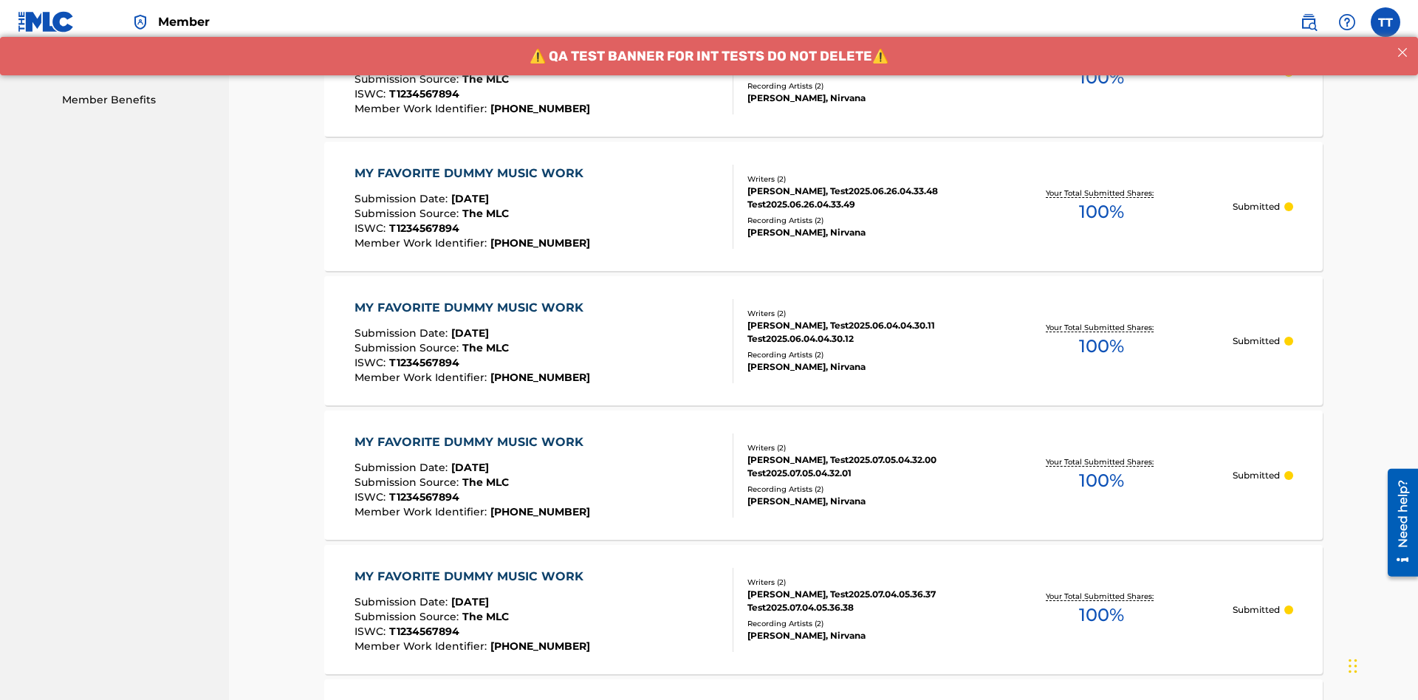
scroll to position [392, 0]
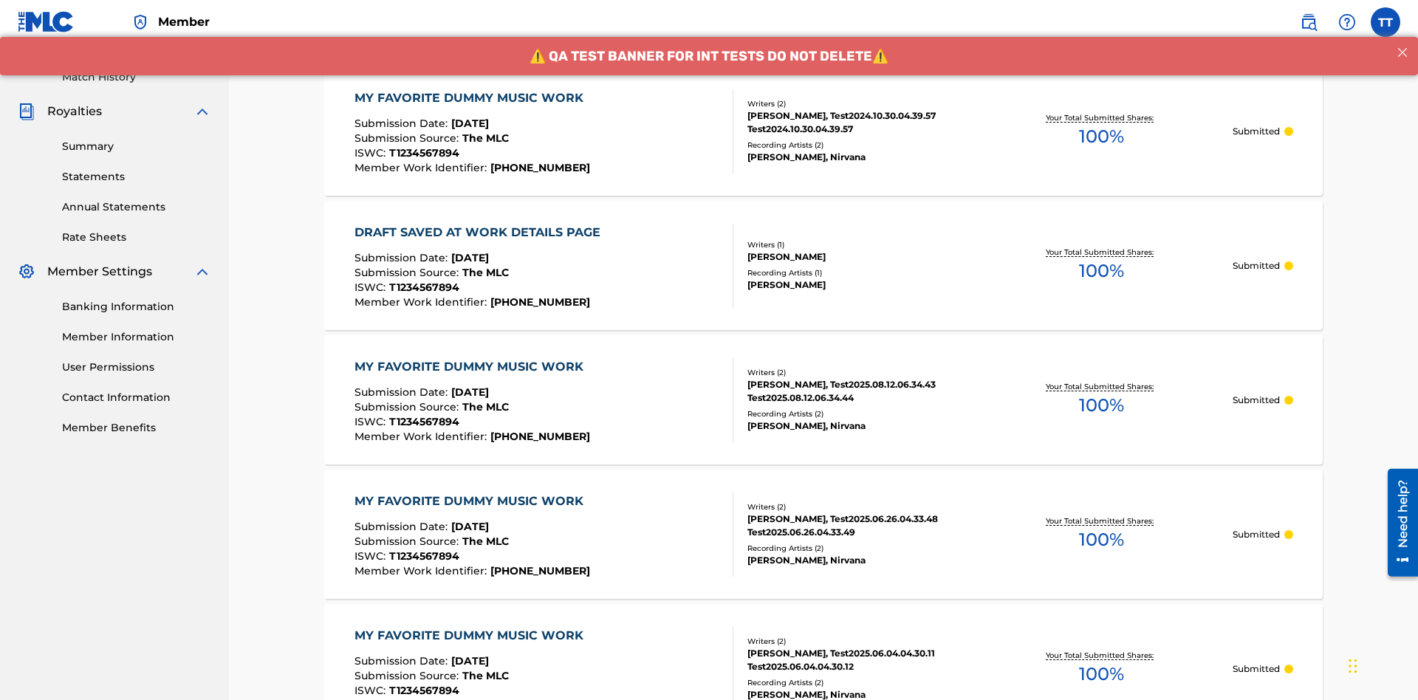
click at [471, 98] on div "MY FAVORITE DUMMY MUSIC WORK" at bounding box center [473, 98] width 236 height 18
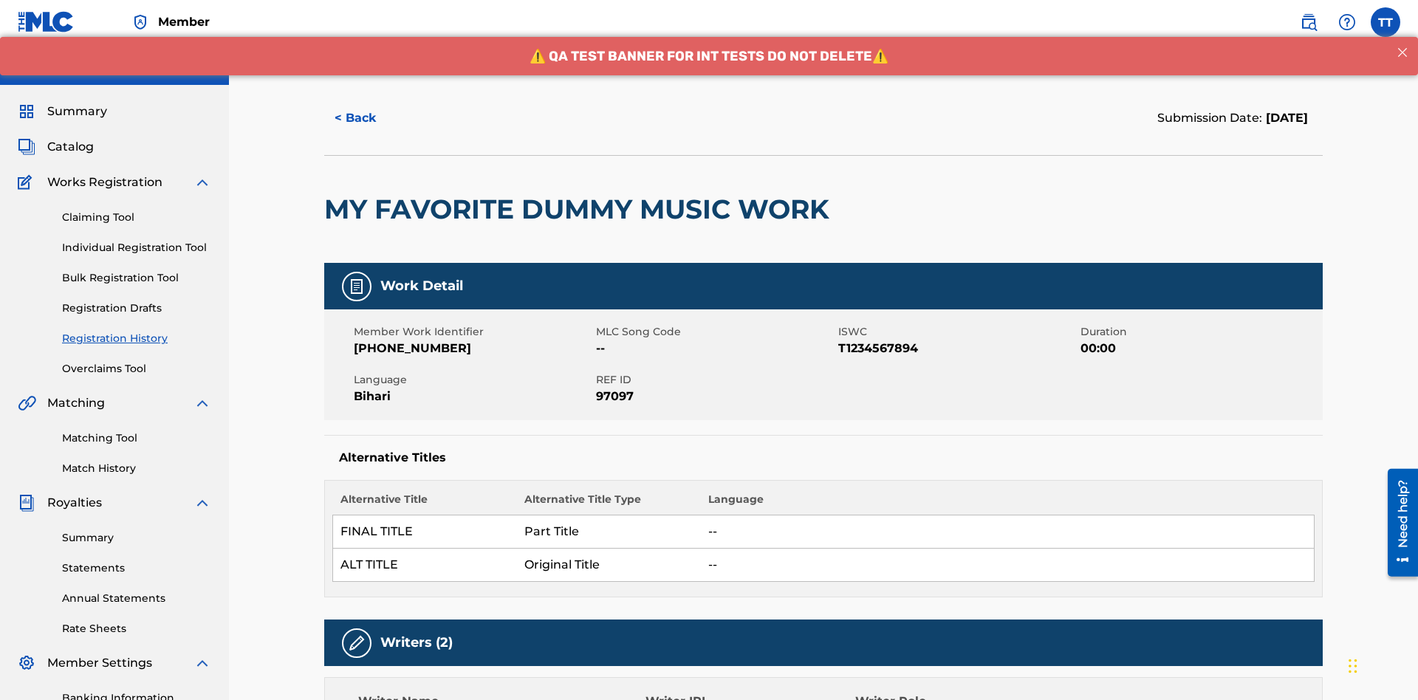
scroll to position [630, 0]
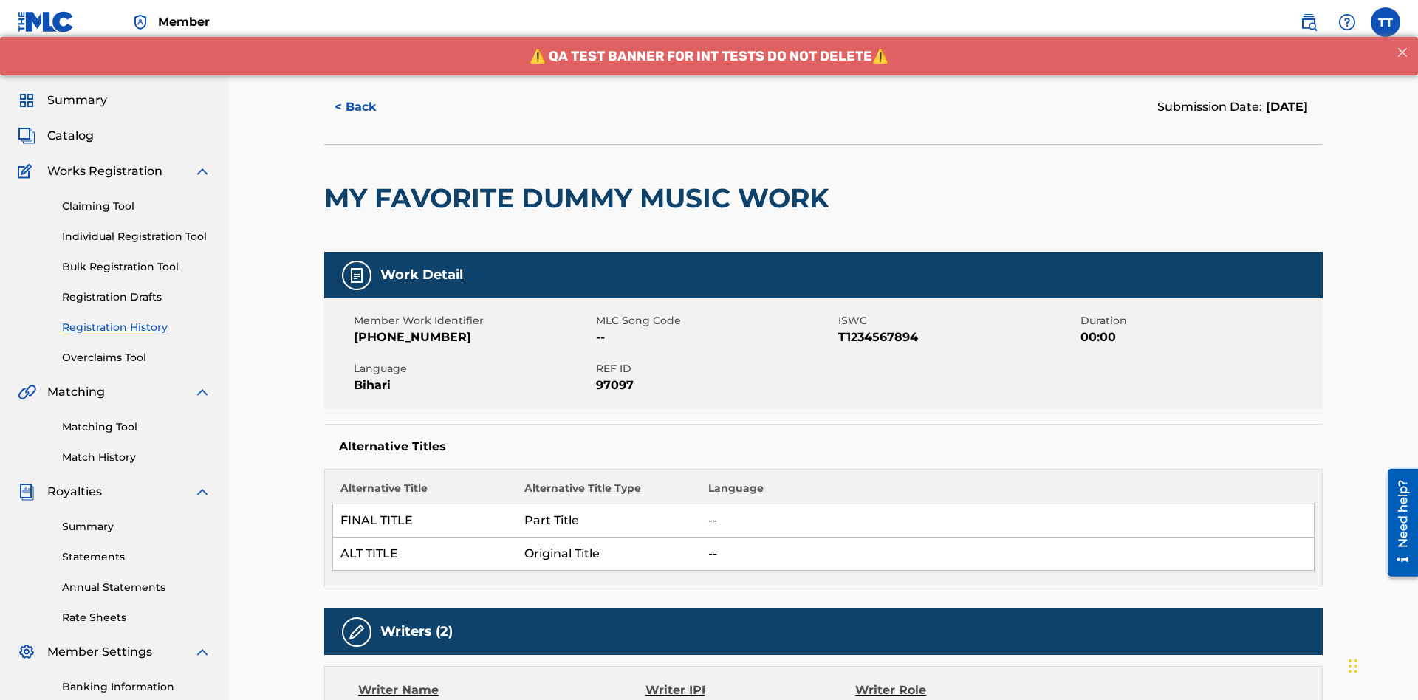
click at [369, 107] on button "< Back" at bounding box center [368, 107] width 89 height 37
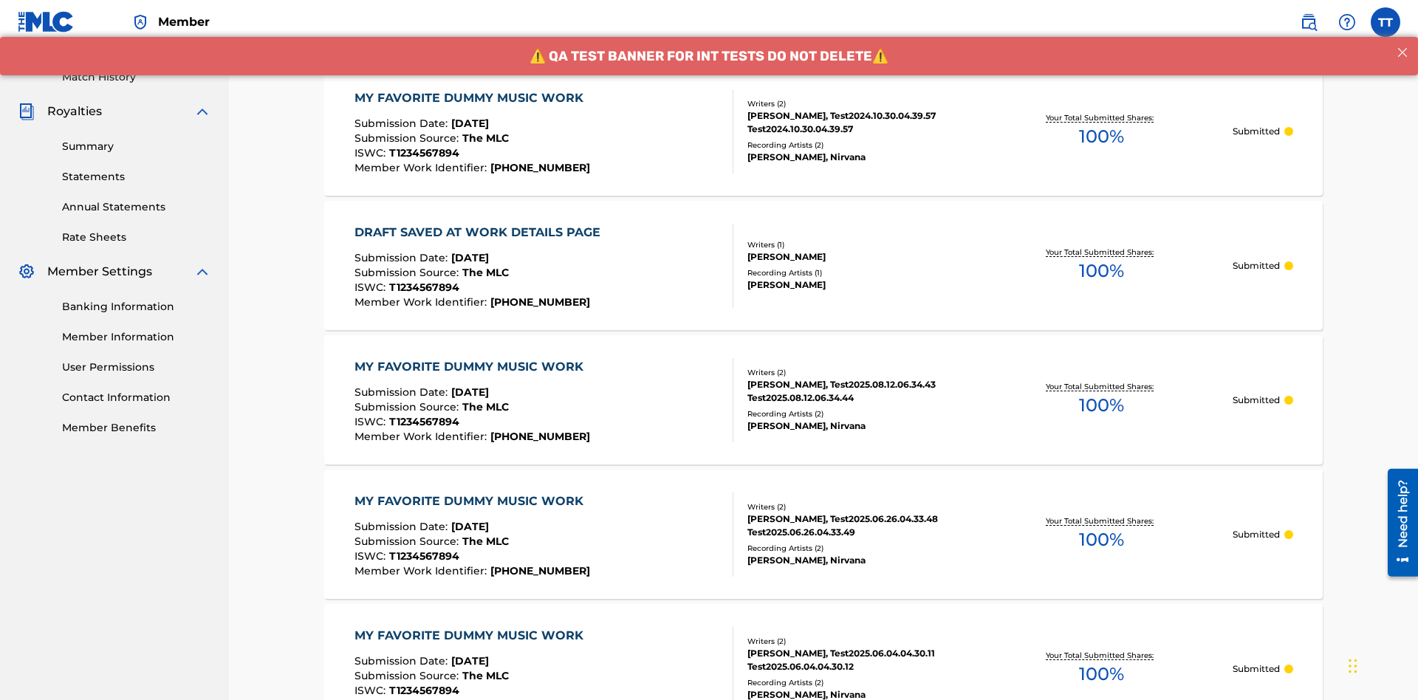
scroll to position [199, 0]
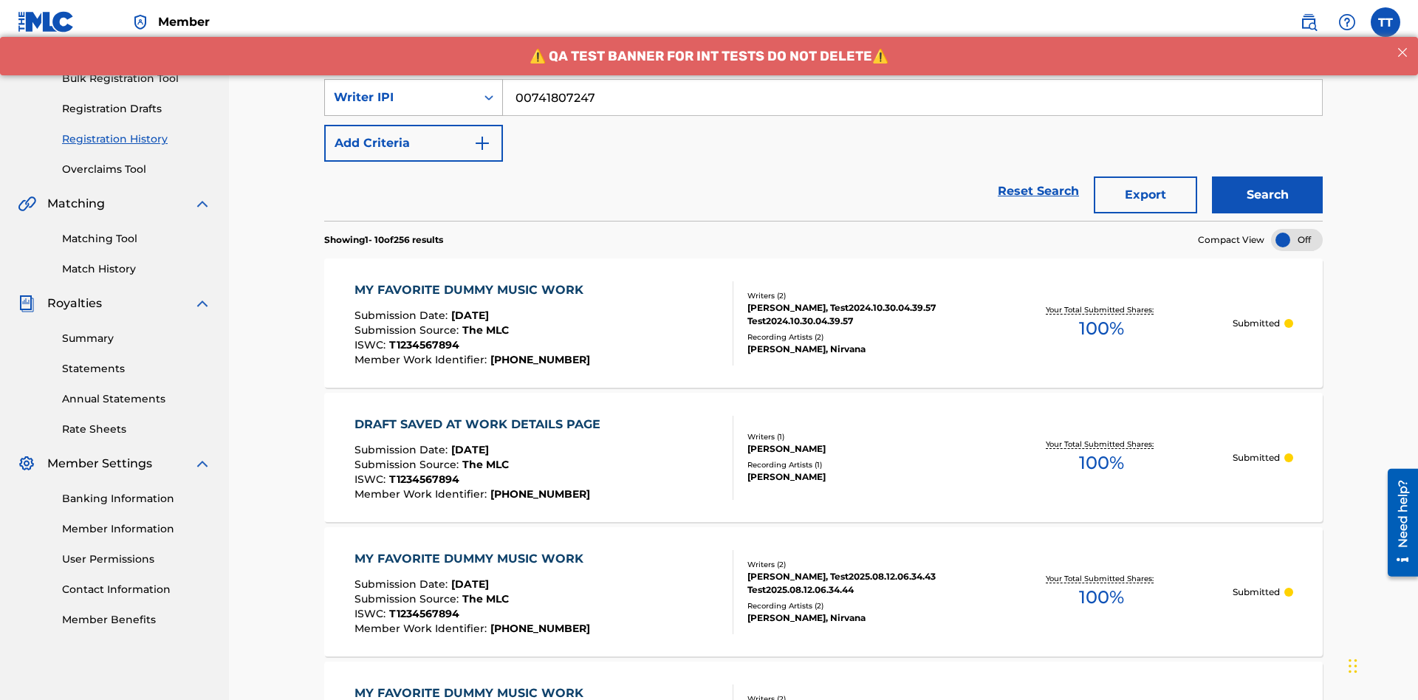
click at [400, 98] on div "Writer IPI" at bounding box center [400, 98] width 133 height 18
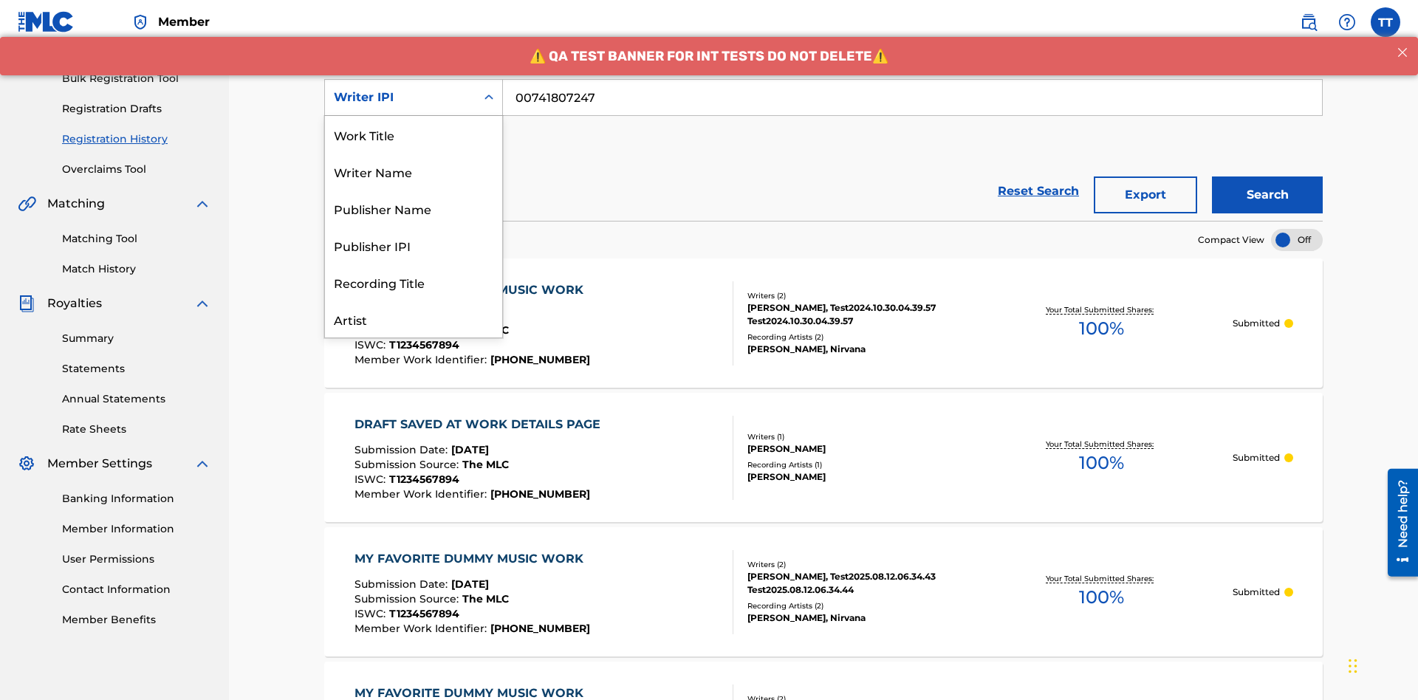
scroll to position [74, 0]
click at [414, 134] on div "Publisher Name" at bounding box center [413, 134] width 177 height 37
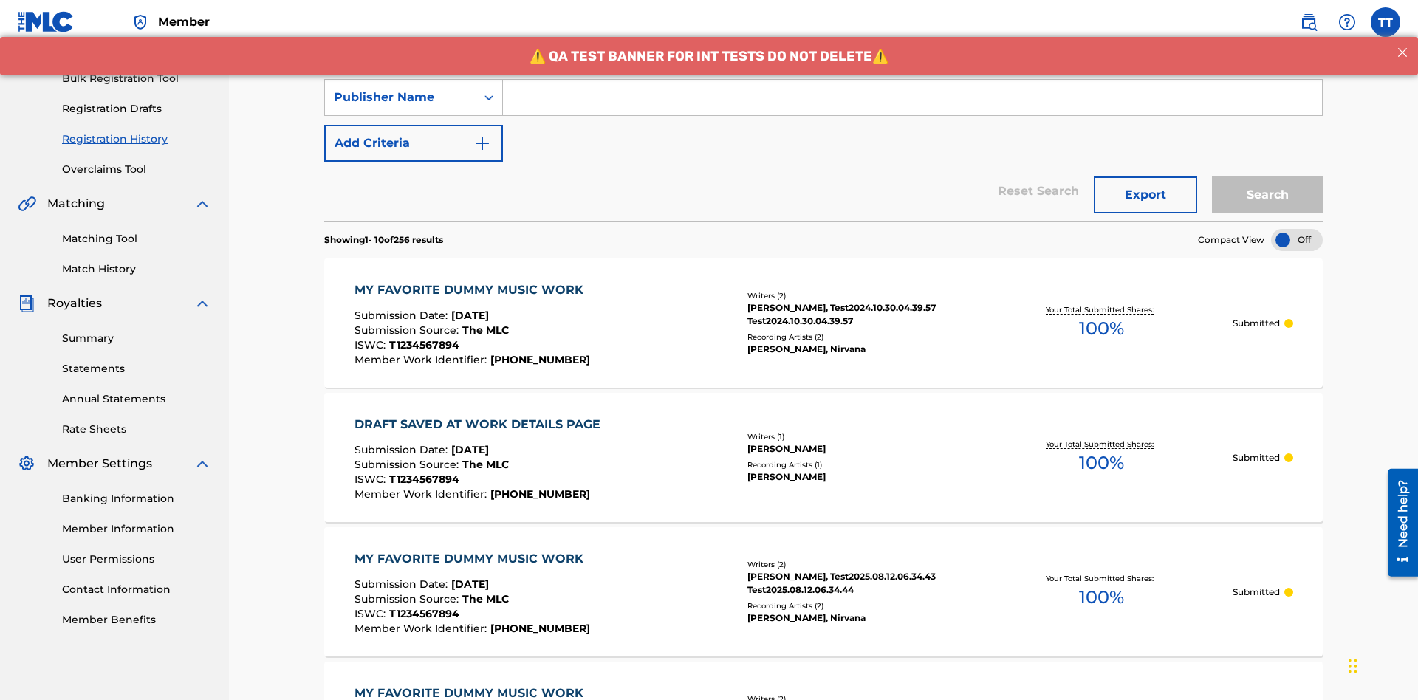
scroll to position [191, 0]
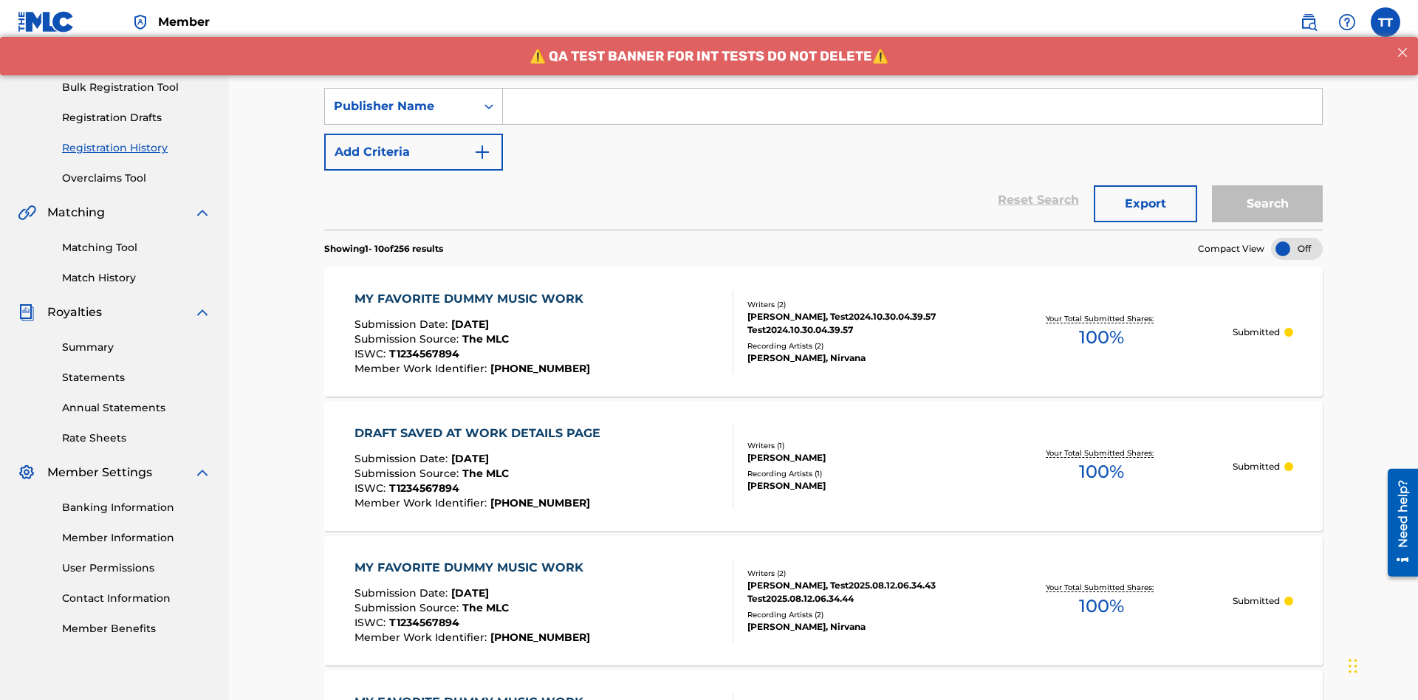
click at [912, 106] on input "Search Form" at bounding box center [912, 106] width 819 height 35
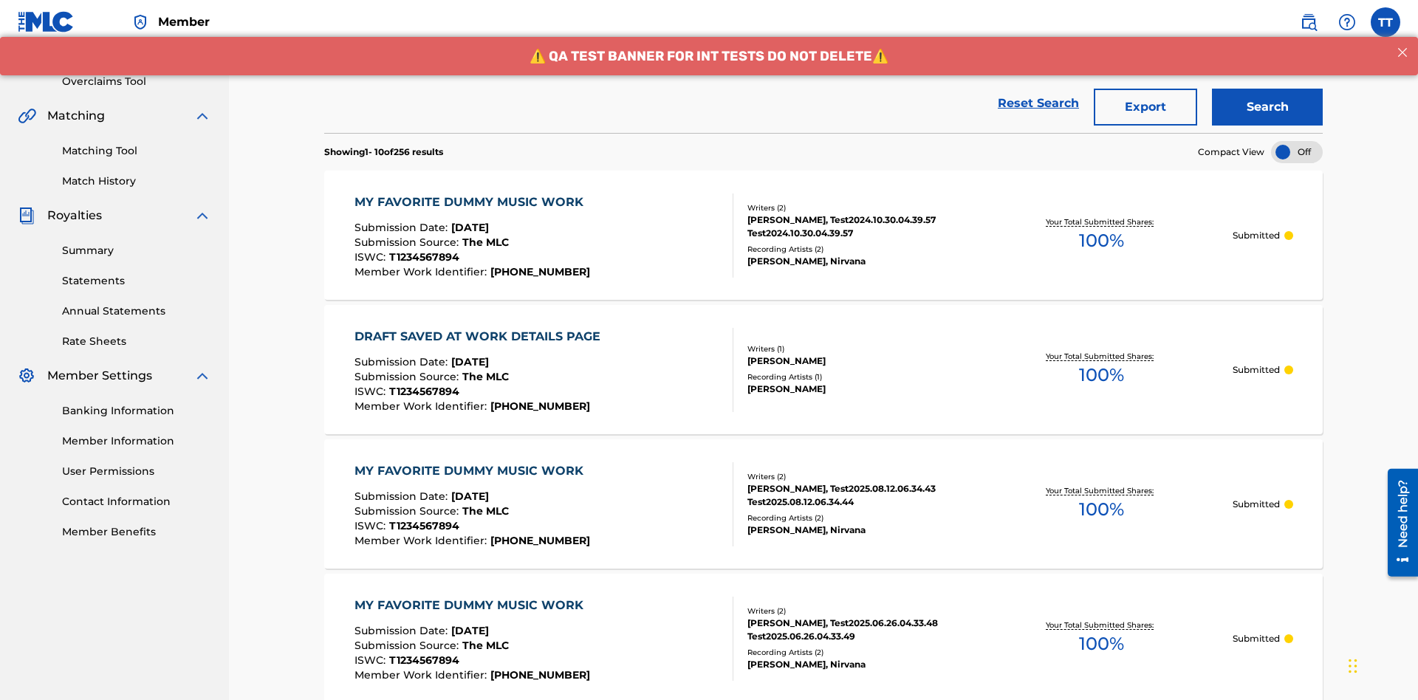
type input "CALACA"
click at [1268, 107] on button "Search" at bounding box center [1267, 107] width 111 height 37
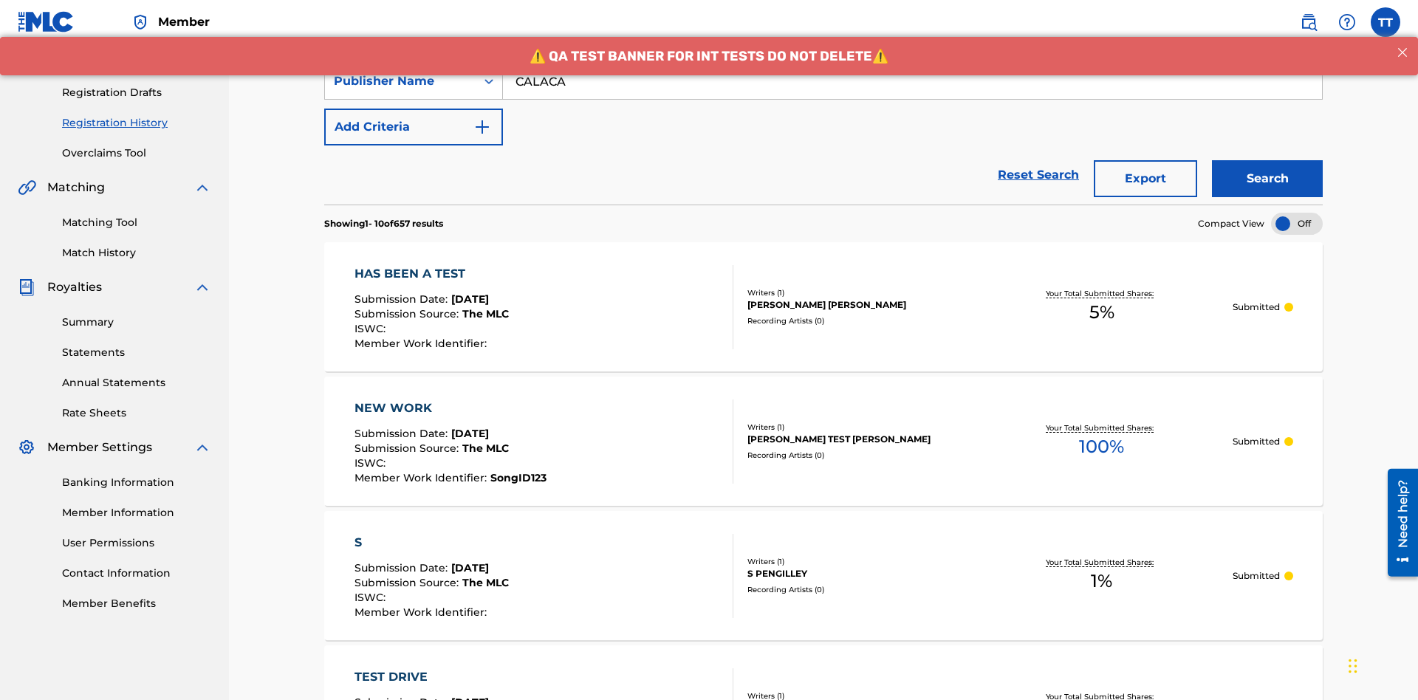
scroll to position [287, 0]
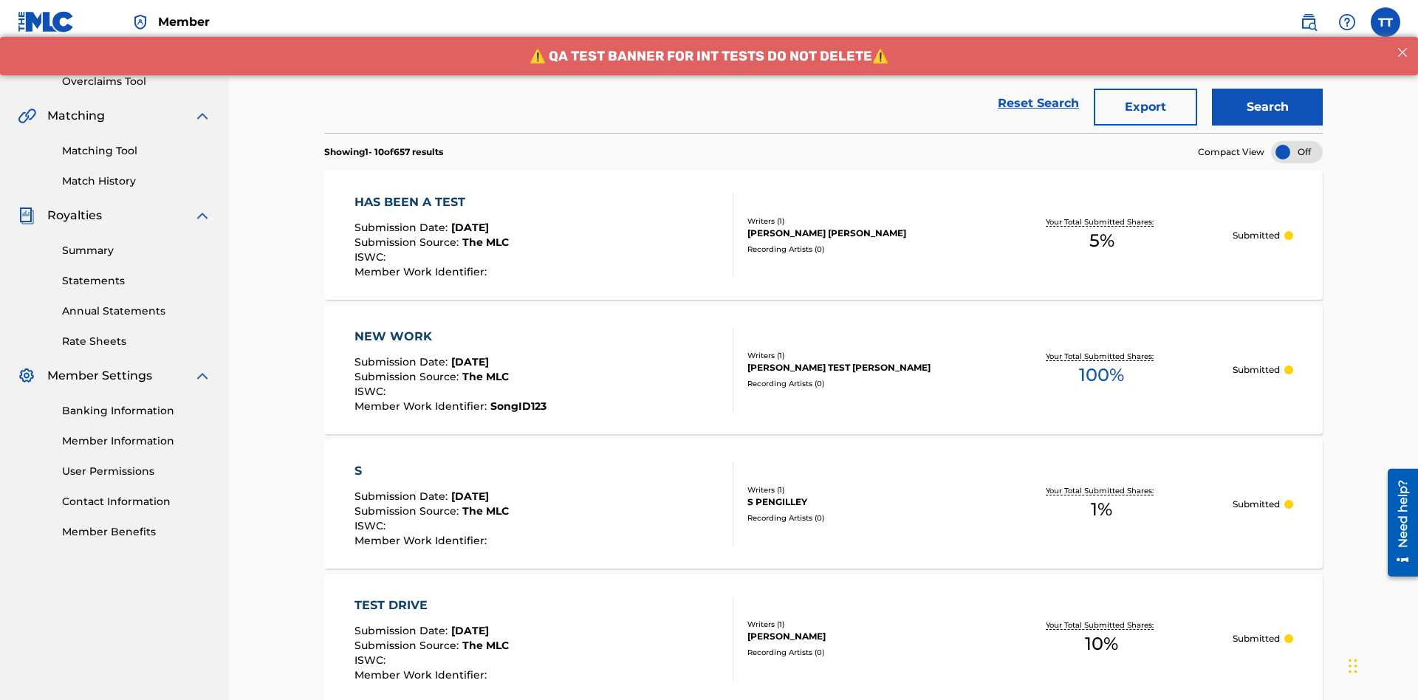
click at [1146, 107] on button "Export" at bounding box center [1145, 107] width 103 height 37
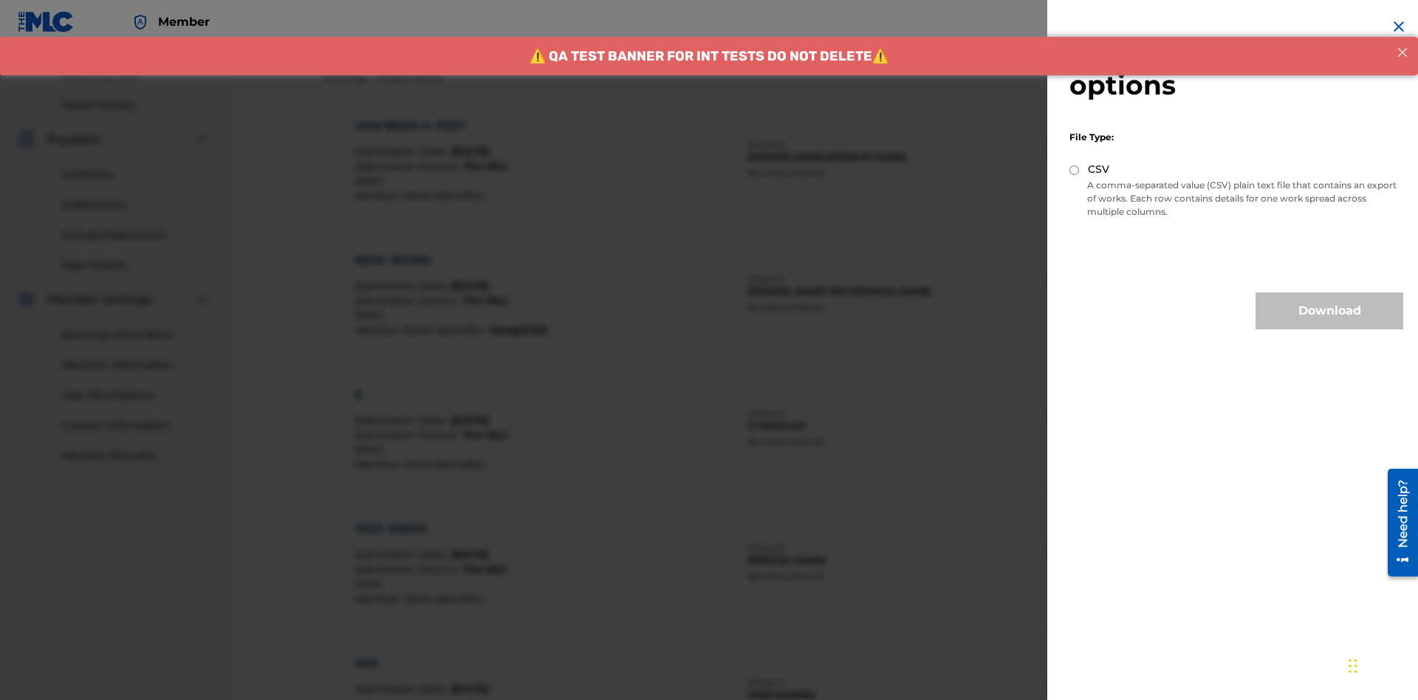
click at [1075, 170] on input "CSV" at bounding box center [1075, 170] width 10 height 10
radio input "true"
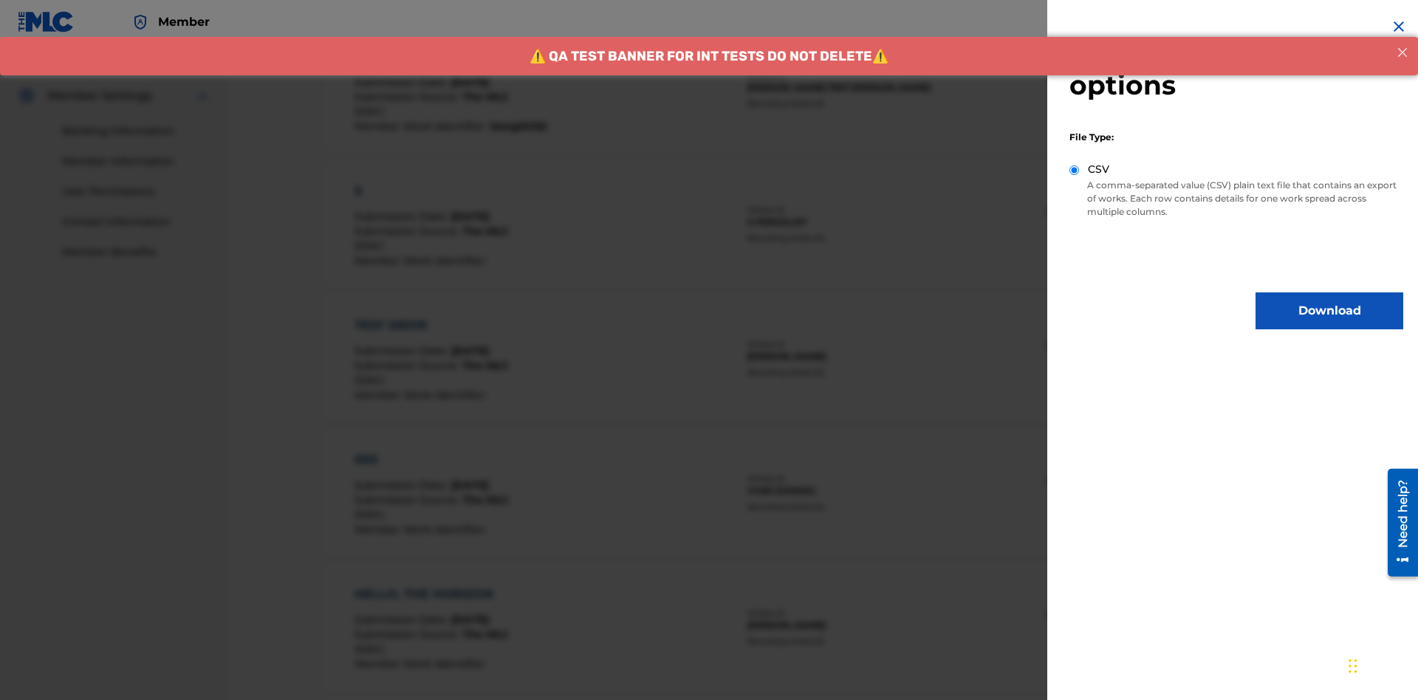
click at [1330, 311] on button "Download" at bounding box center [1330, 311] width 148 height 37
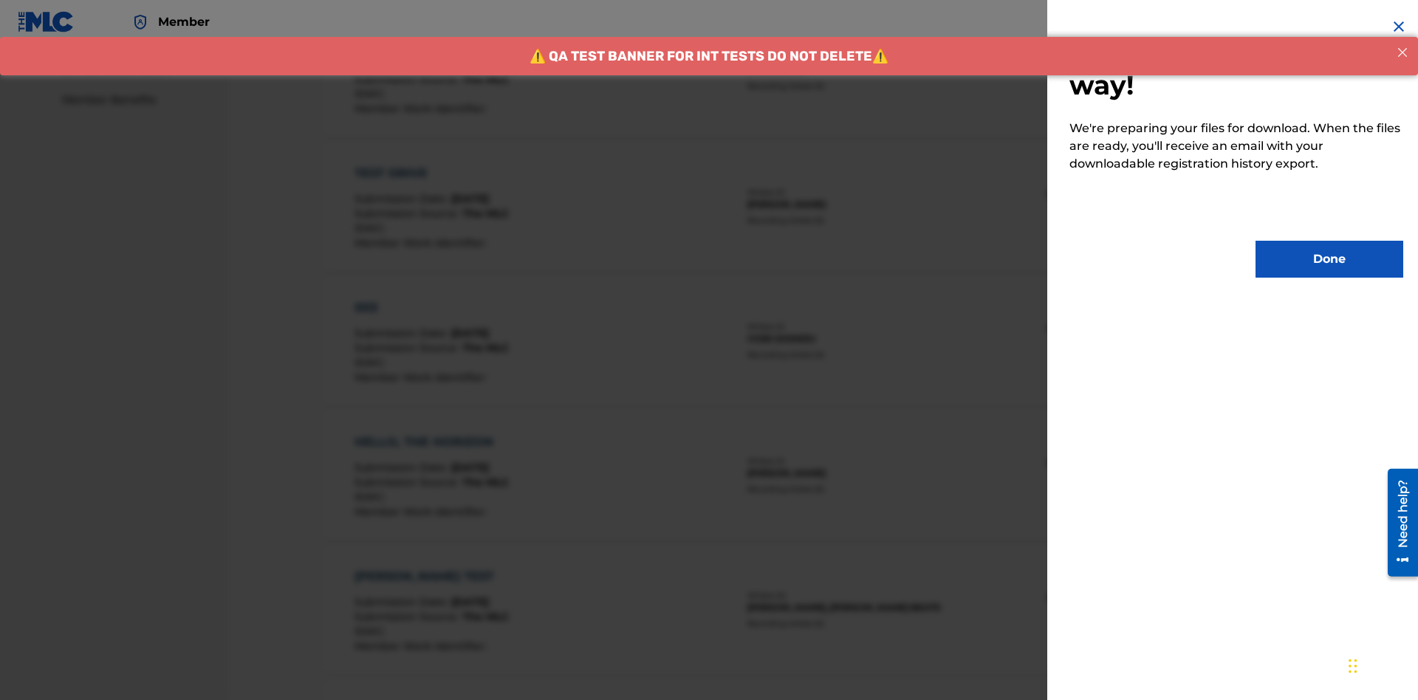
click at [1330, 259] on button "Done" at bounding box center [1330, 259] width 148 height 37
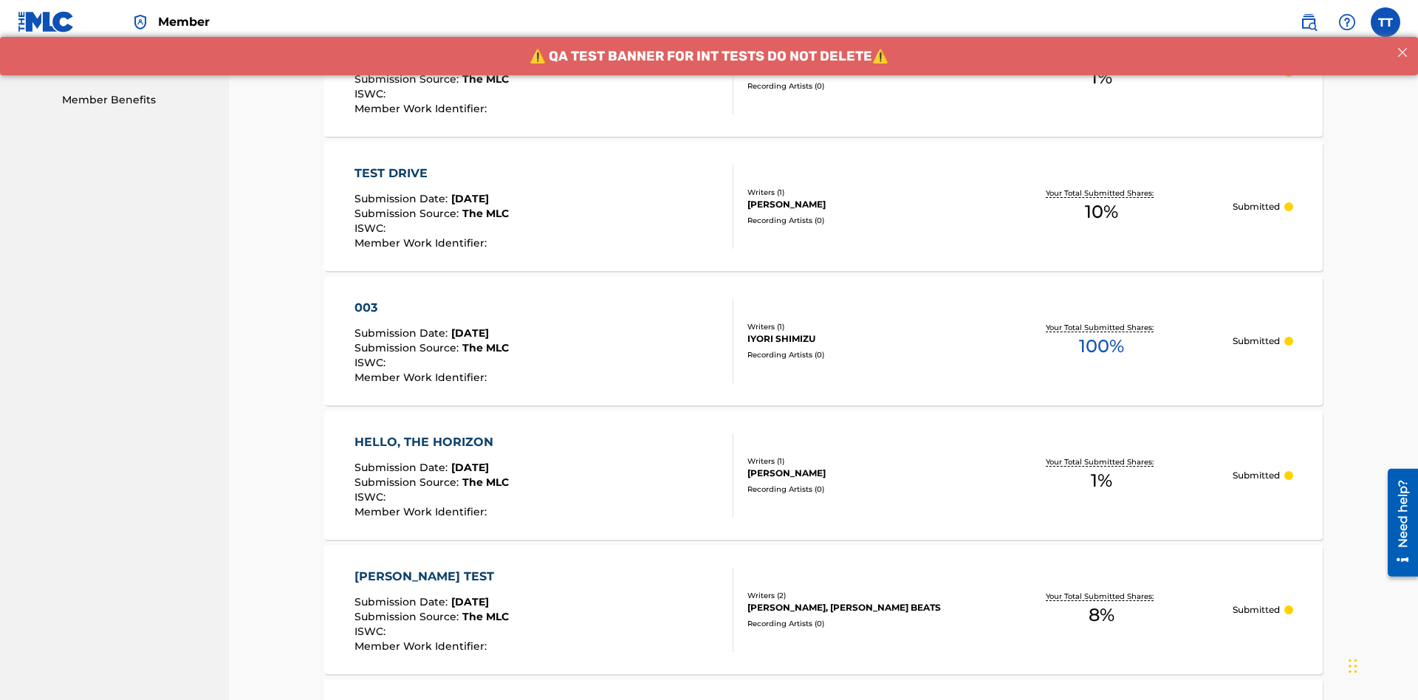
scroll to position [392, 0]
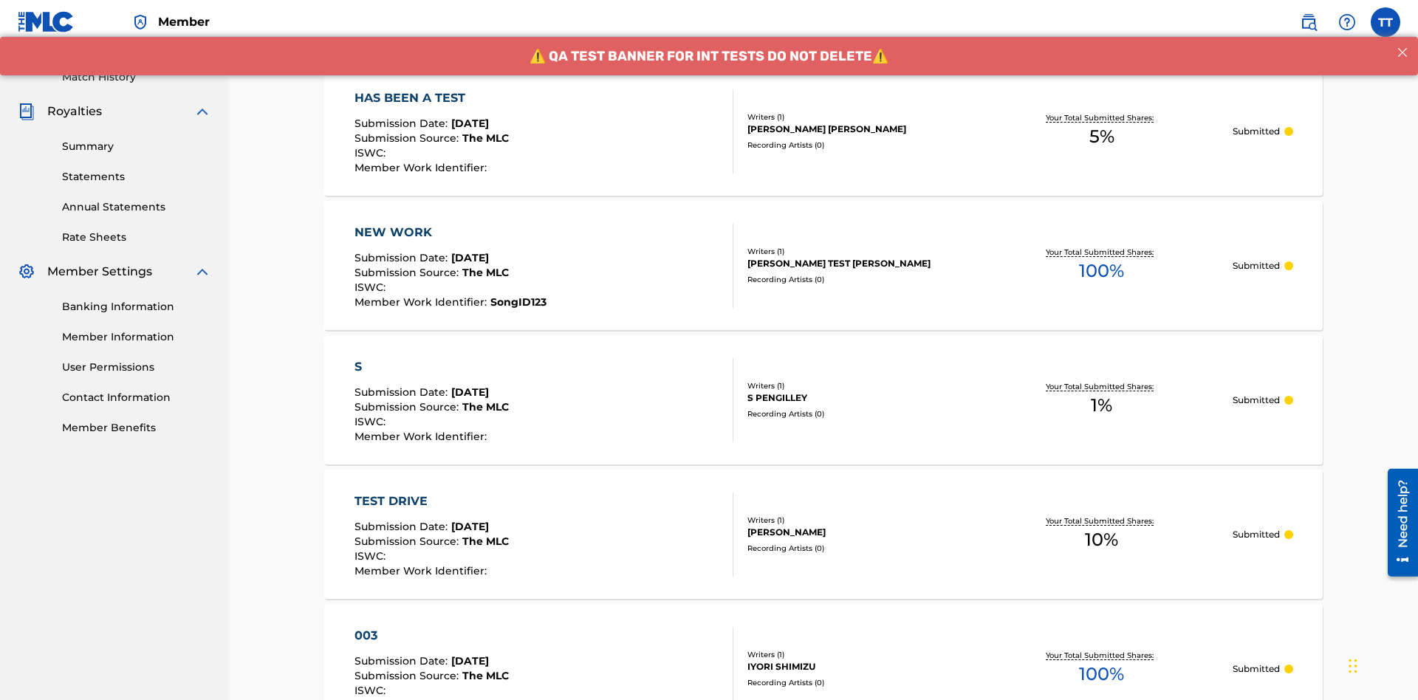
click at [435, 98] on div "HAS BEEN A TEST" at bounding box center [432, 98] width 154 height 18
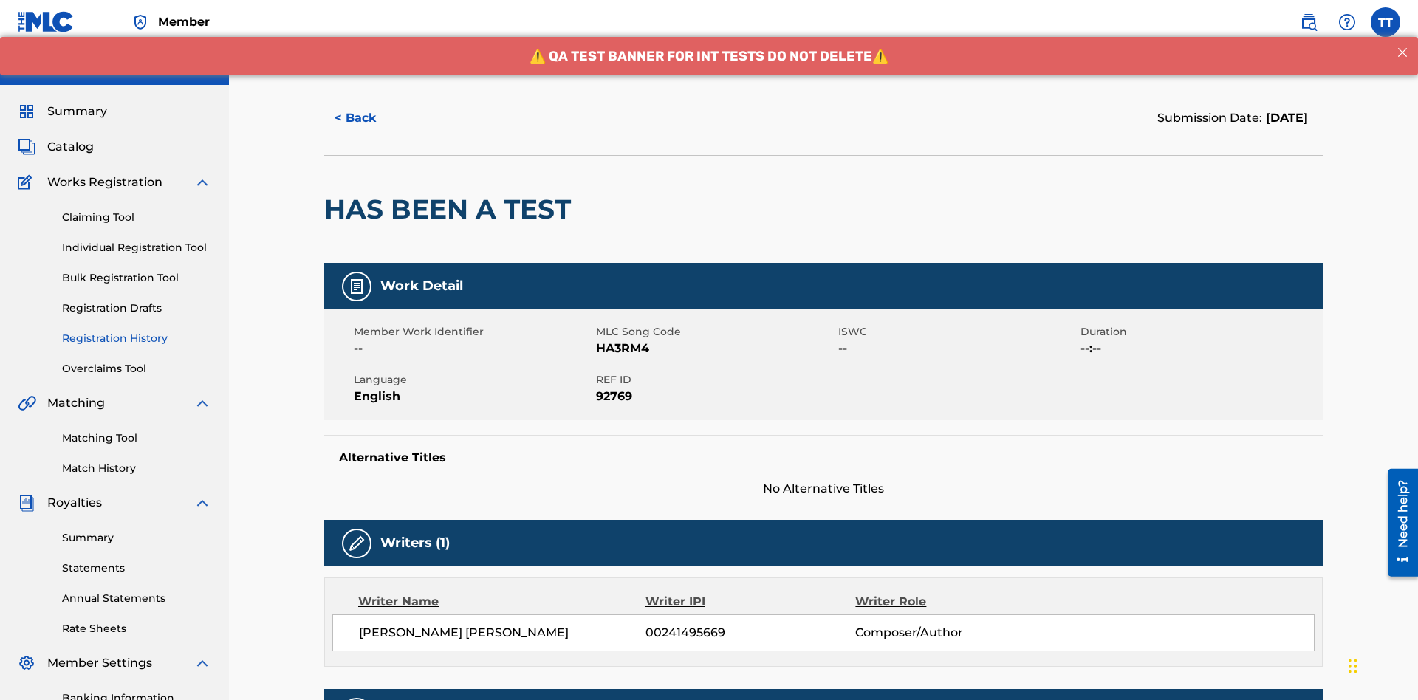
scroll to position [386, 0]
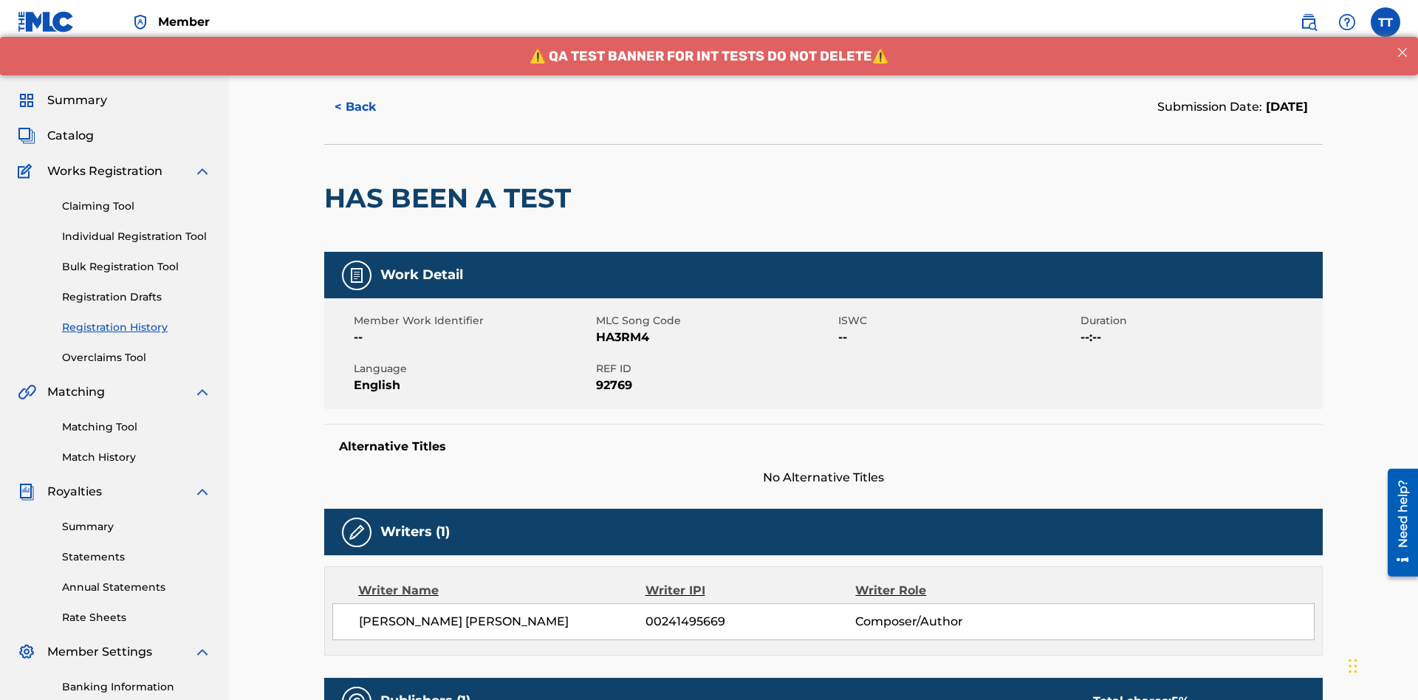
click at [369, 107] on button "< Back" at bounding box center [368, 107] width 89 height 37
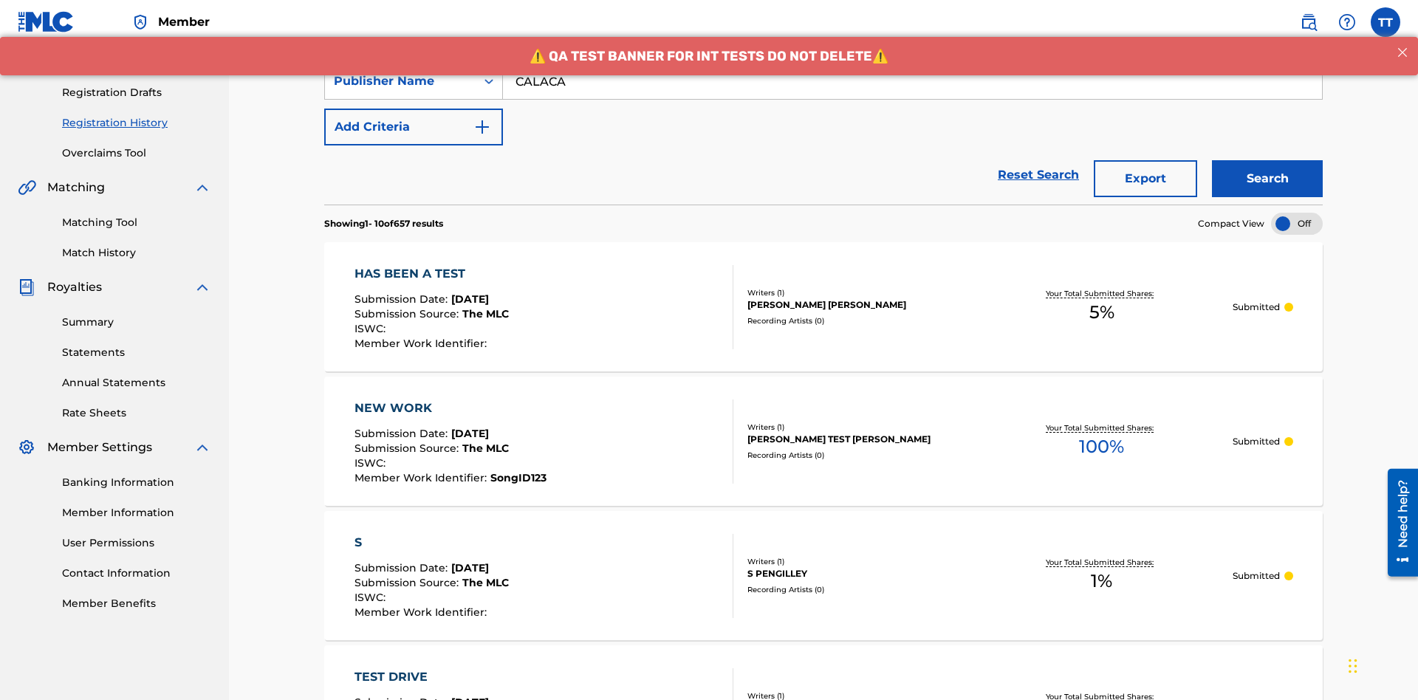
scroll to position [199, 0]
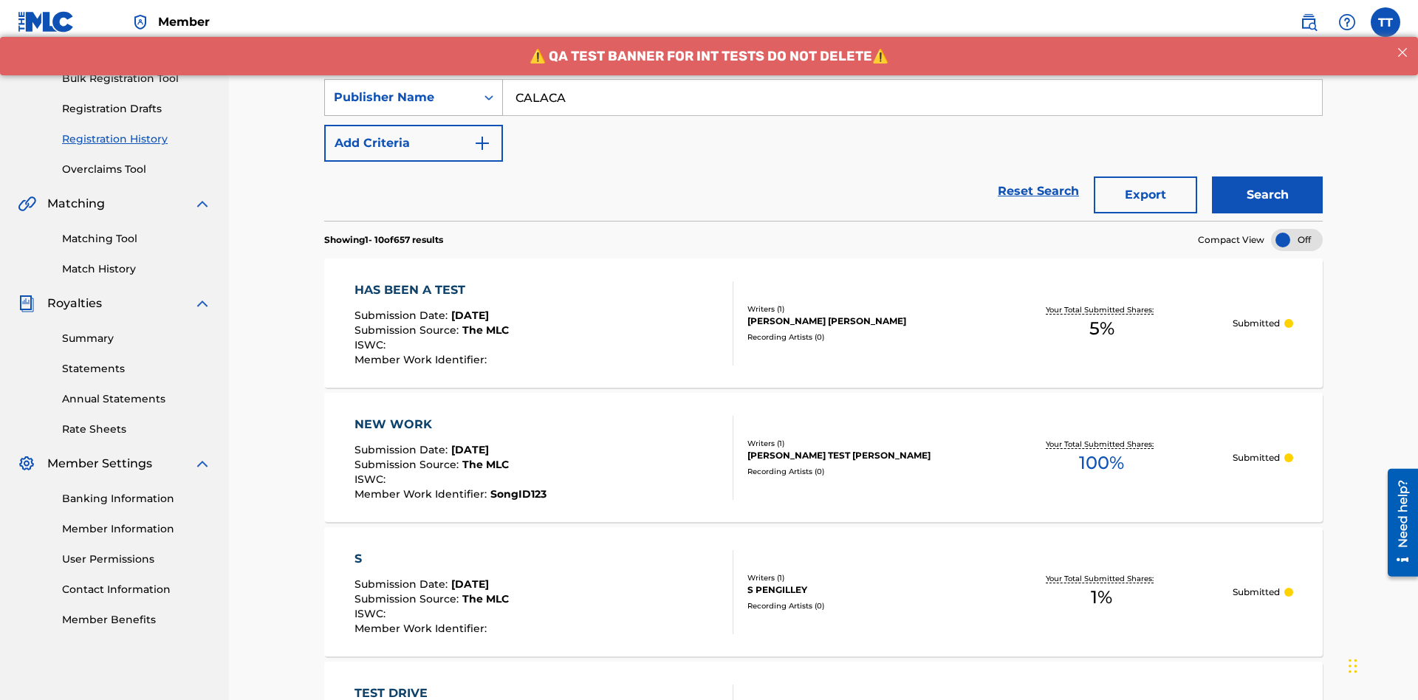
click at [400, 98] on div "Publisher Name" at bounding box center [400, 98] width 133 height 18
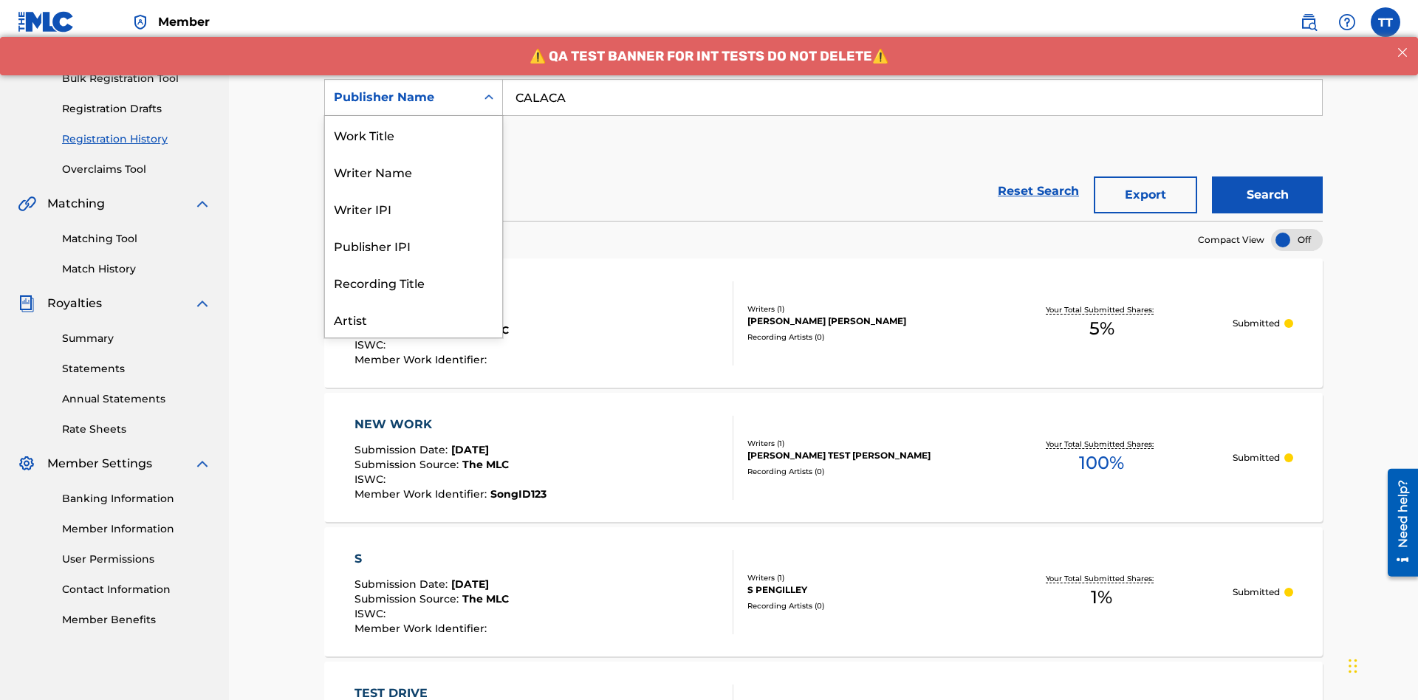
scroll to position [74, 0]
click at [414, 171] on div "Publisher IPI" at bounding box center [413, 171] width 177 height 37
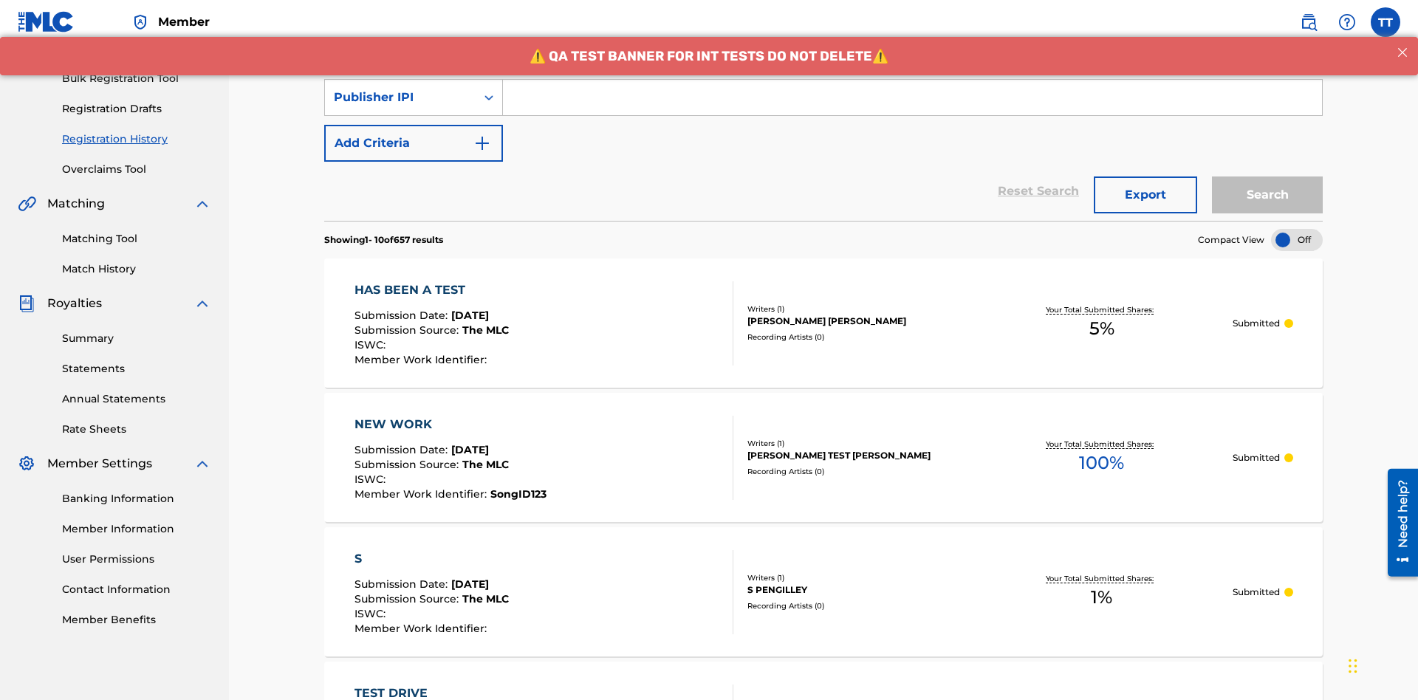
scroll to position [191, 0]
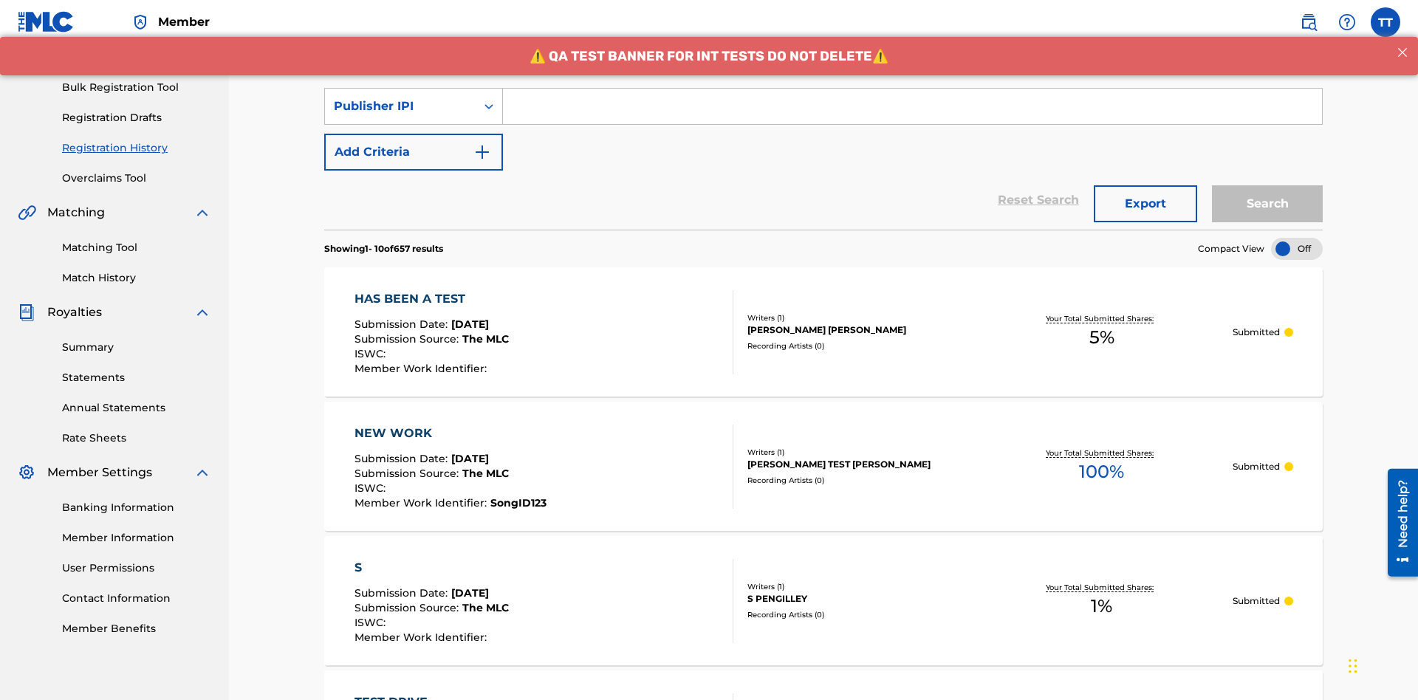
click at [912, 106] on input "Search Form" at bounding box center [912, 106] width 819 height 35
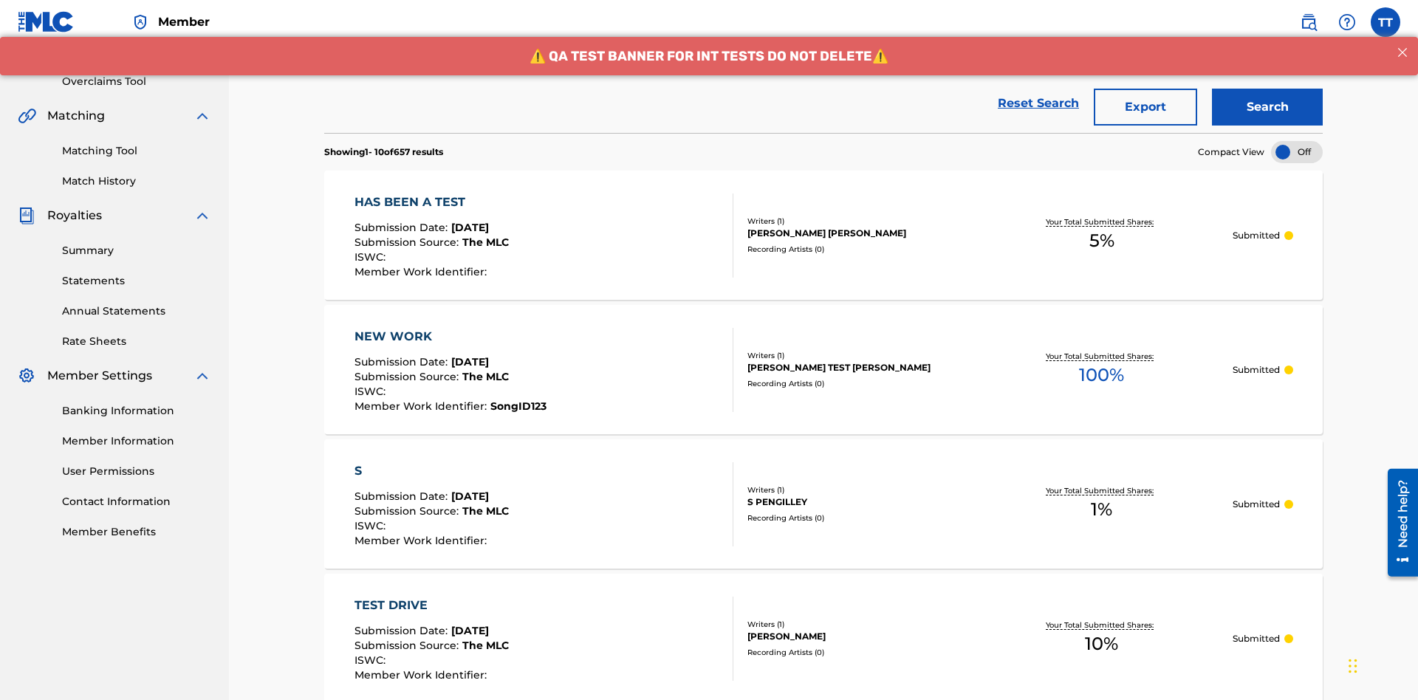
type input "00214463592"
click at [1268, 107] on button "Search" at bounding box center [1267, 107] width 111 height 37
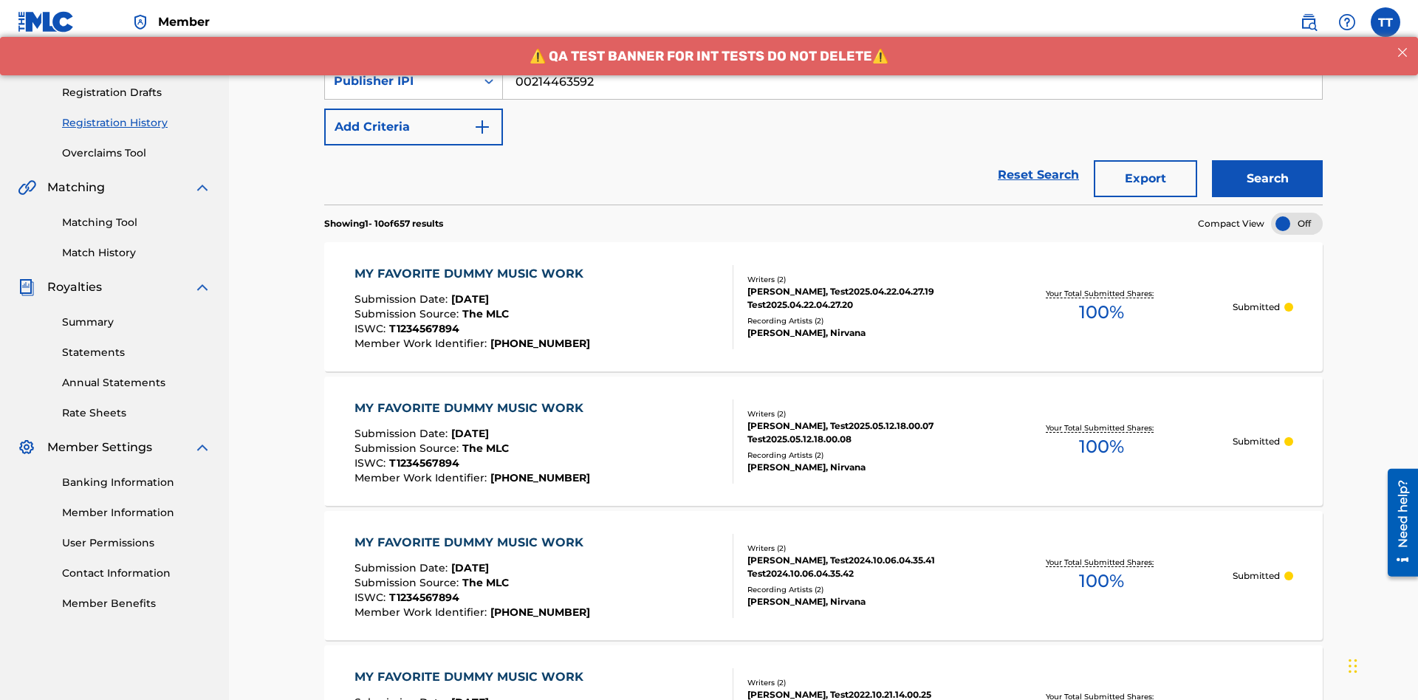
scroll to position [287, 0]
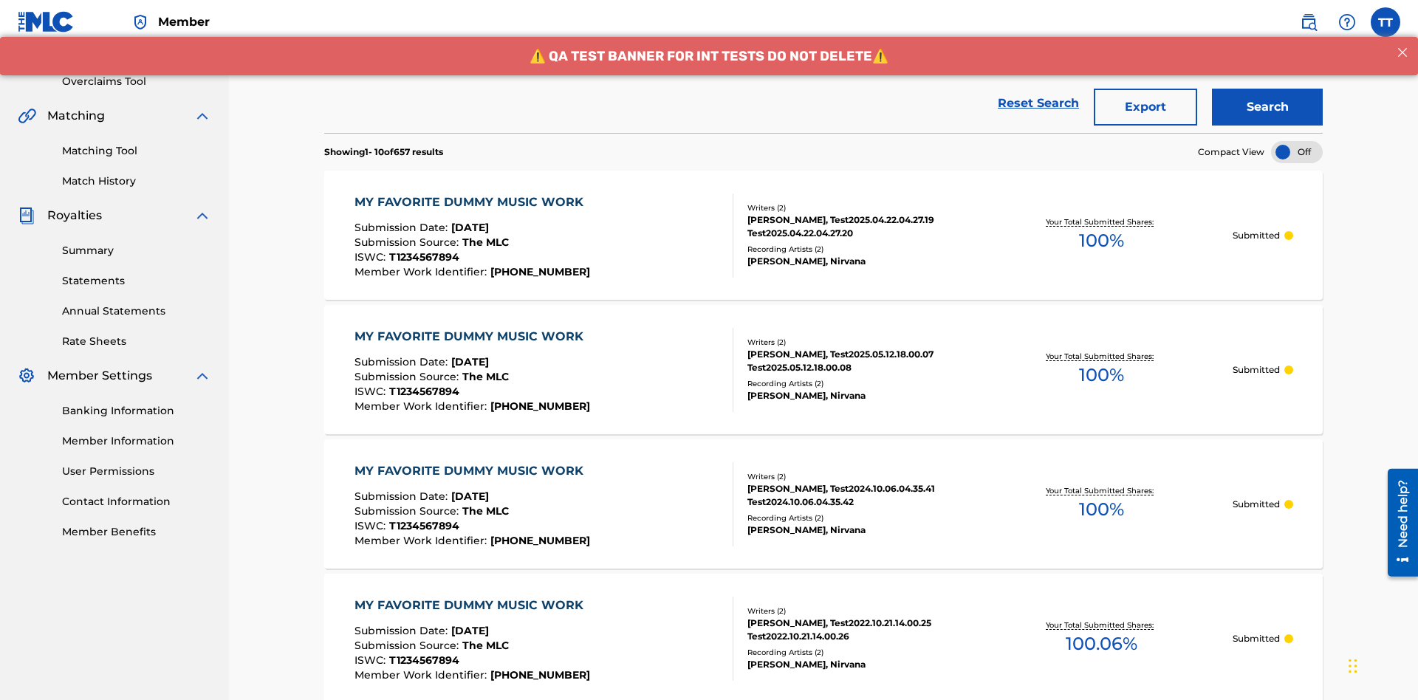
click at [1146, 107] on button "Export" at bounding box center [1145, 107] width 103 height 37
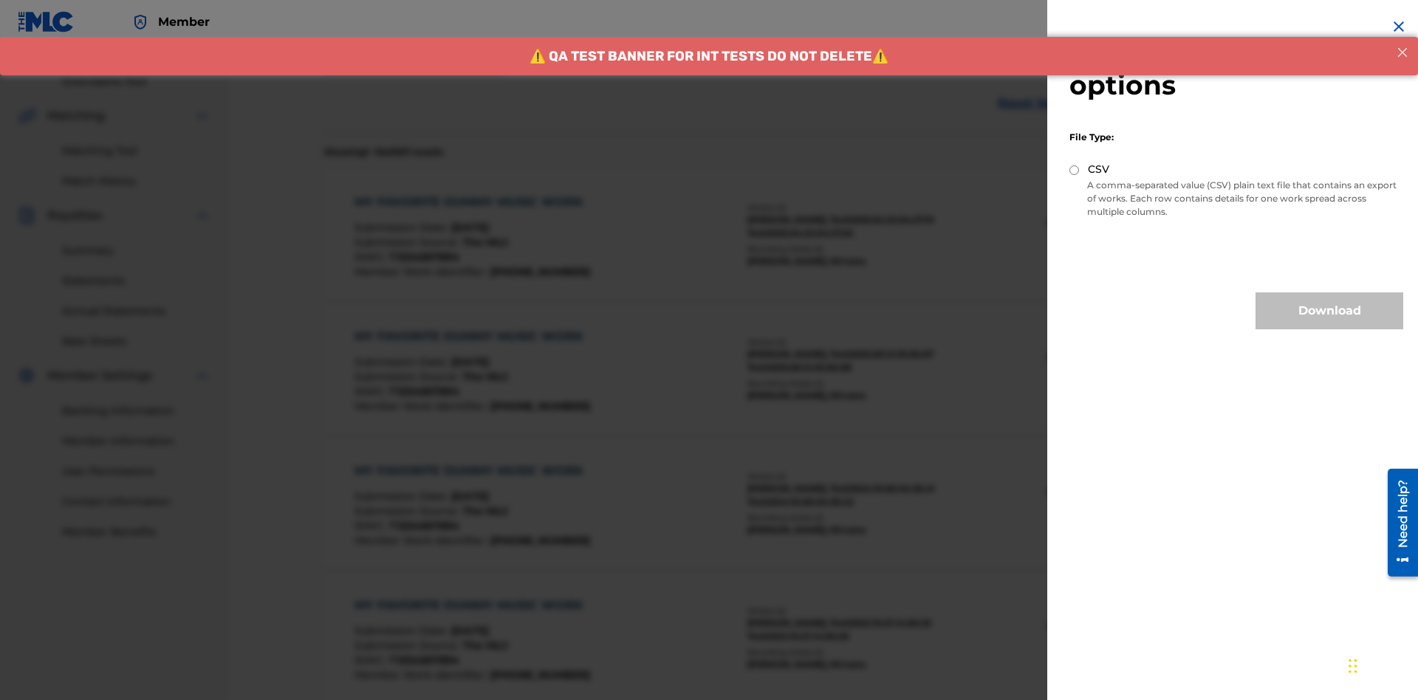
click at [1075, 170] on input "CSV" at bounding box center [1075, 170] width 10 height 10
radio input "true"
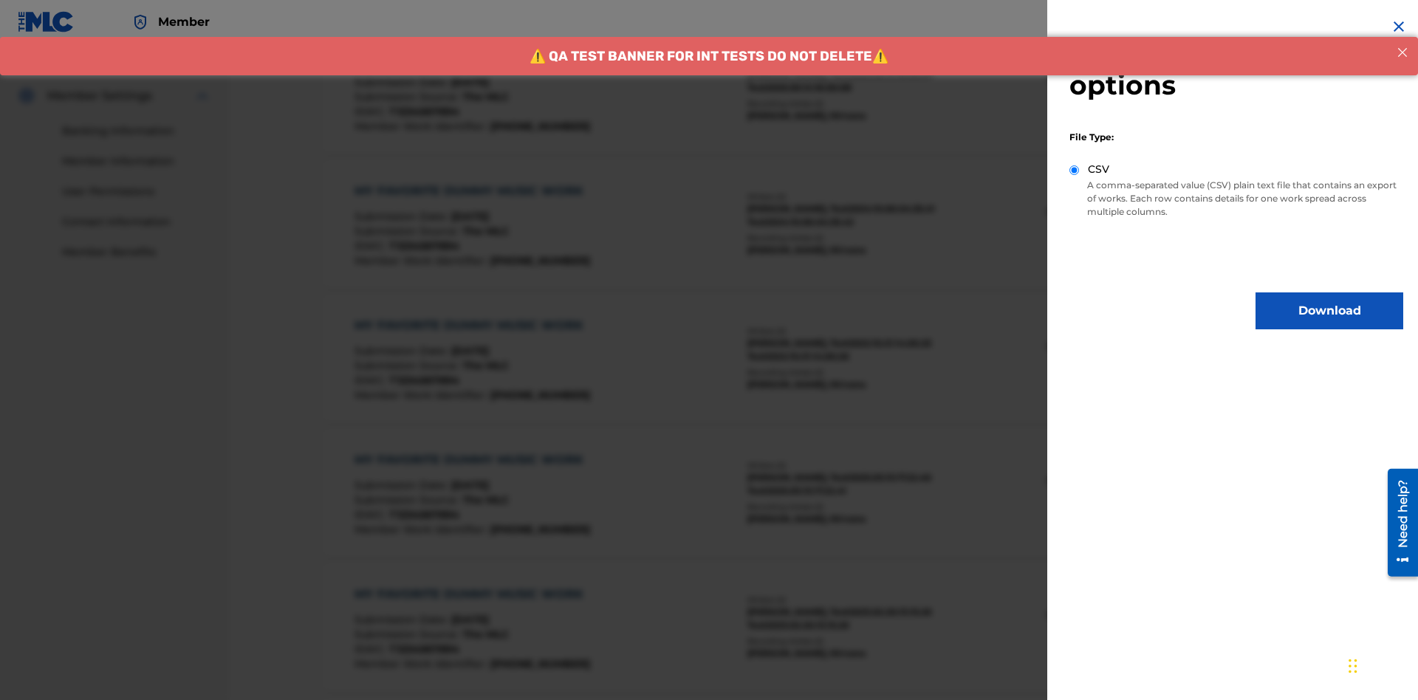
click at [1330, 311] on button "Download" at bounding box center [1330, 311] width 148 height 37
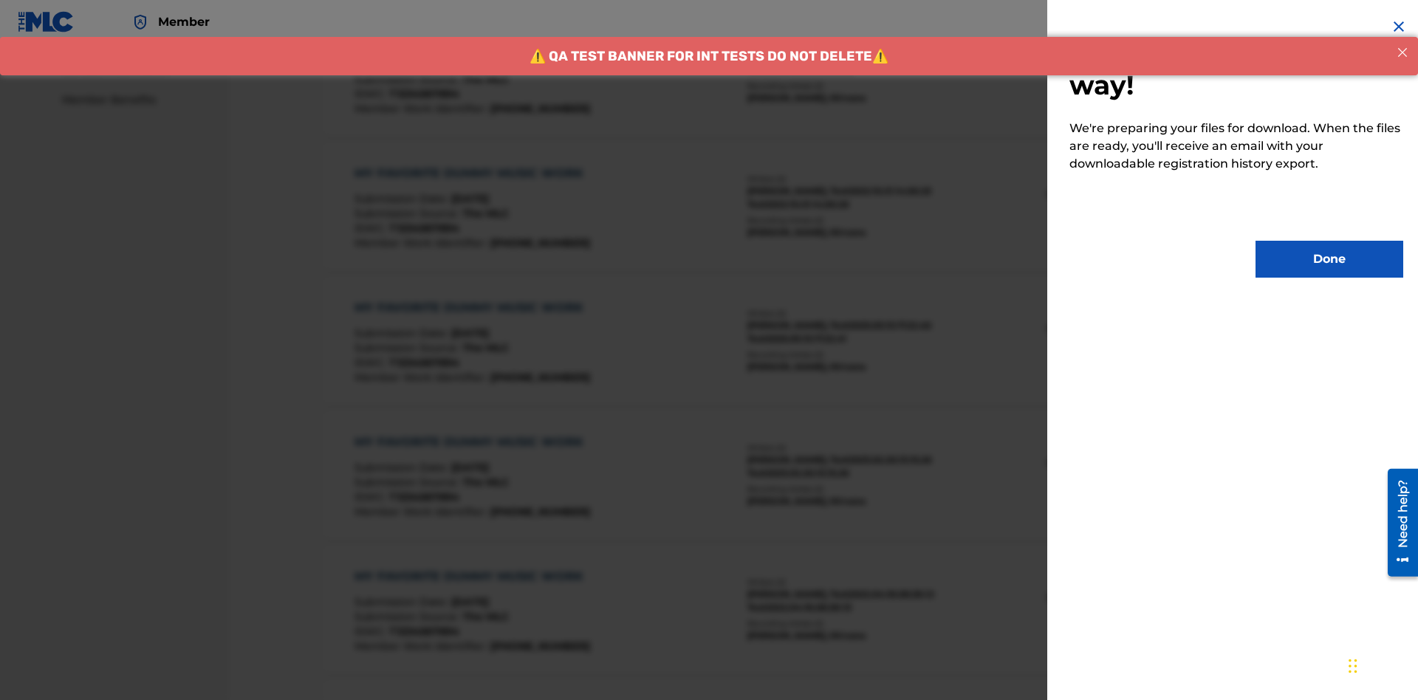
click at [1330, 259] on button "Done" at bounding box center [1330, 259] width 148 height 37
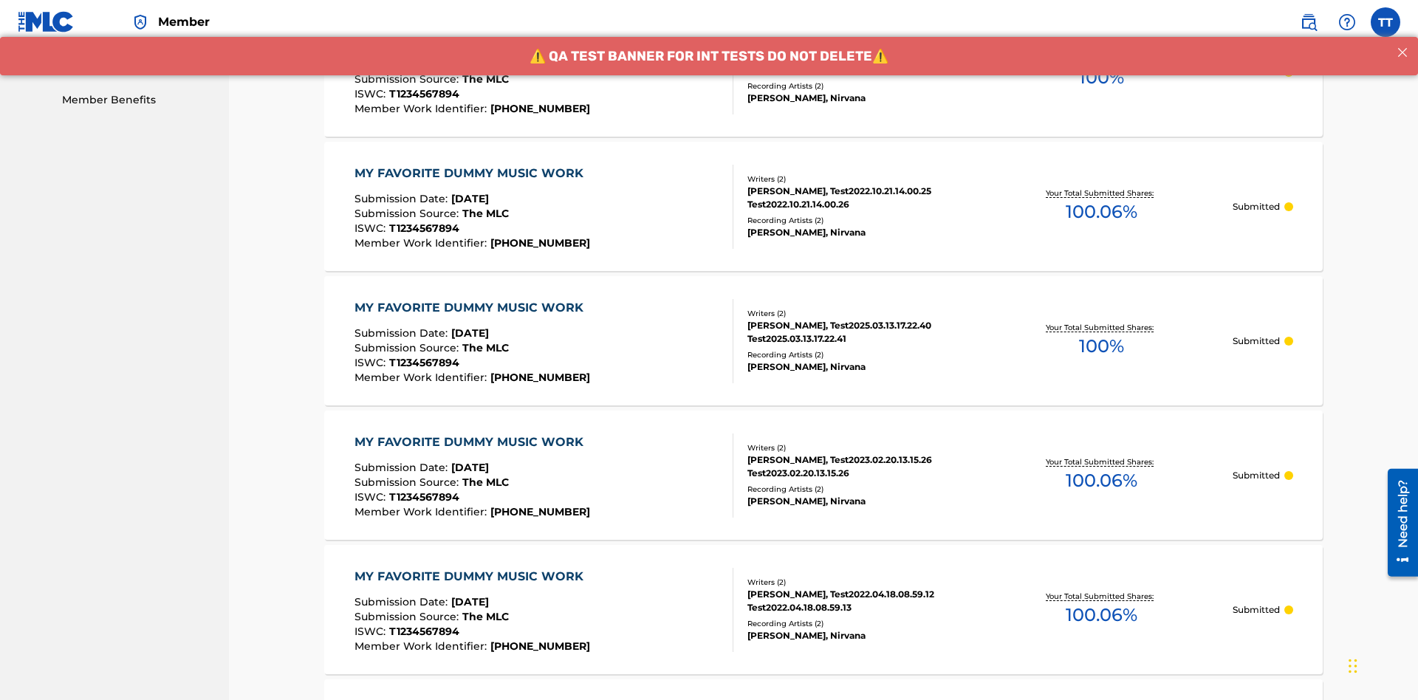
scroll to position [392, 0]
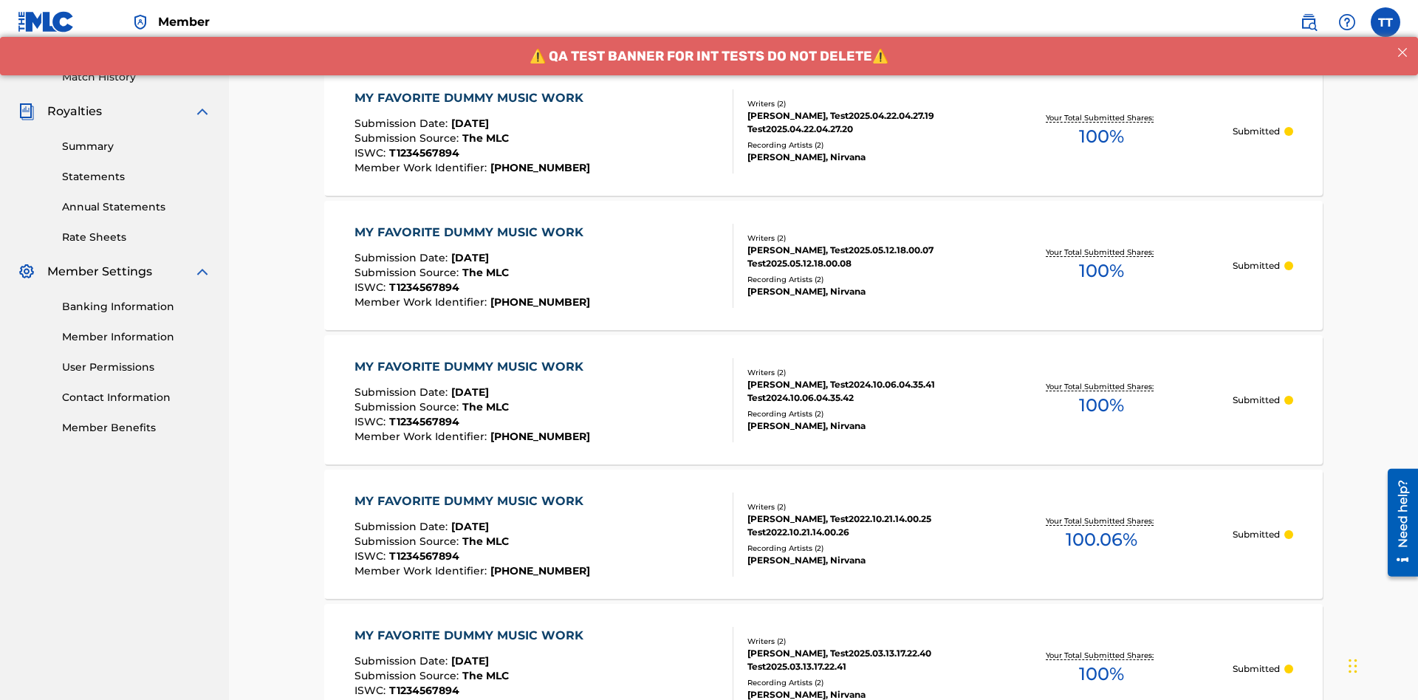
click at [471, 98] on div "MY FAVORITE DUMMY MUSIC WORK" at bounding box center [473, 98] width 236 height 18
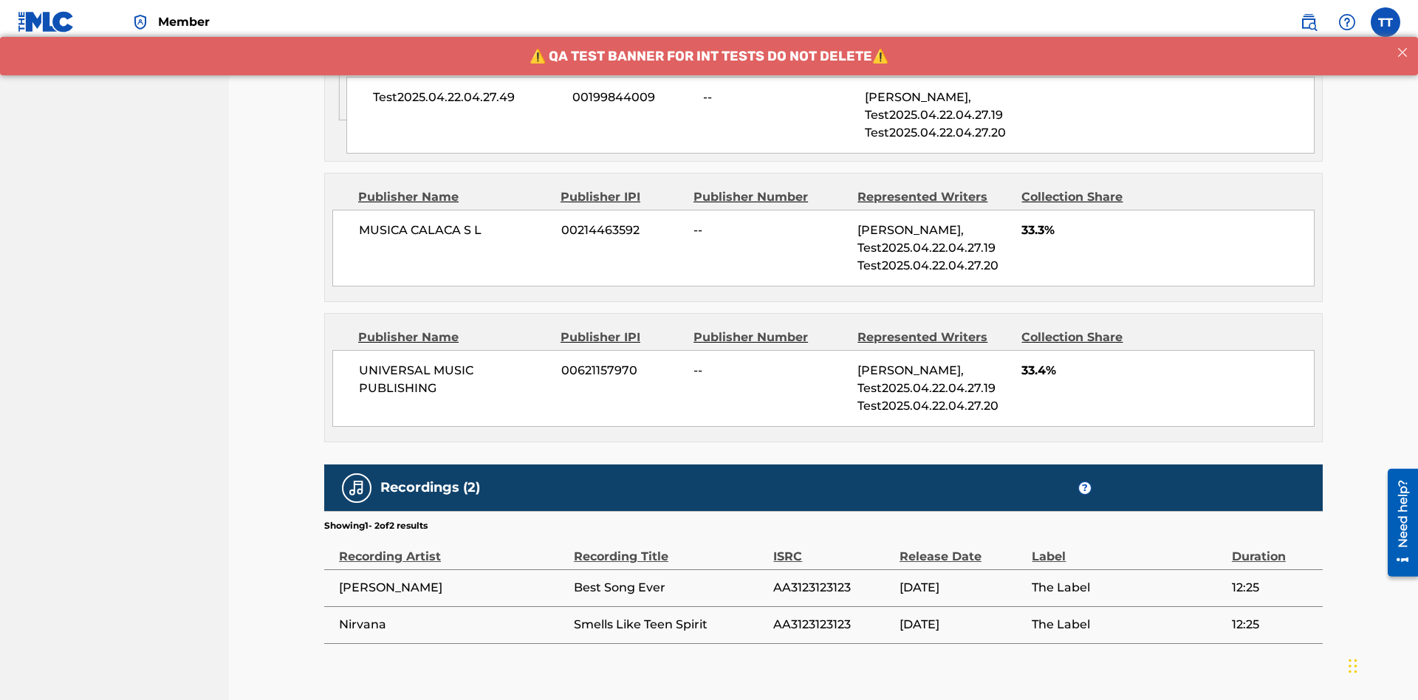
scroll to position [1015, 0]
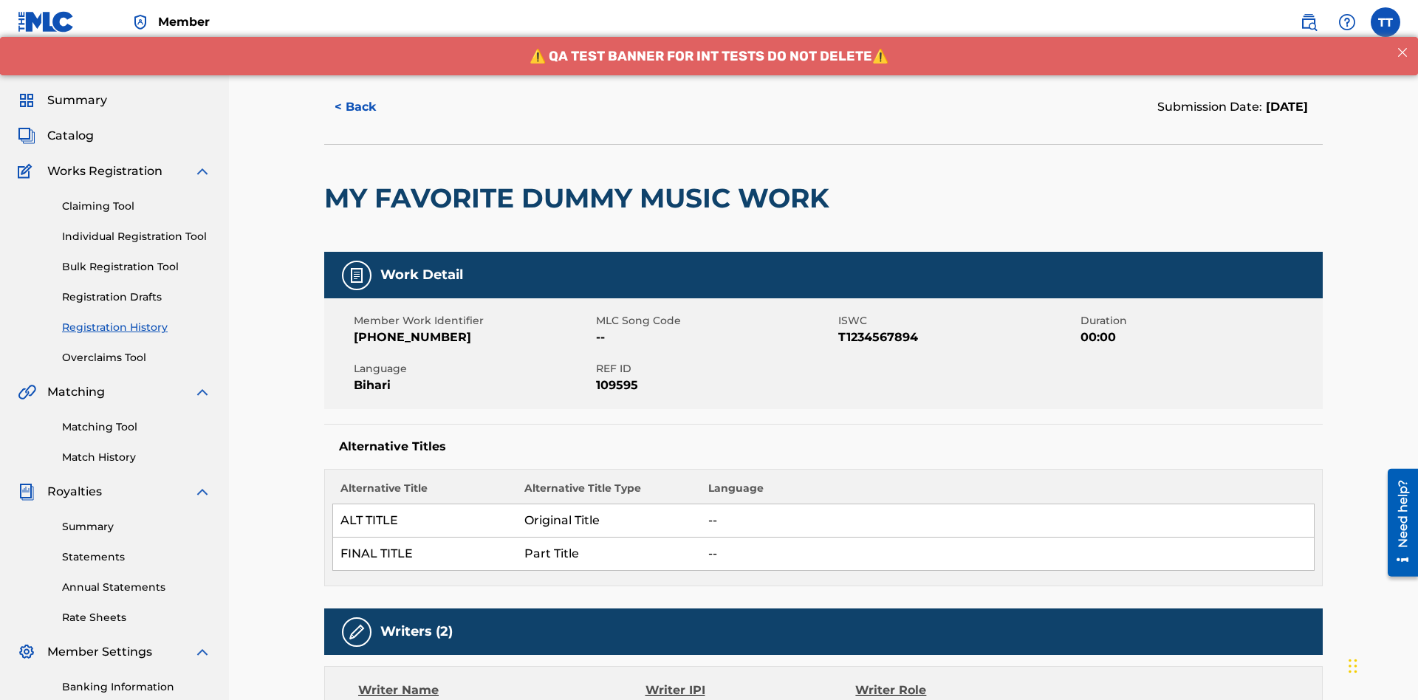
click at [369, 107] on button "< Back" at bounding box center [368, 107] width 89 height 37
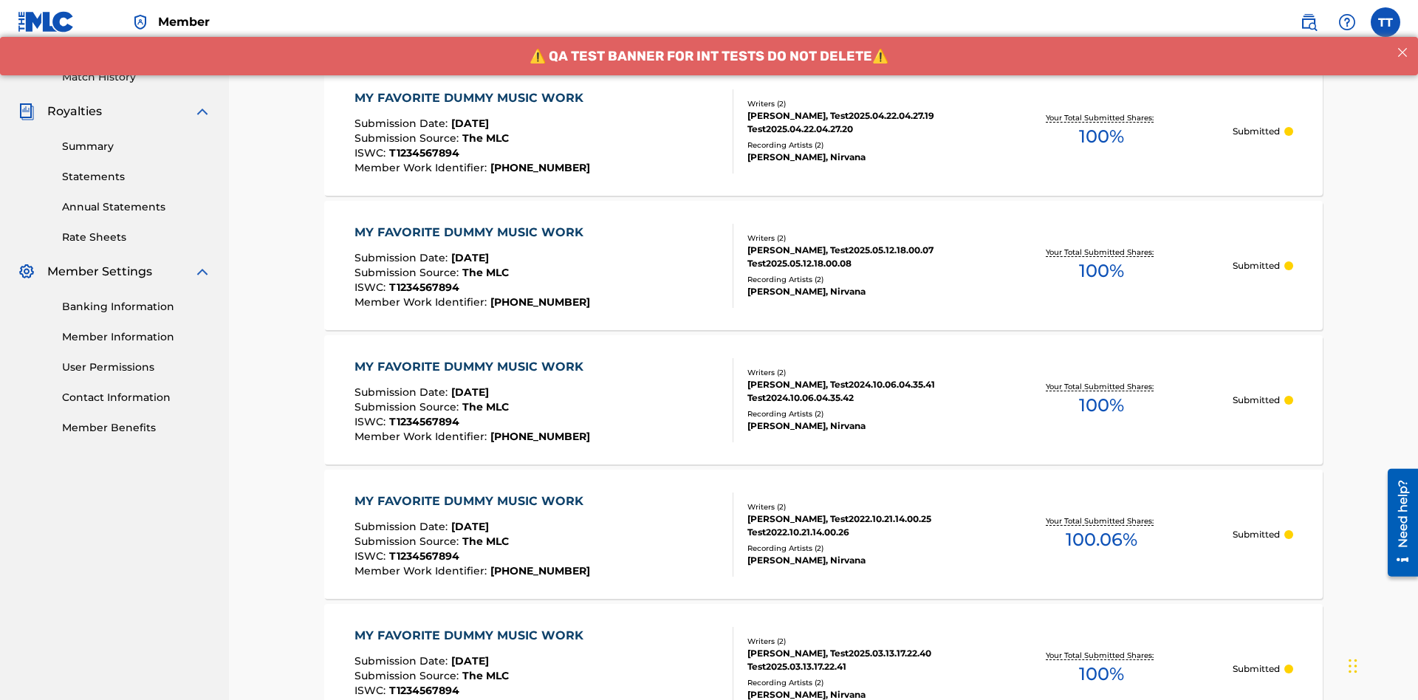
scroll to position [199, 0]
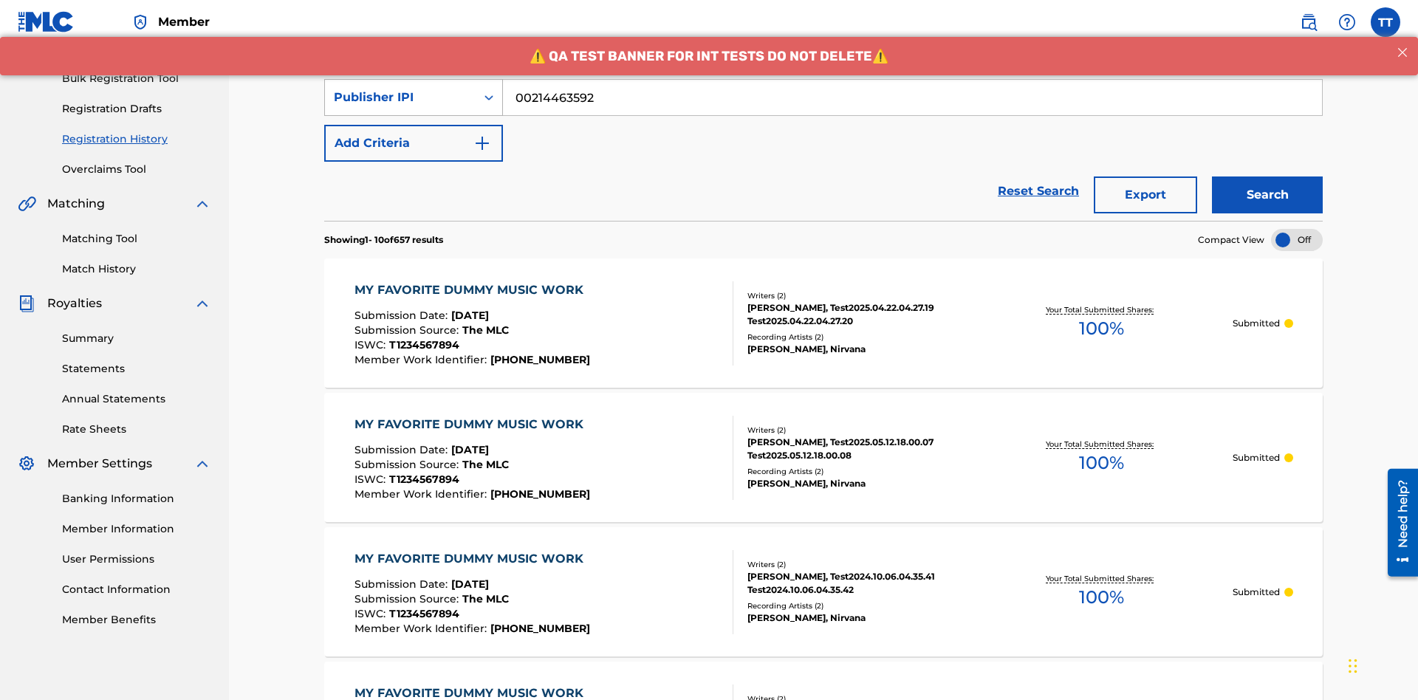
click at [400, 98] on div "Publisher IPI" at bounding box center [400, 98] width 133 height 18
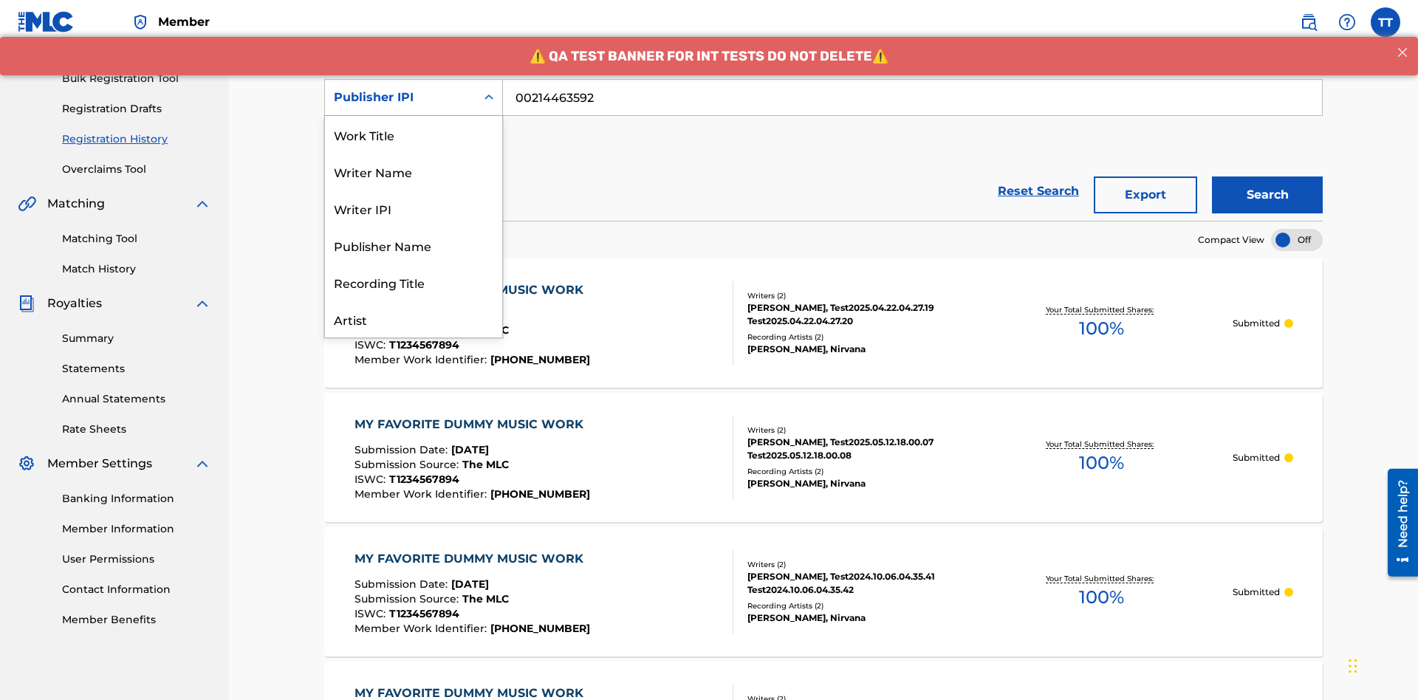
scroll to position [74, 0]
click at [414, 245] on div "Artist" at bounding box center [413, 245] width 177 height 37
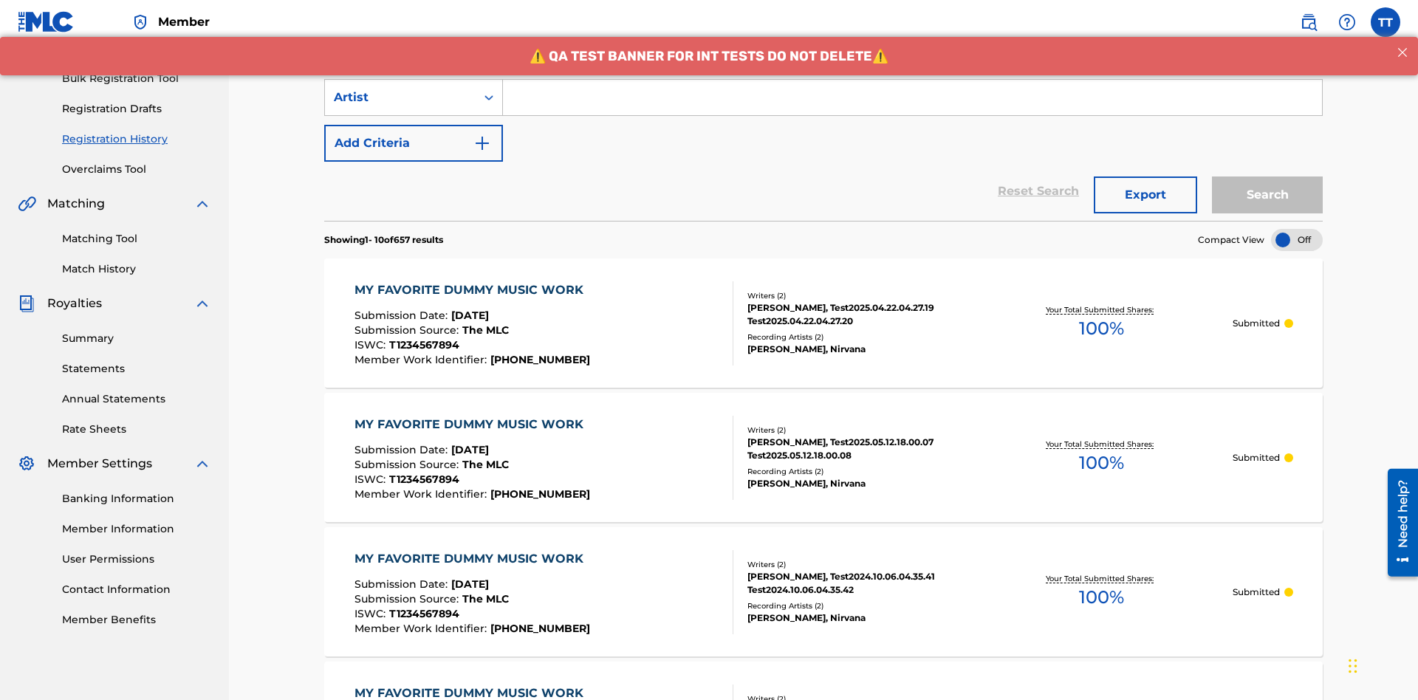
scroll to position [191, 0]
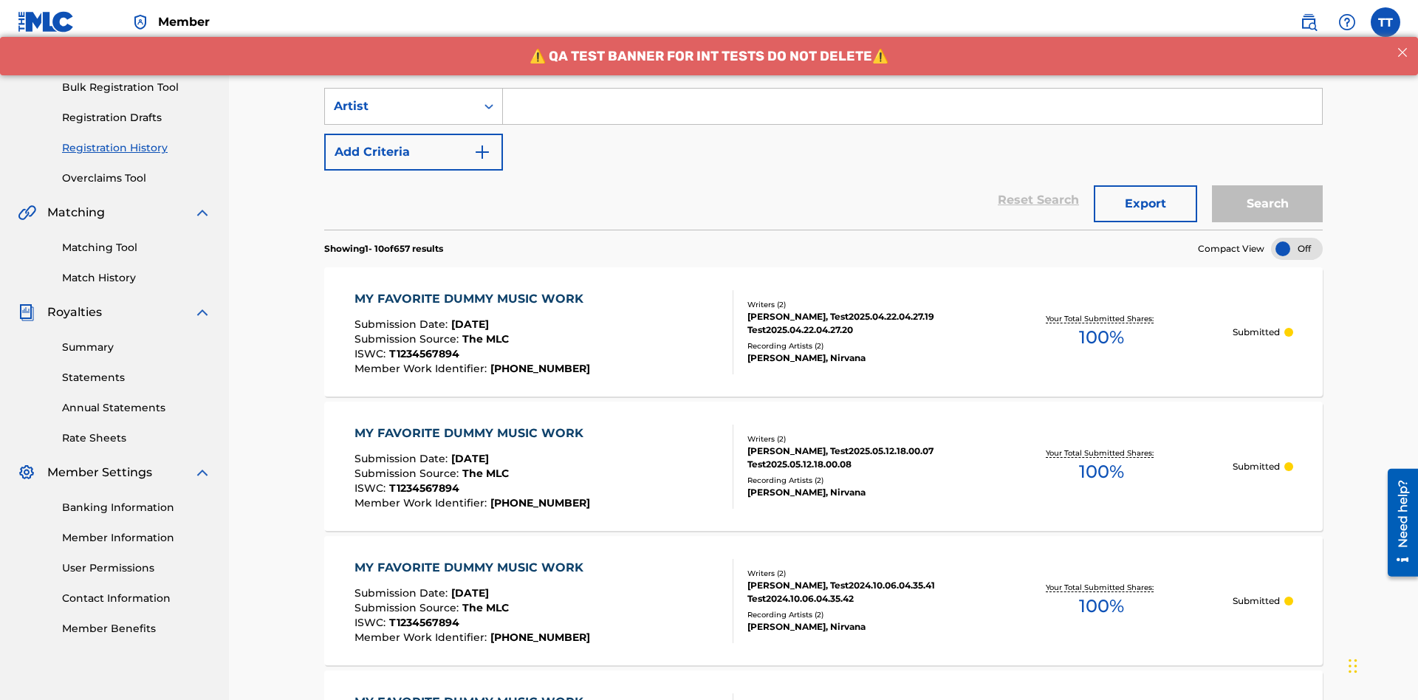
click at [912, 106] on input "Search Form" at bounding box center [912, 106] width 819 height 35
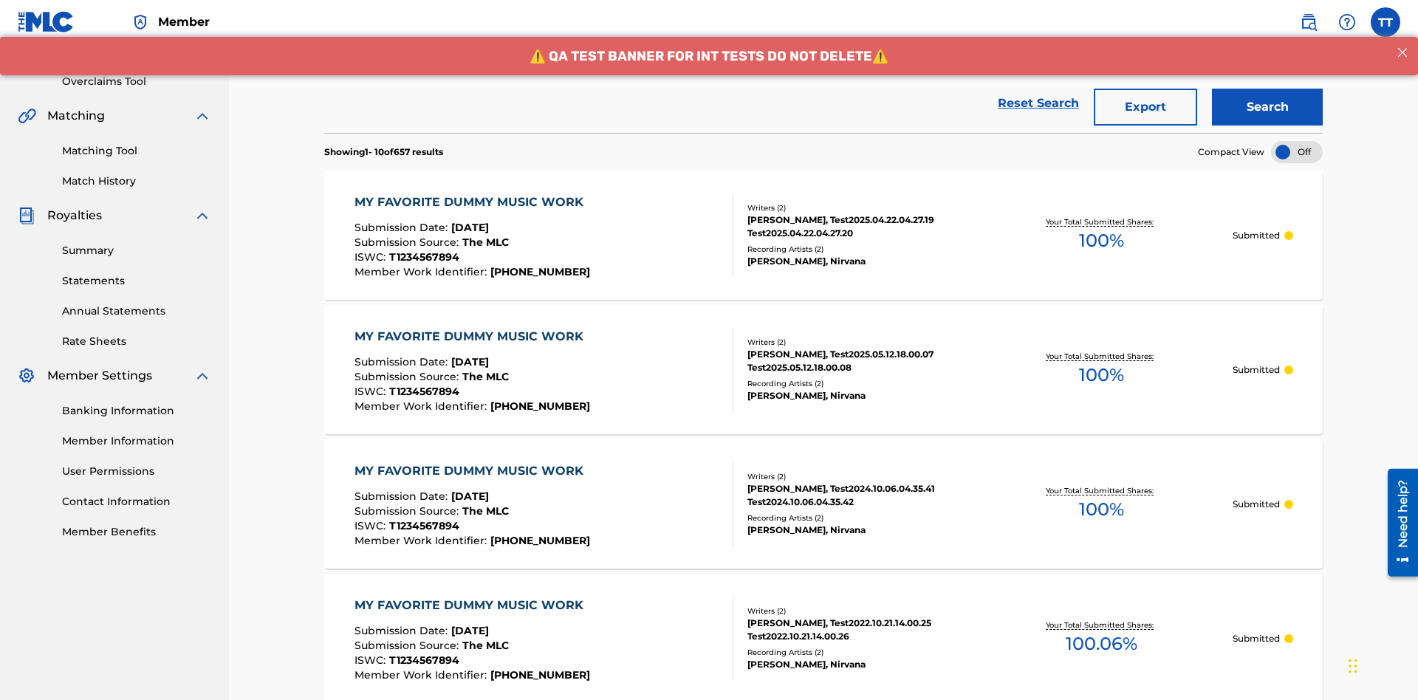
type input "[PERSON_NAME]"
click at [1268, 107] on button "Search" at bounding box center [1267, 107] width 111 height 37
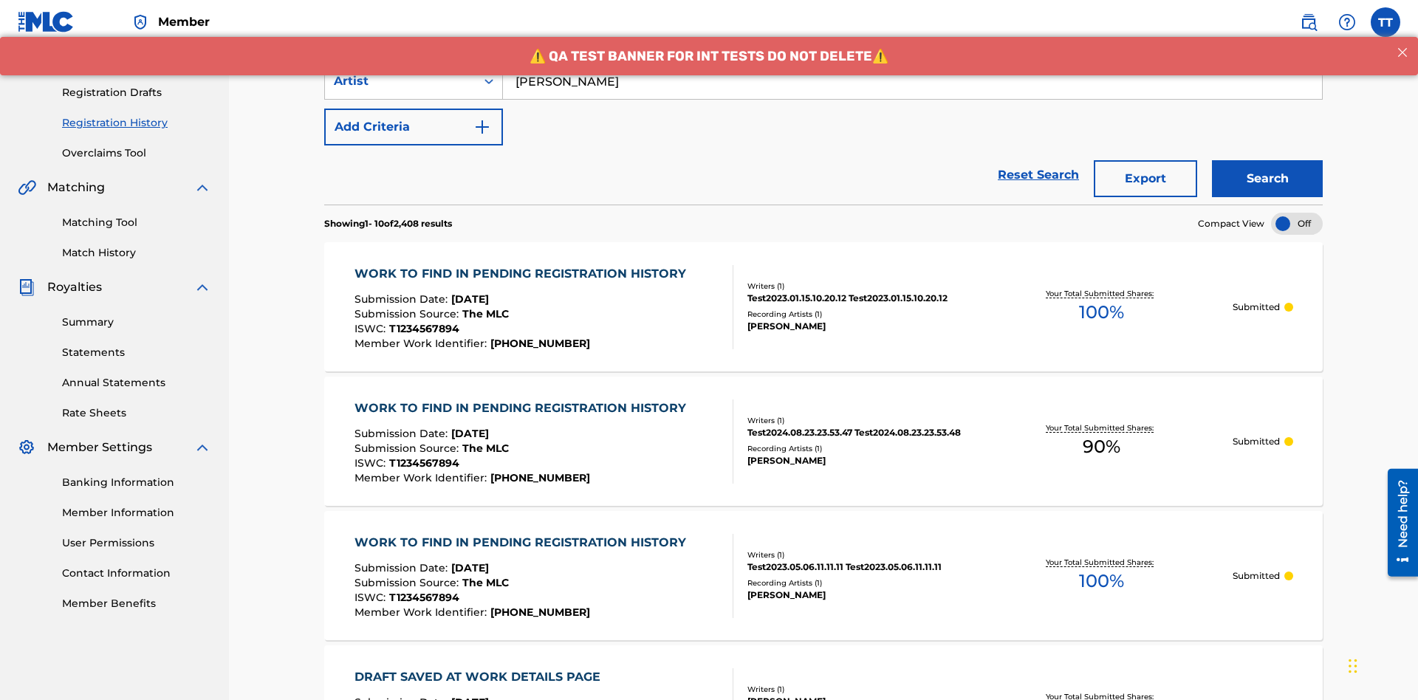
scroll to position [287, 0]
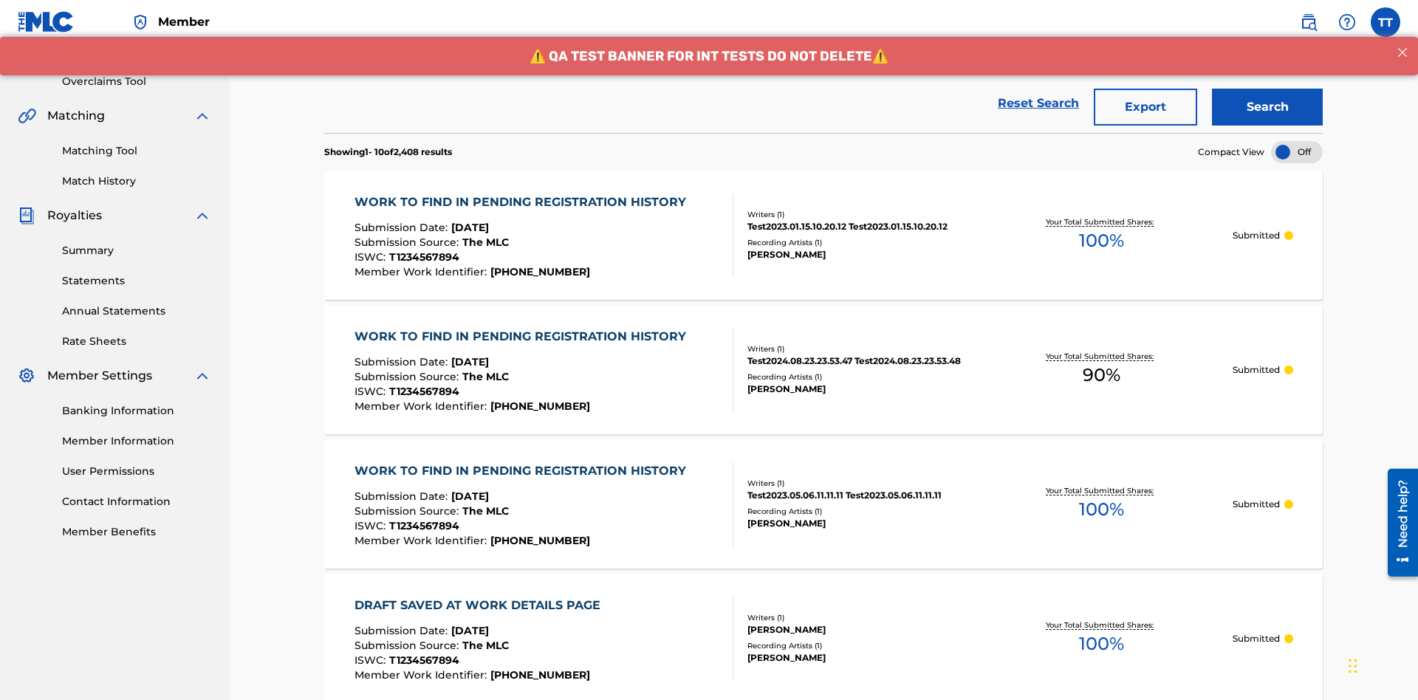
click at [1146, 107] on button "Export" at bounding box center [1145, 107] width 103 height 37
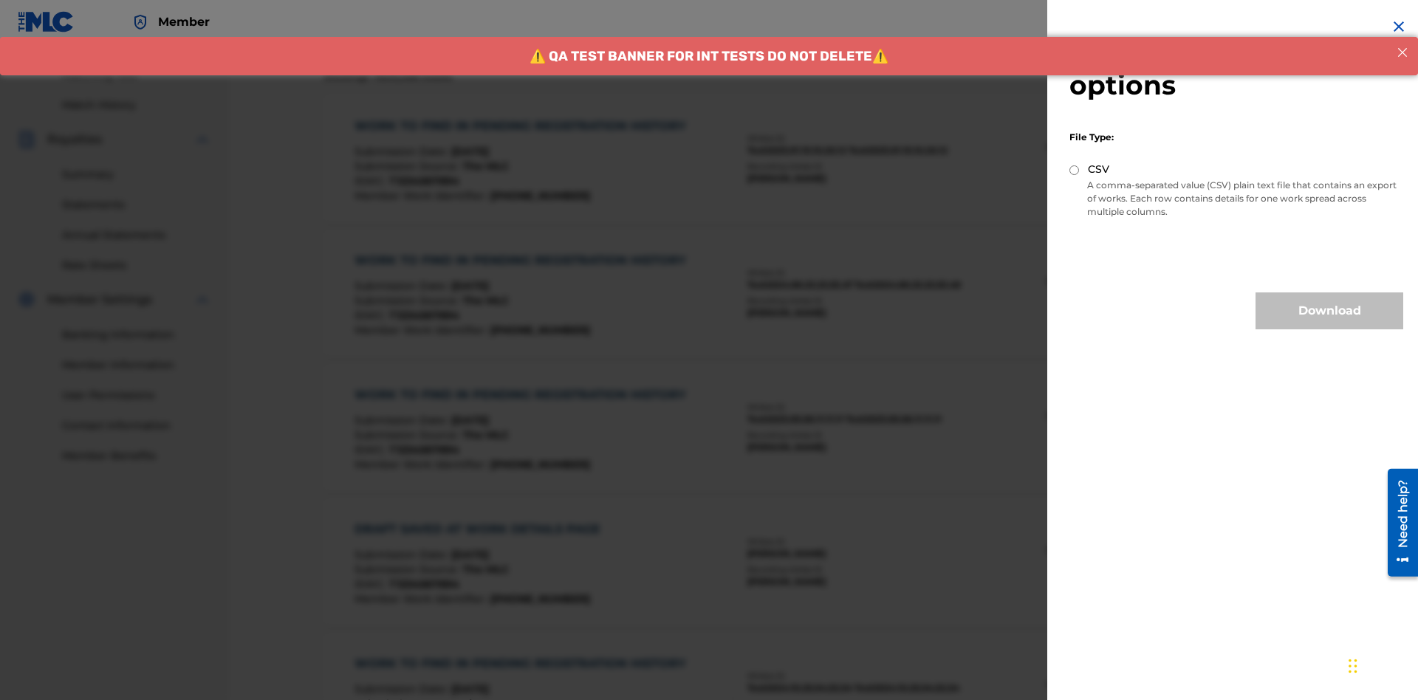
click at [1075, 170] on input "CSV" at bounding box center [1075, 170] width 10 height 10
radio input "true"
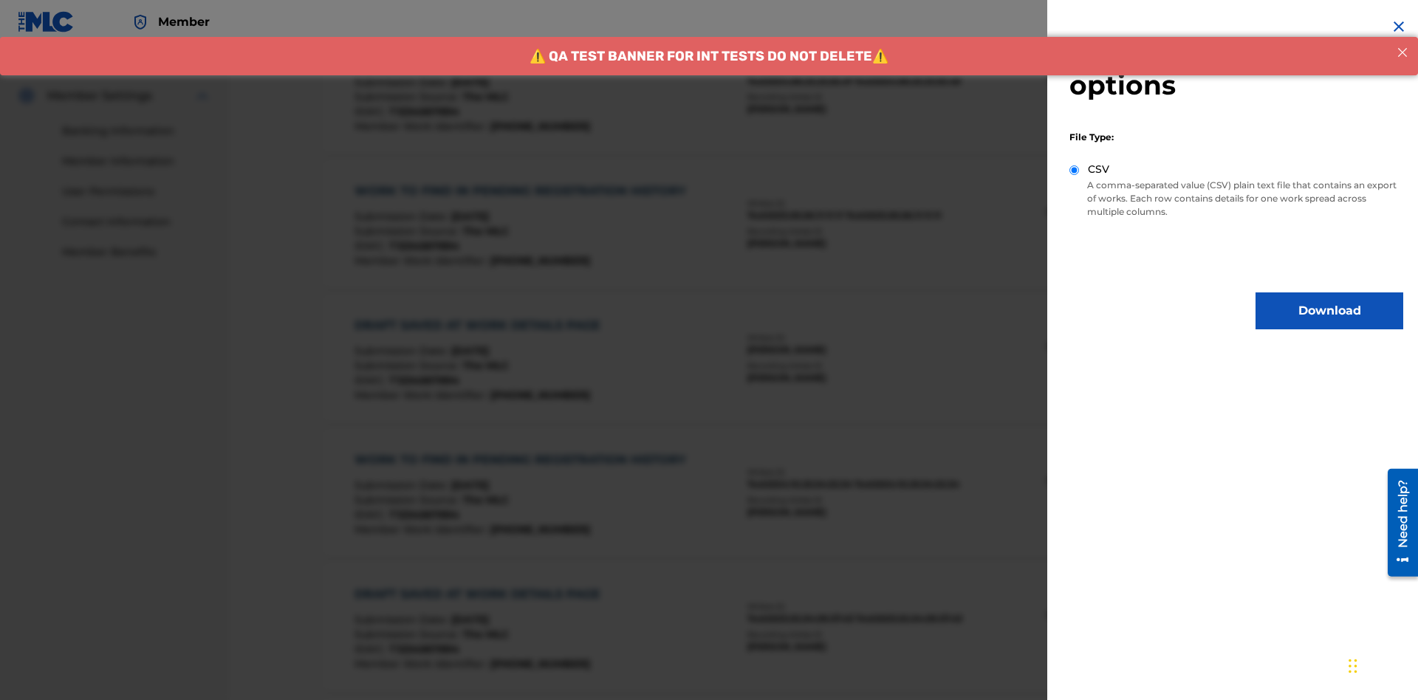
click at [1330, 311] on button "Download" at bounding box center [1330, 311] width 148 height 37
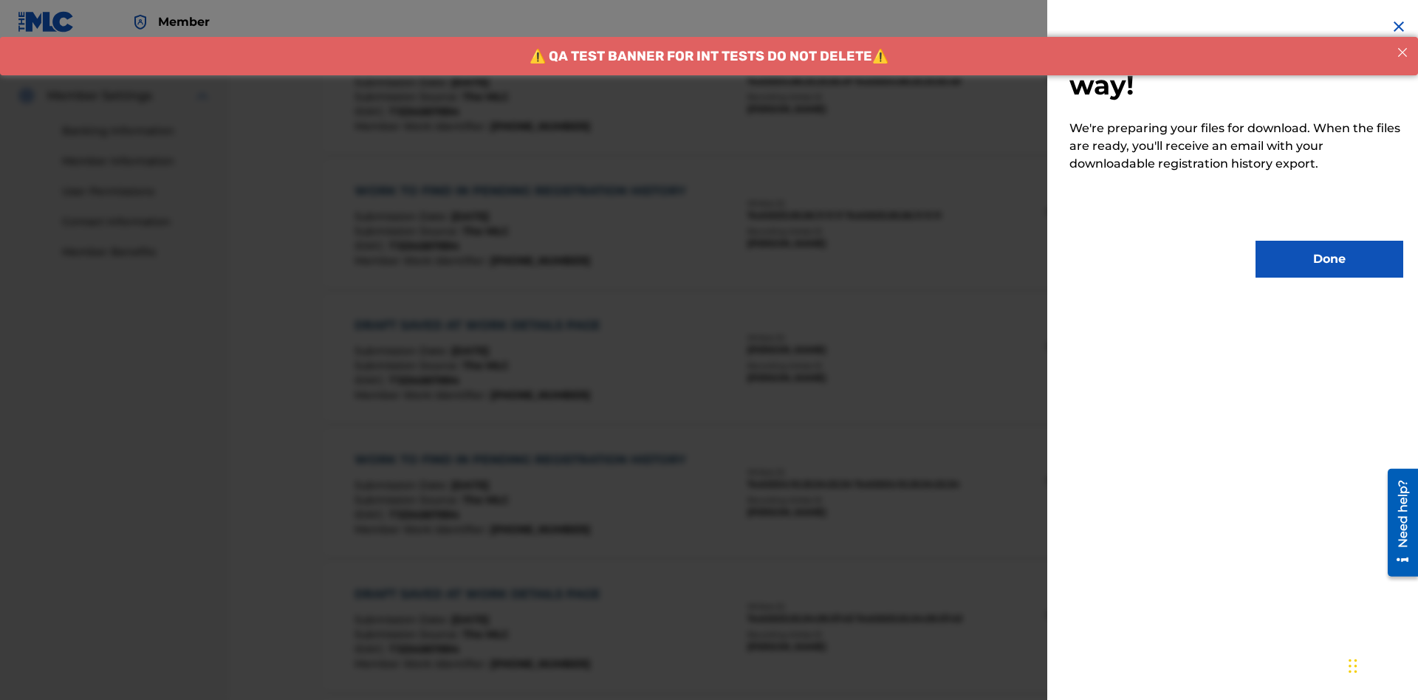
scroll to position [719, 0]
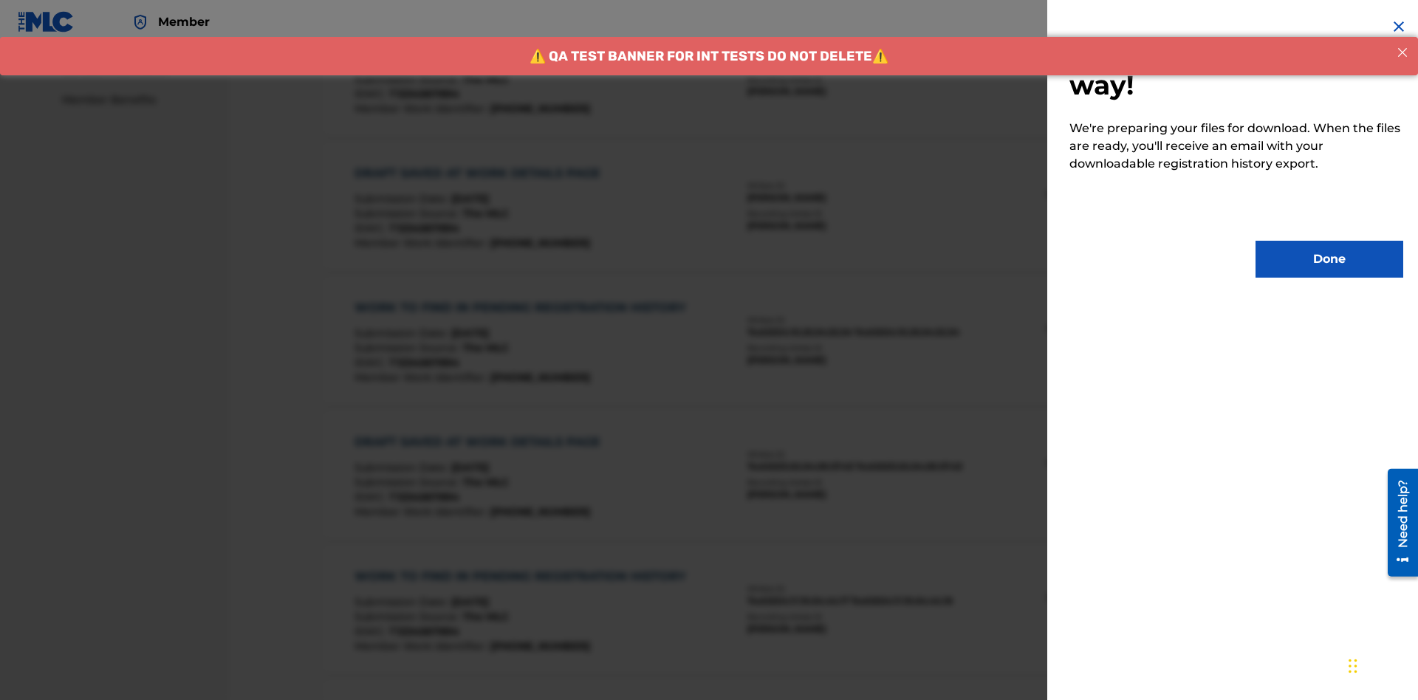
click at [1330, 259] on button "Done" at bounding box center [1330, 259] width 148 height 37
